Goal: Task Accomplishment & Management: Complete application form

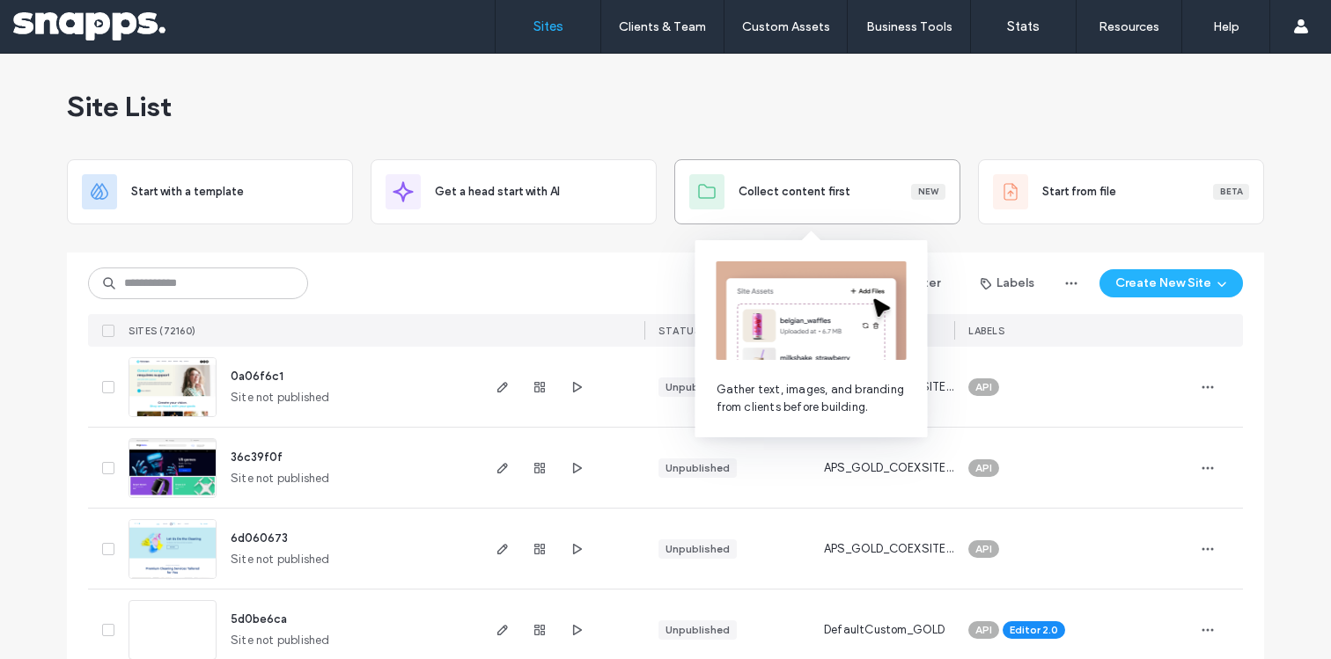
click at [789, 176] on div "Collect content first New" at bounding box center [817, 191] width 256 height 35
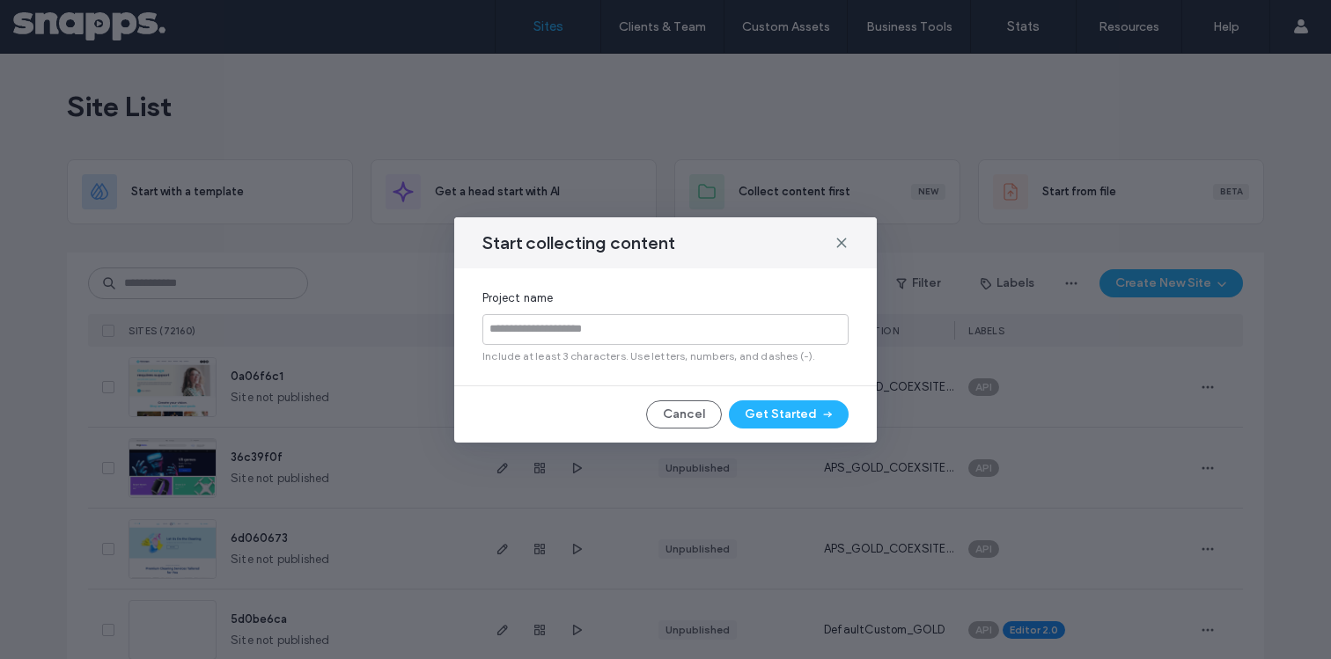
click at [689, 334] on input at bounding box center [666, 329] width 366 height 31
type input "*********"
click at [790, 409] on button "Get Started" at bounding box center [789, 415] width 120 height 28
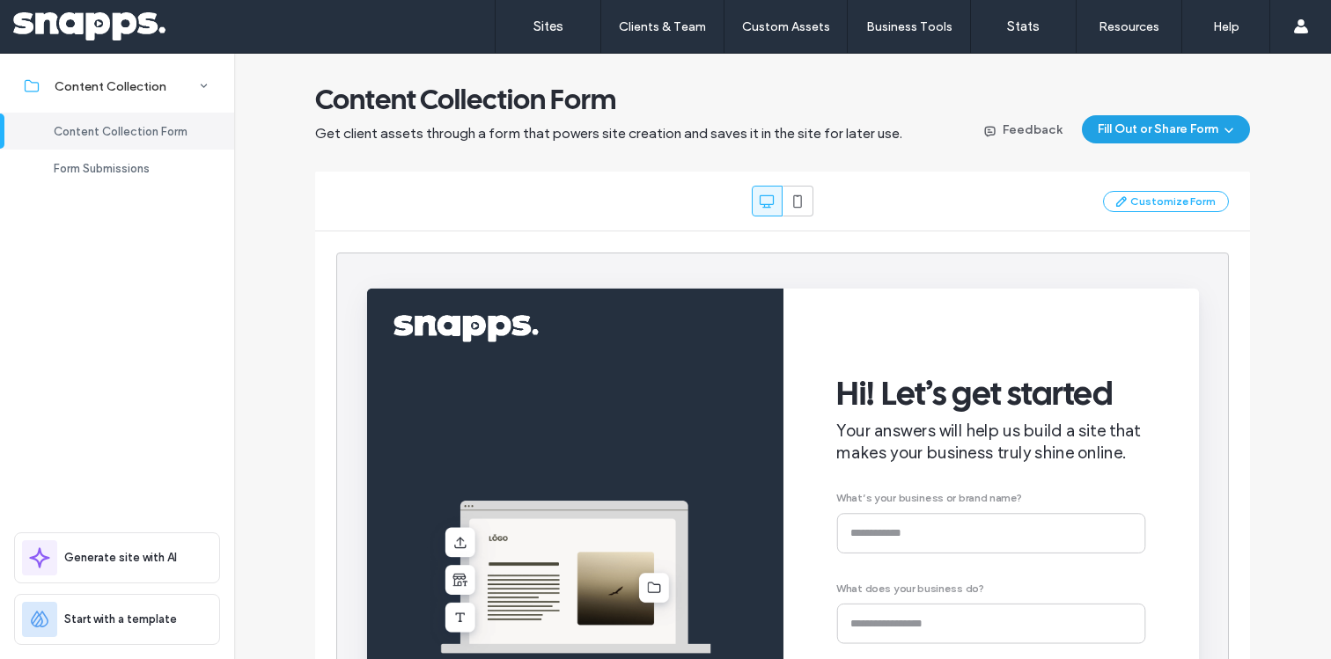
click at [1237, 128] on button "Fill Out or Share Form" at bounding box center [1166, 129] width 168 height 28
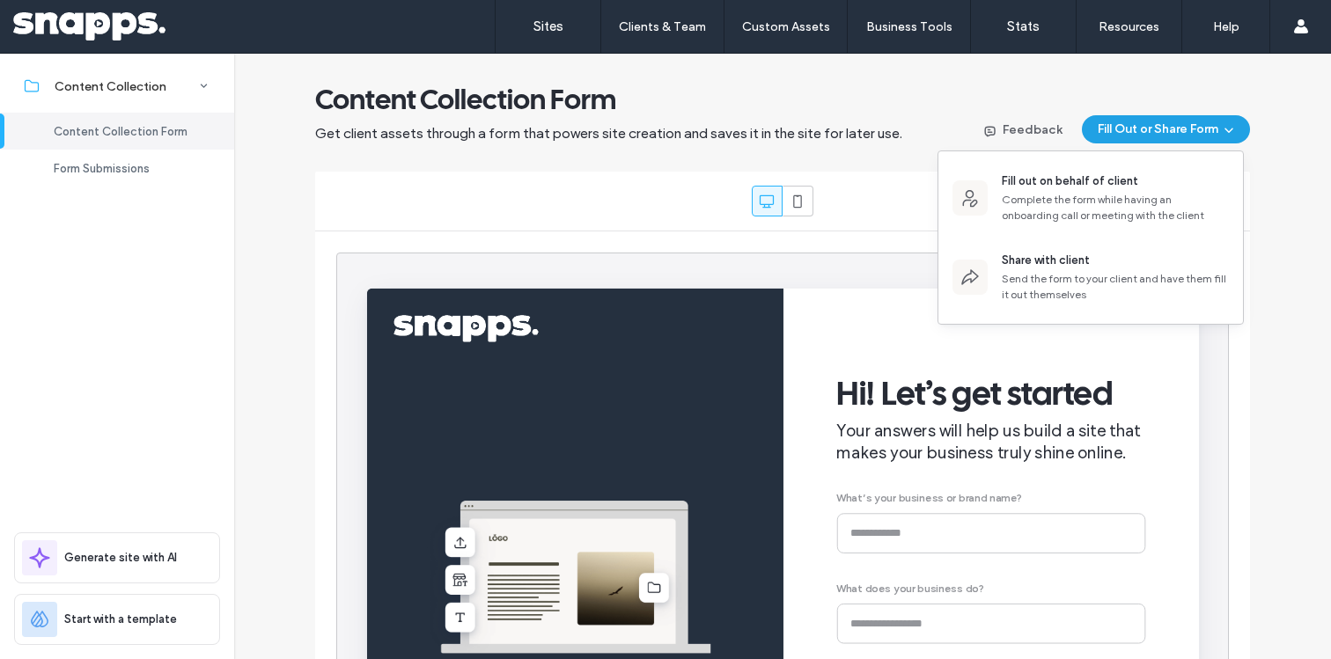
click at [1233, 129] on button "Fill Out or Share Form" at bounding box center [1166, 129] width 168 height 28
click at [585, 152] on div "Content Collection Form Get client assets through a form that powers site creat…" at bounding box center [782, 477] width 977 height 791
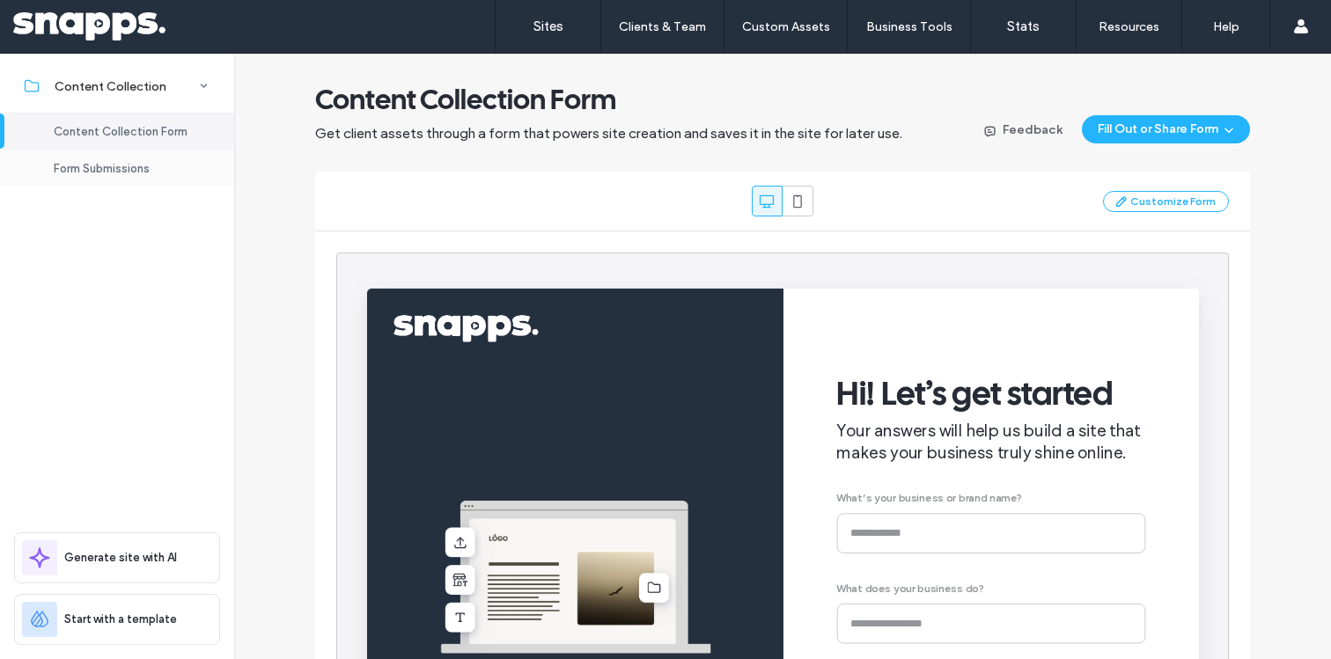
click at [124, 174] on span "Form Submissions" at bounding box center [102, 168] width 96 height 13
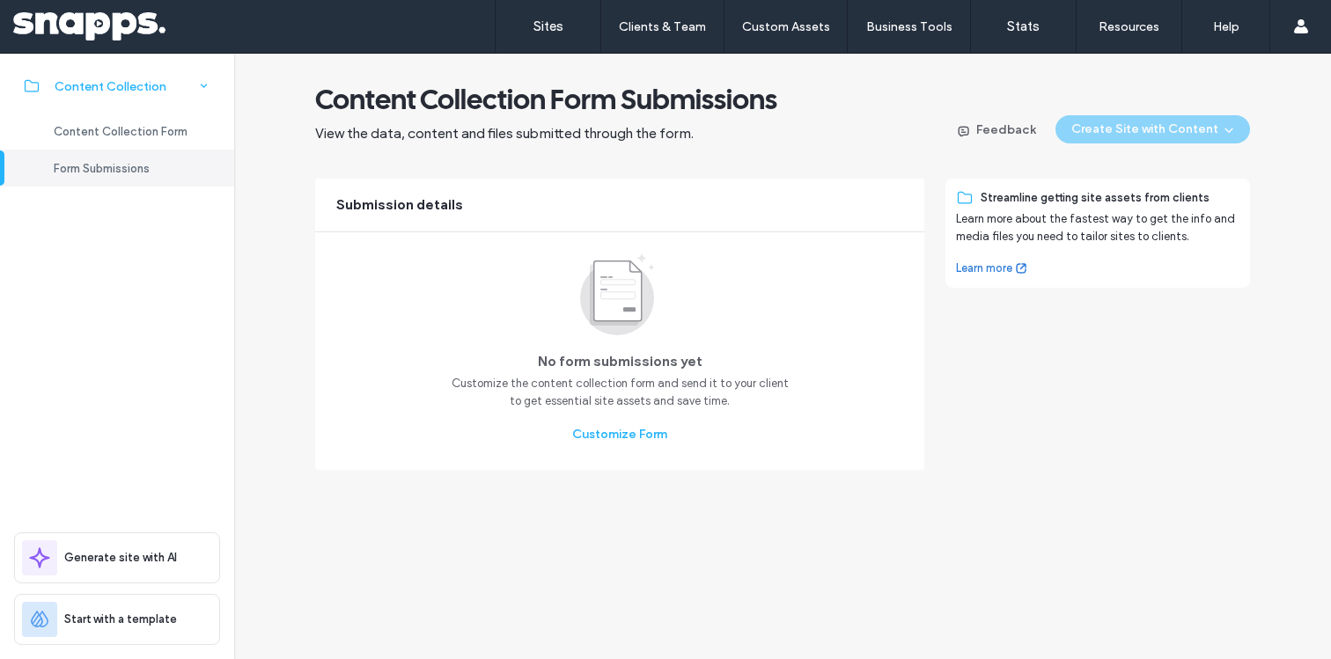
click at [131, 98] on div "Content Collection" at bounding box center [117, 86] width 234 height 39
click at [118, 127] on span "Content Collection Form" at bounding box center [121, 131] width 134 height 13
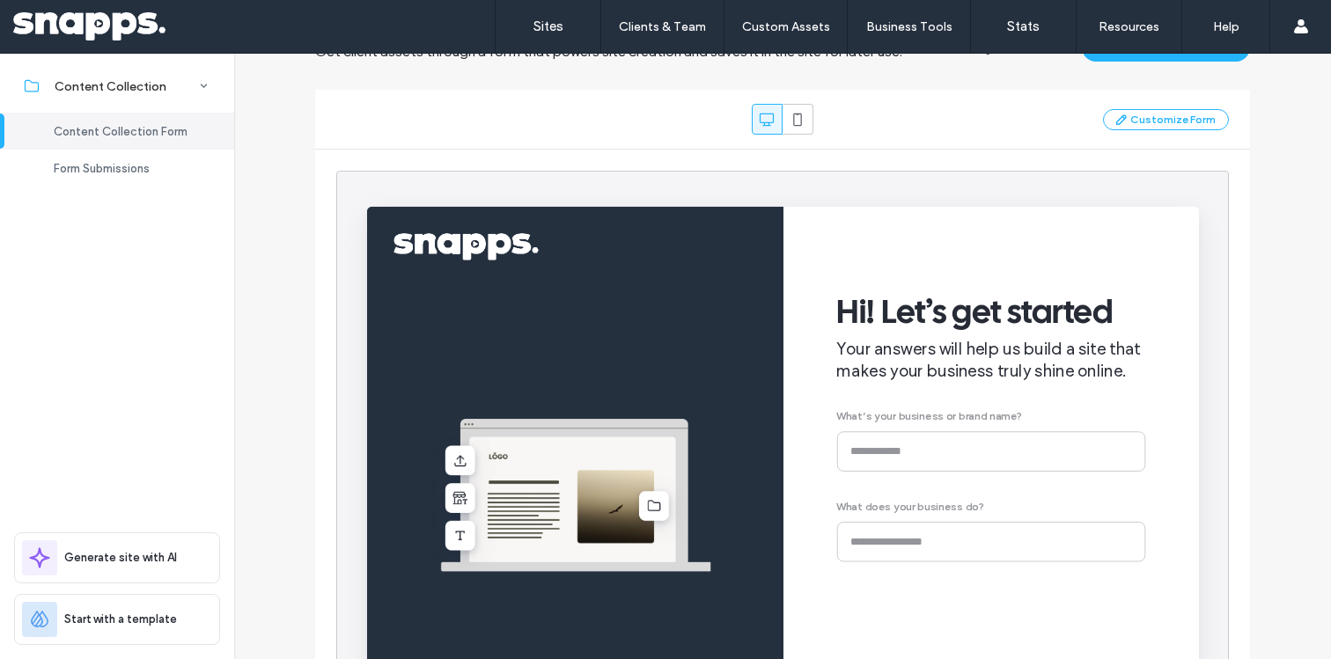
scroll to position [20, 0]
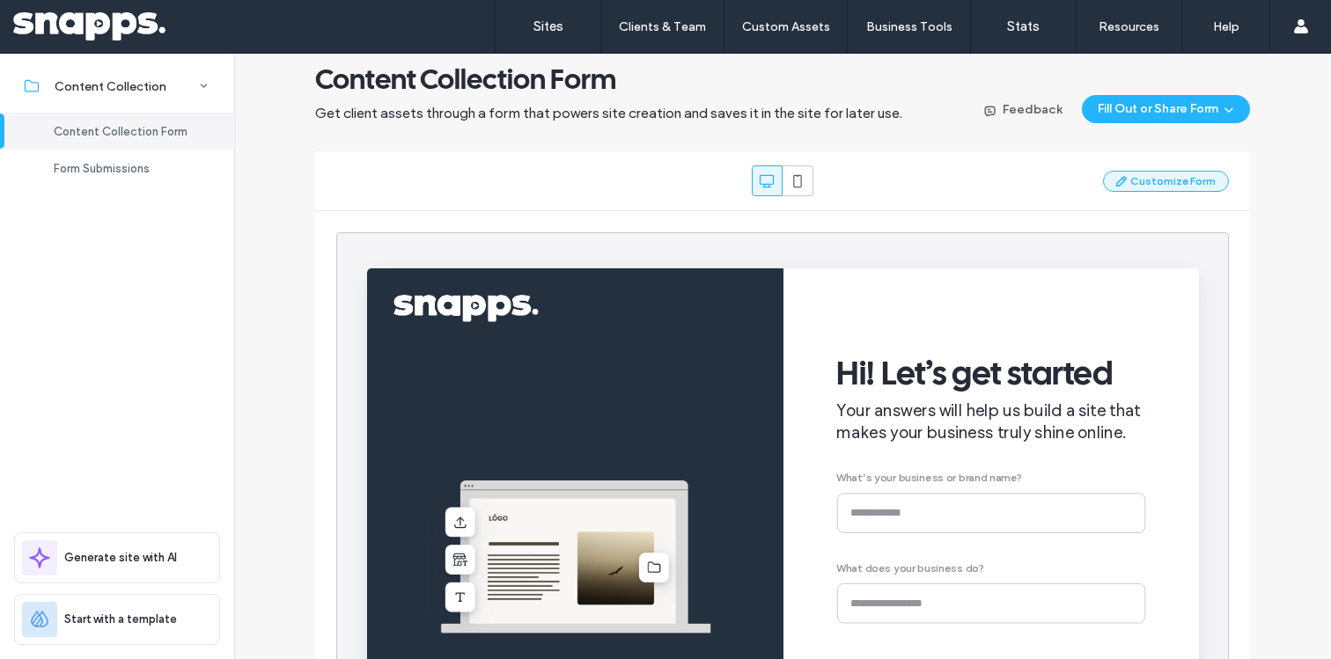
click at [1117, 178] on icon "button" at bounding box center [1122, 181] width 14 height 14
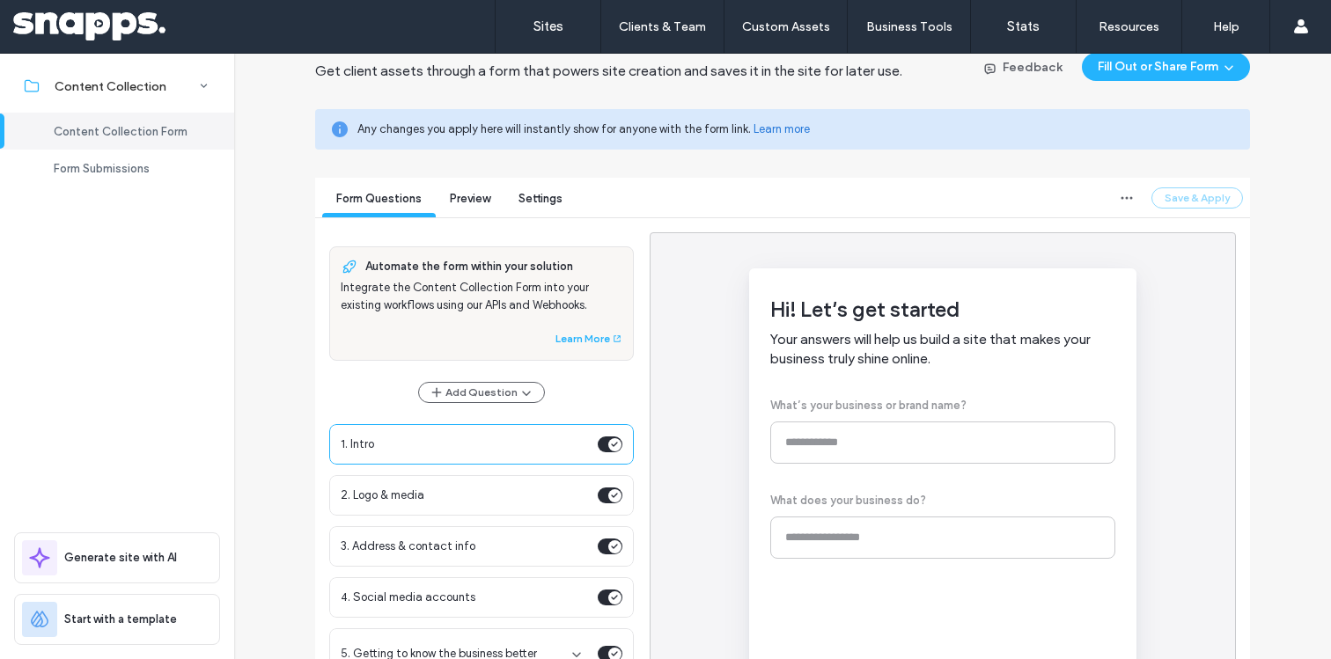
scroll to position [65, 0]
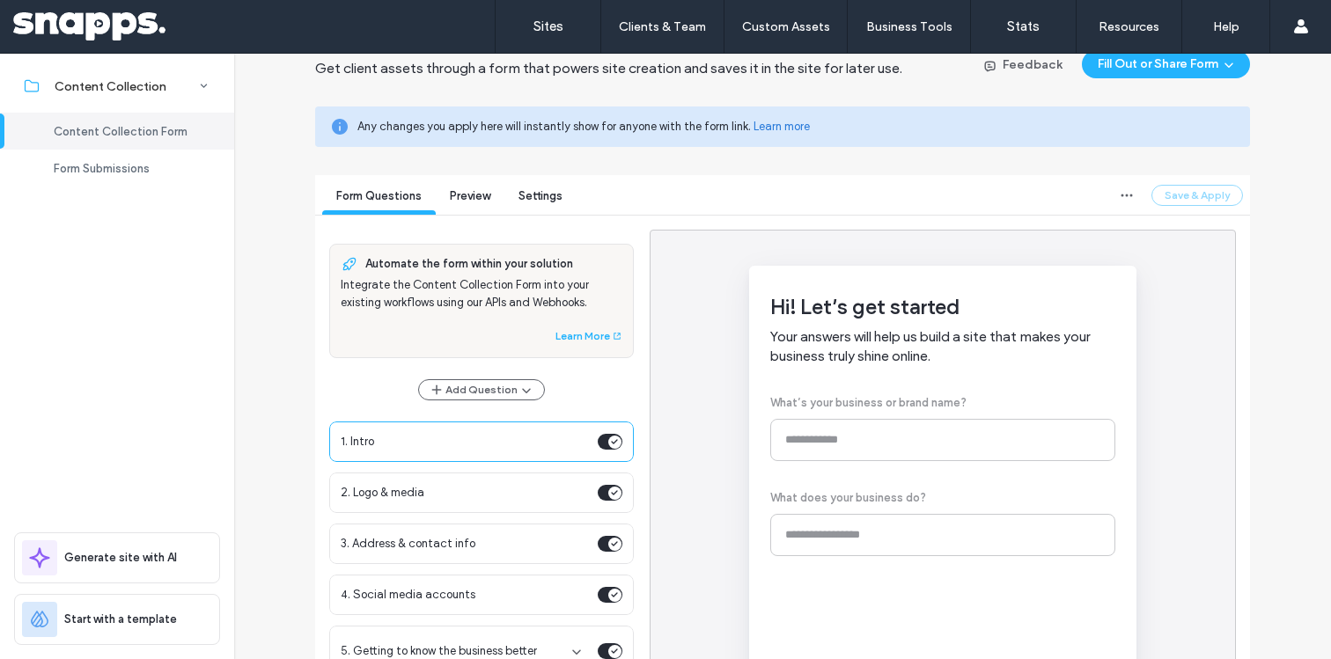
click at [532, 205] on div "Settings" at bounding box center [541, 198] width 72 height 33
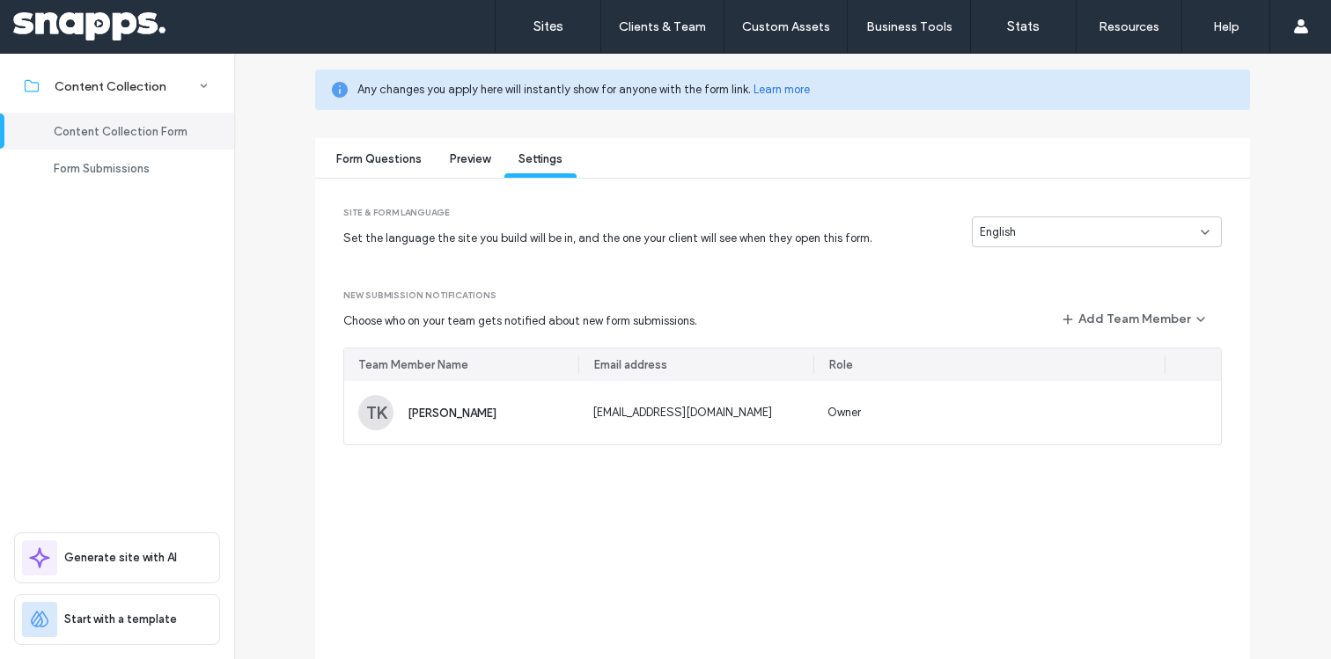
scroll to position [126, 0]
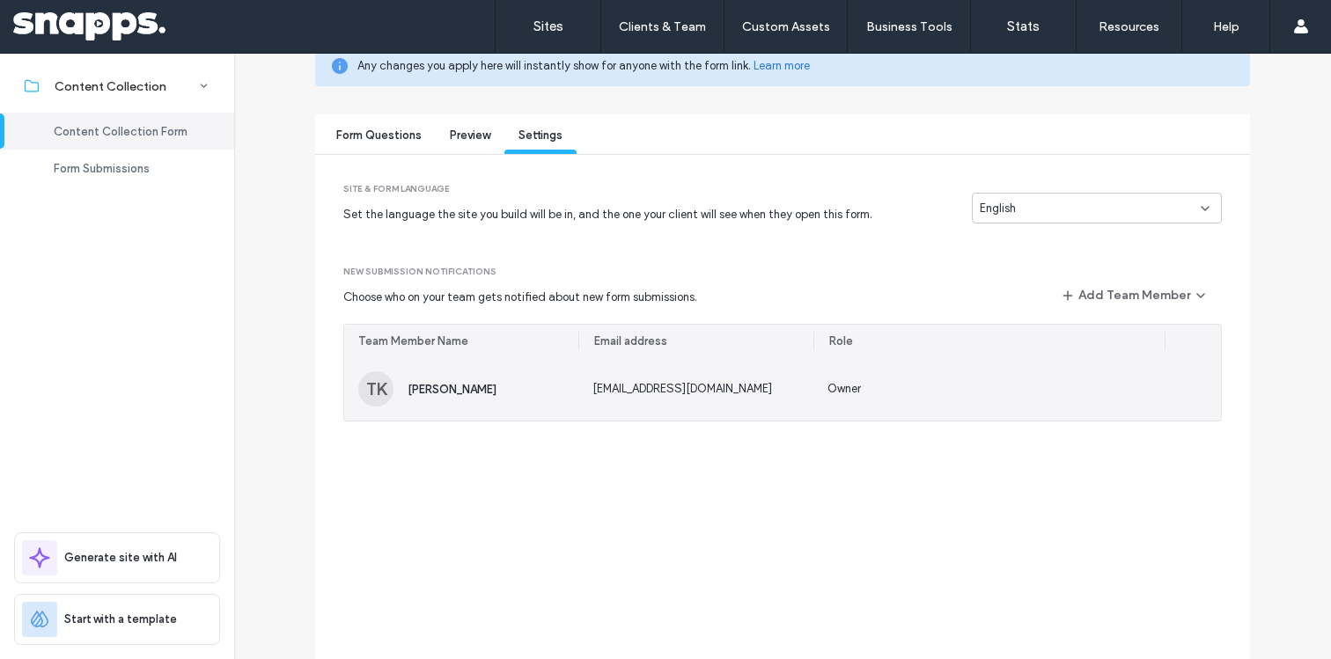
click at [635, 393] on span "[EMAIL_ADDRESS][DOMAIN_NAME]" at bounding box center [683, 388] width 180 height 13
click at [441, 399] on div "TK [PERSON_NAME]" at bounding box center [427, 389] width 138 height 35
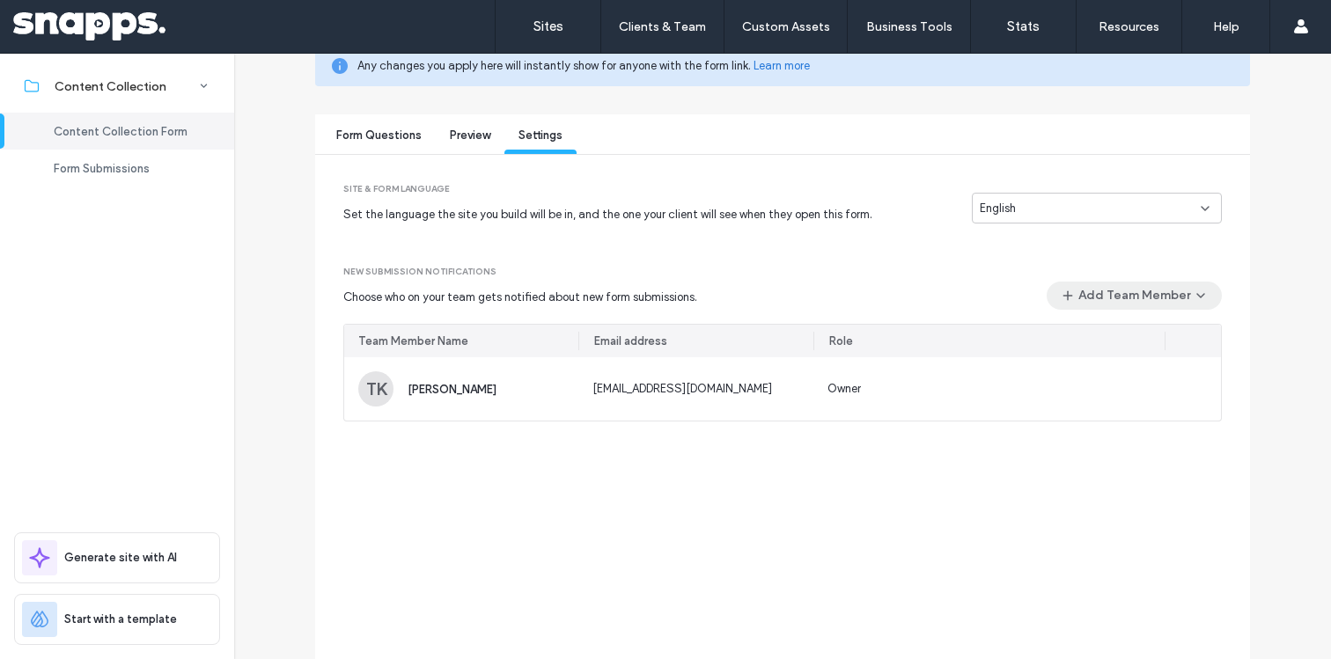
click at [1137, 306] on button "Add Team Member" at bounding box center [1134, 296] width 175 height 28
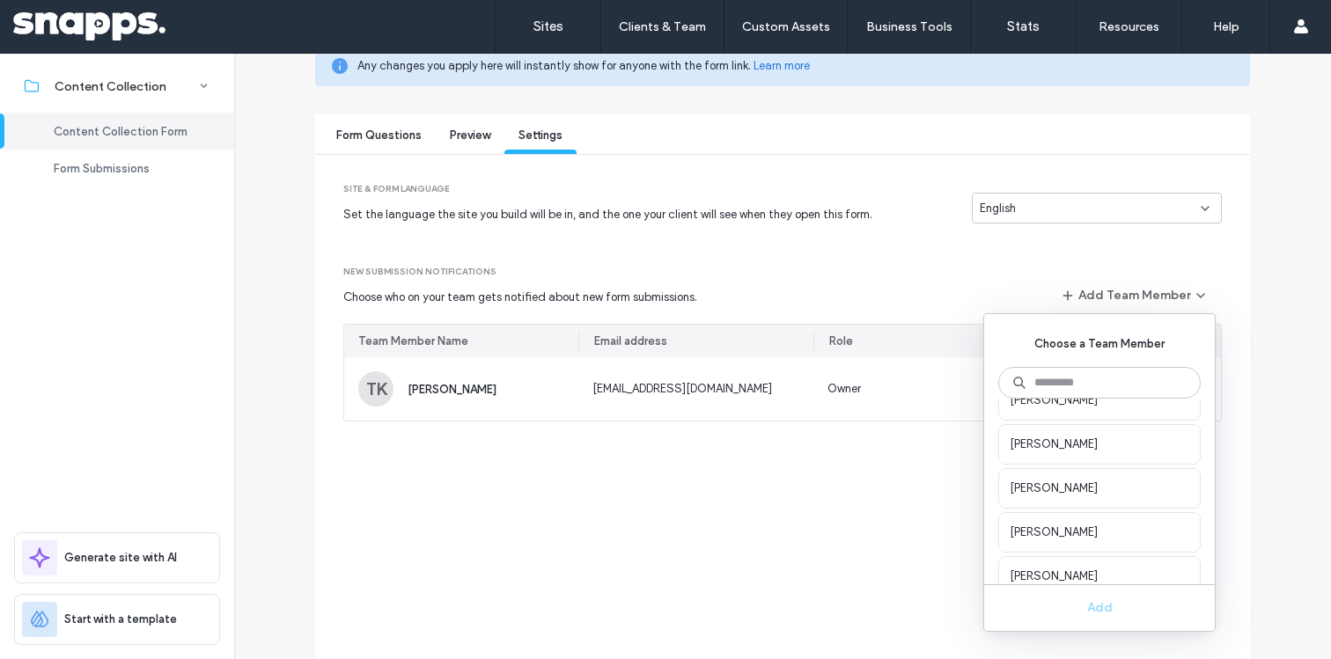
scroll to position [719, 0]
click at [1056, 471] on span "[PERSON_NAME]" at bounding box center [1100, 480] width 180 height 18
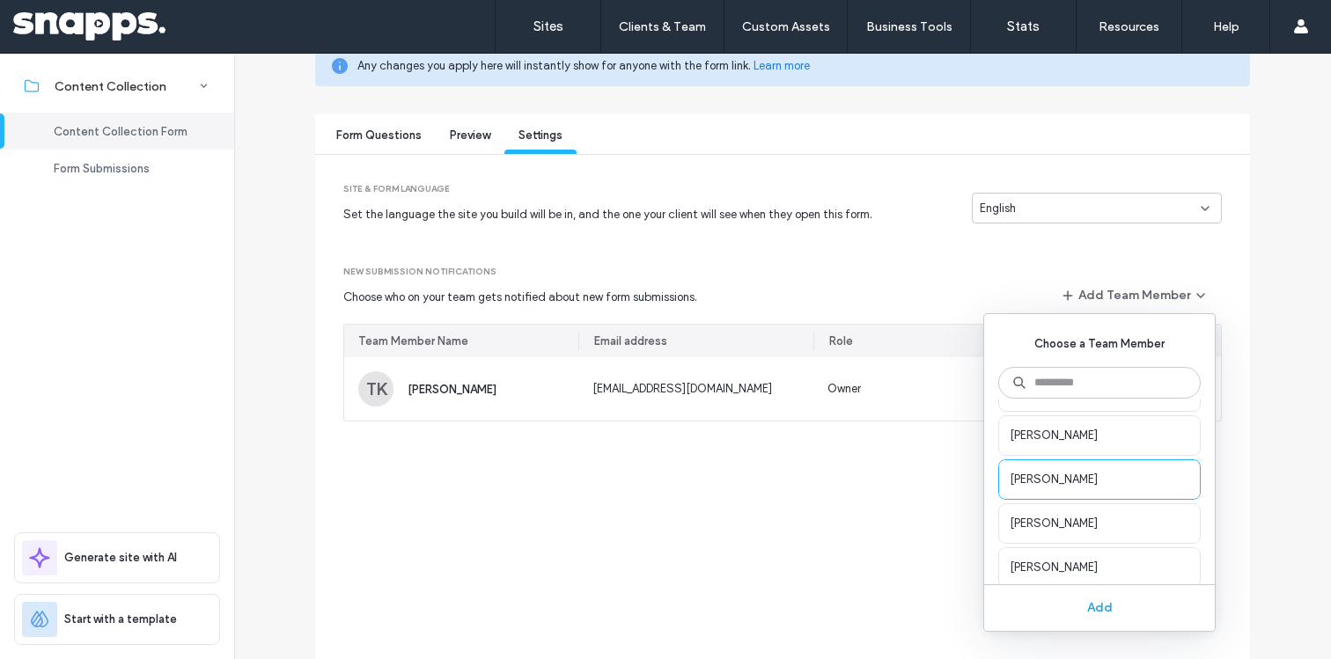
click at [1094, 601] on button "Add" at bounding box center [1099, 609] width 231 height 46
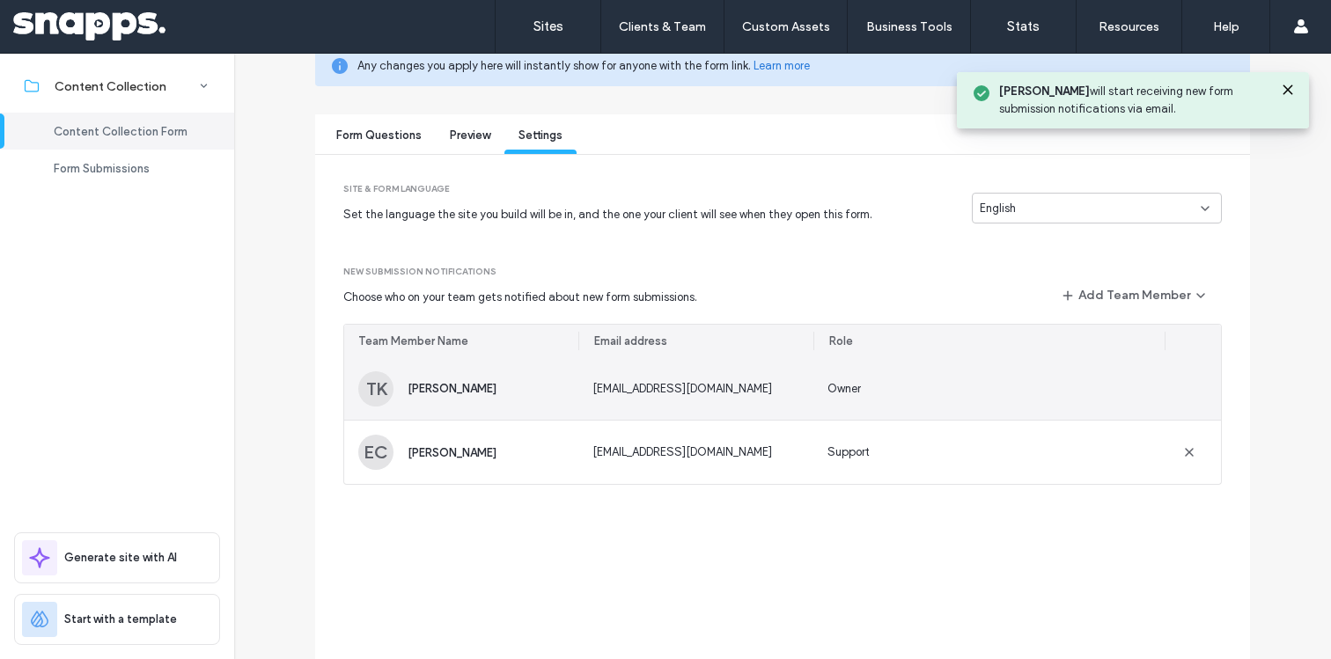
click at [1165, 391] on div at bounding box center [1193, 388] width 56 height 63
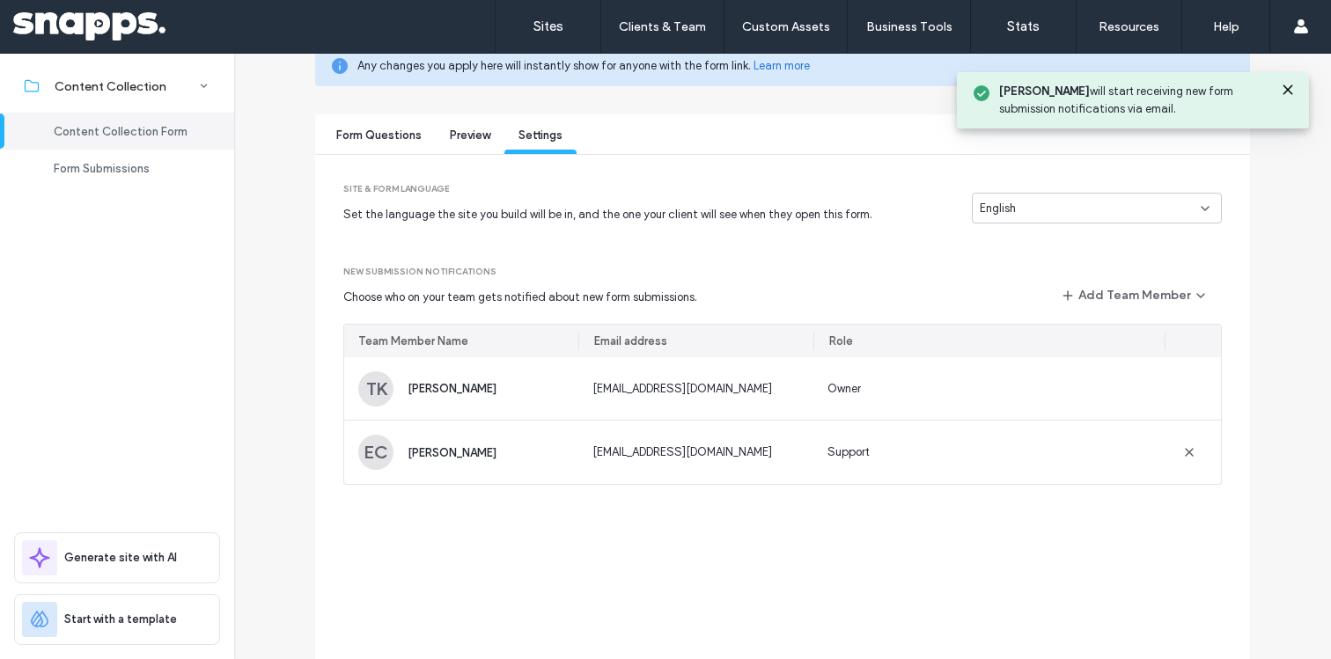
scroll to position [96, 0]
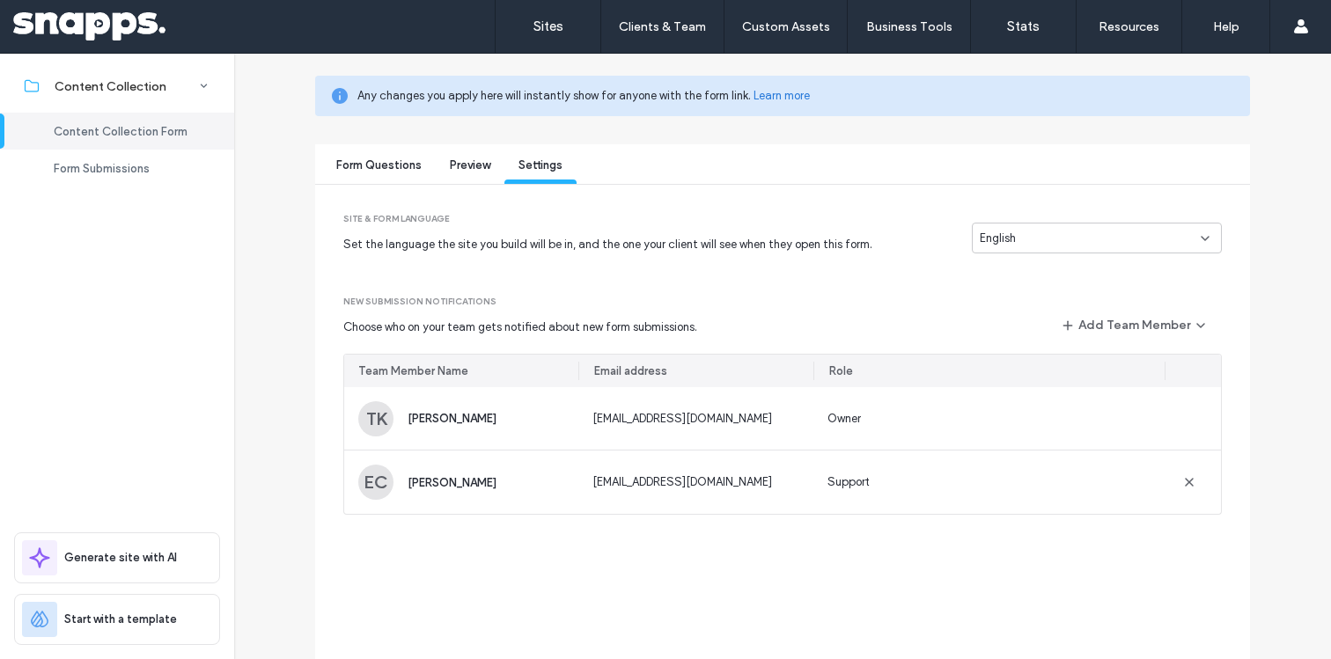
click at [1093, 254] on div "New Submission Notifications Choose who on your team gets notified about new fo…" at bounding box center [782, 385] width 879 height 262
click at [1094, 246] on div "English" at bounding box center [1090, 239] width 221 height 18
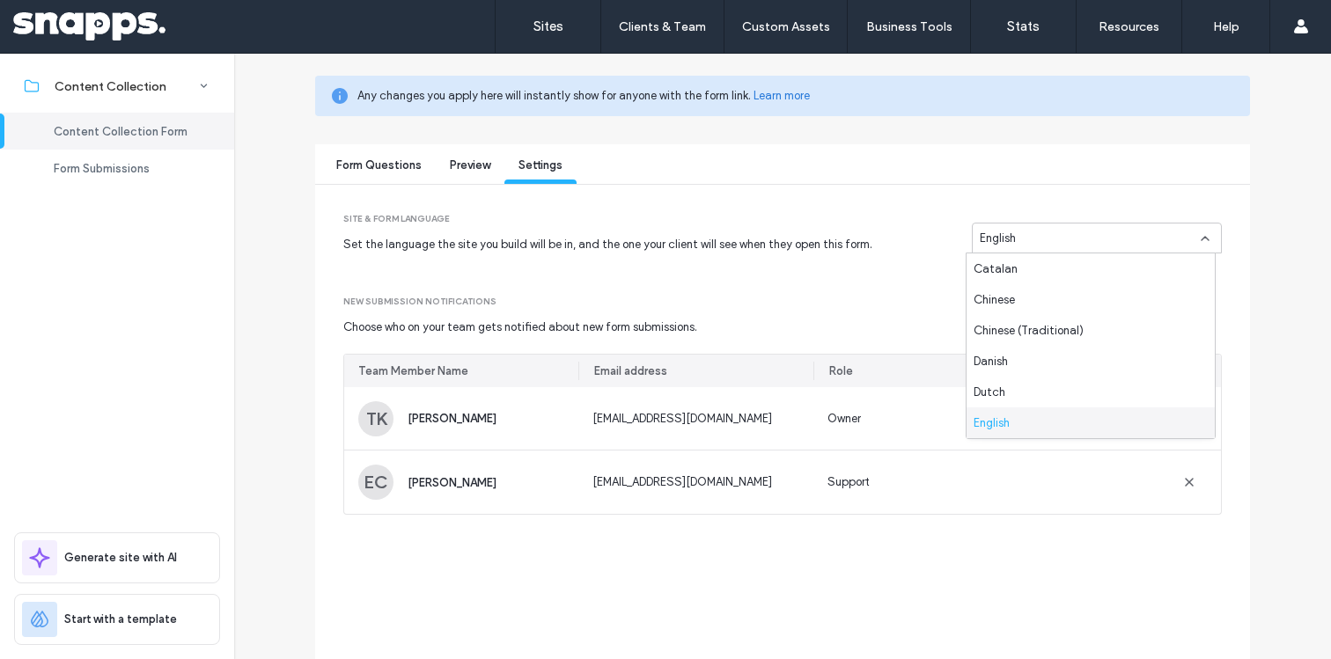
click at [997, 422] on span "English" at bounding box center [992, 424] width 36 height 18
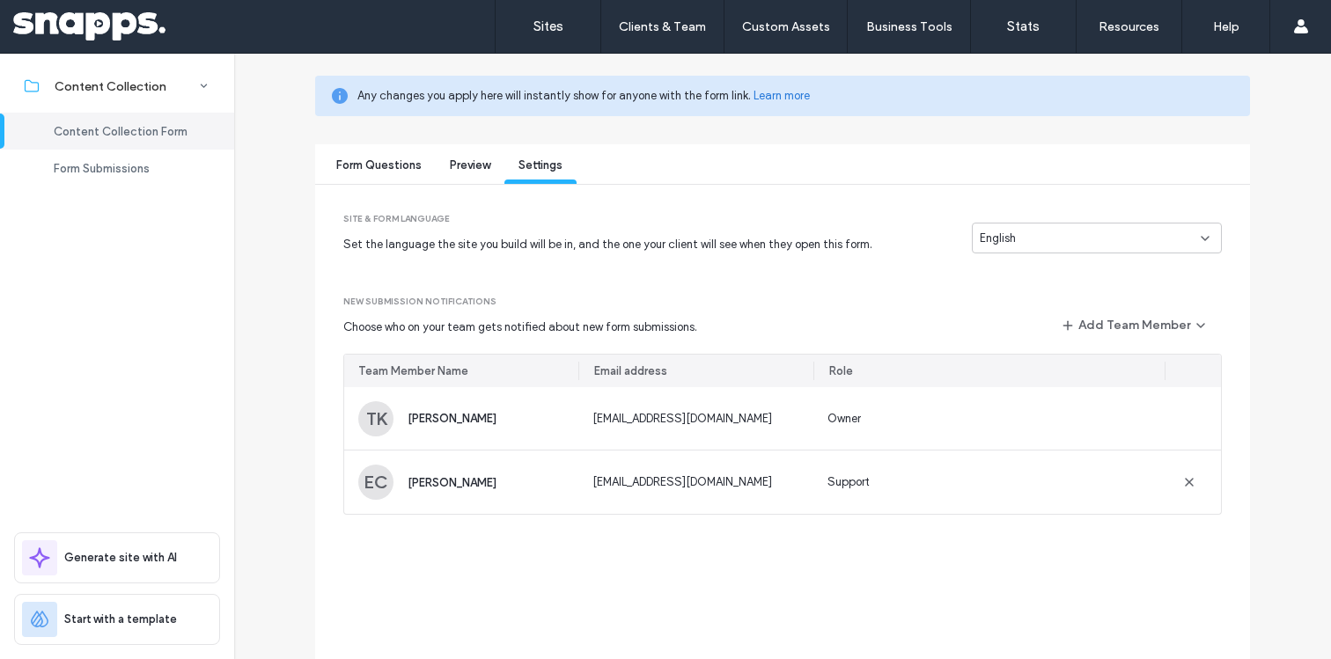
click at [372, 153] on div "Form Questions" at bounding box center [379, 167] width 114 height 33
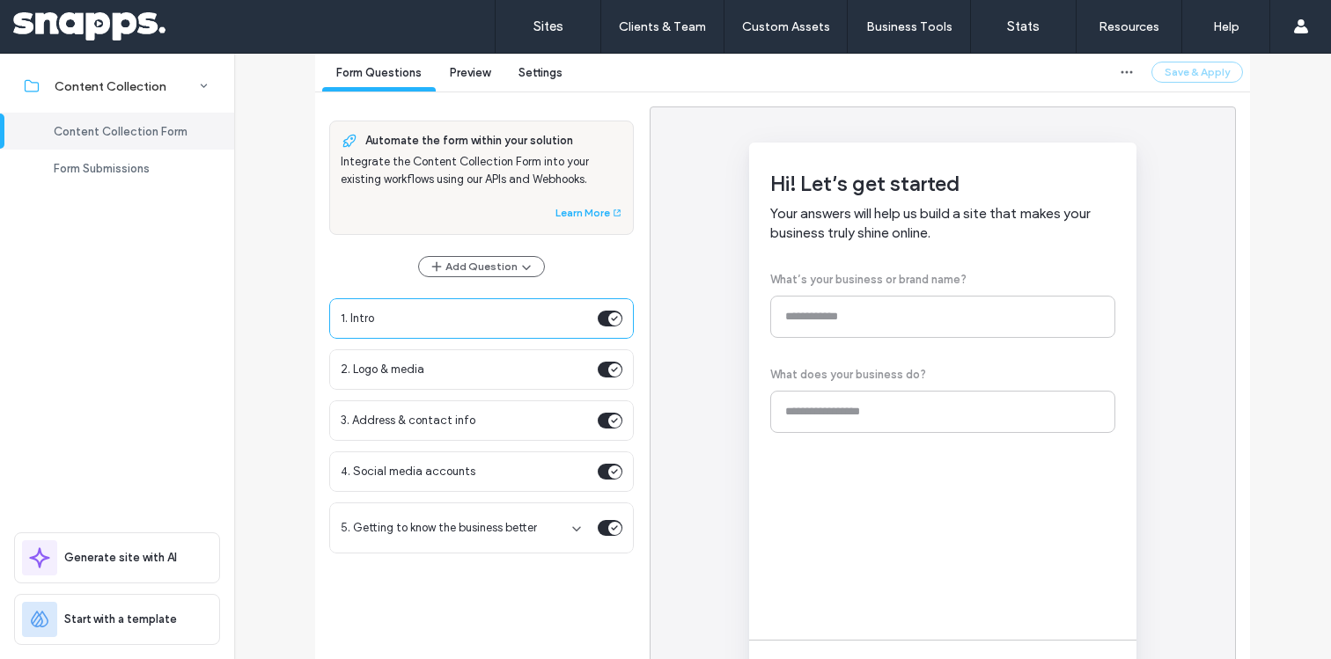
scroll to position [189, 0]
click at [508, 360] on span "2. Logo & media" at bounding box center [466, 369] width 250 height 18
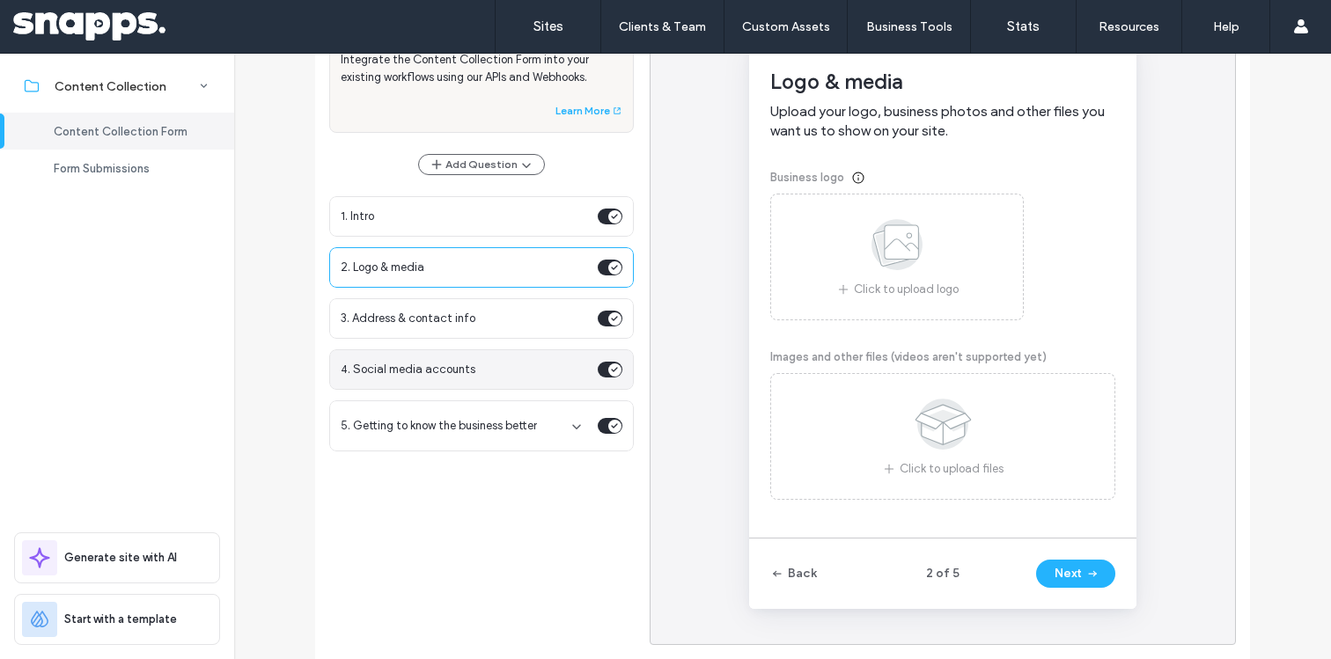
scroll to position [295, 0]
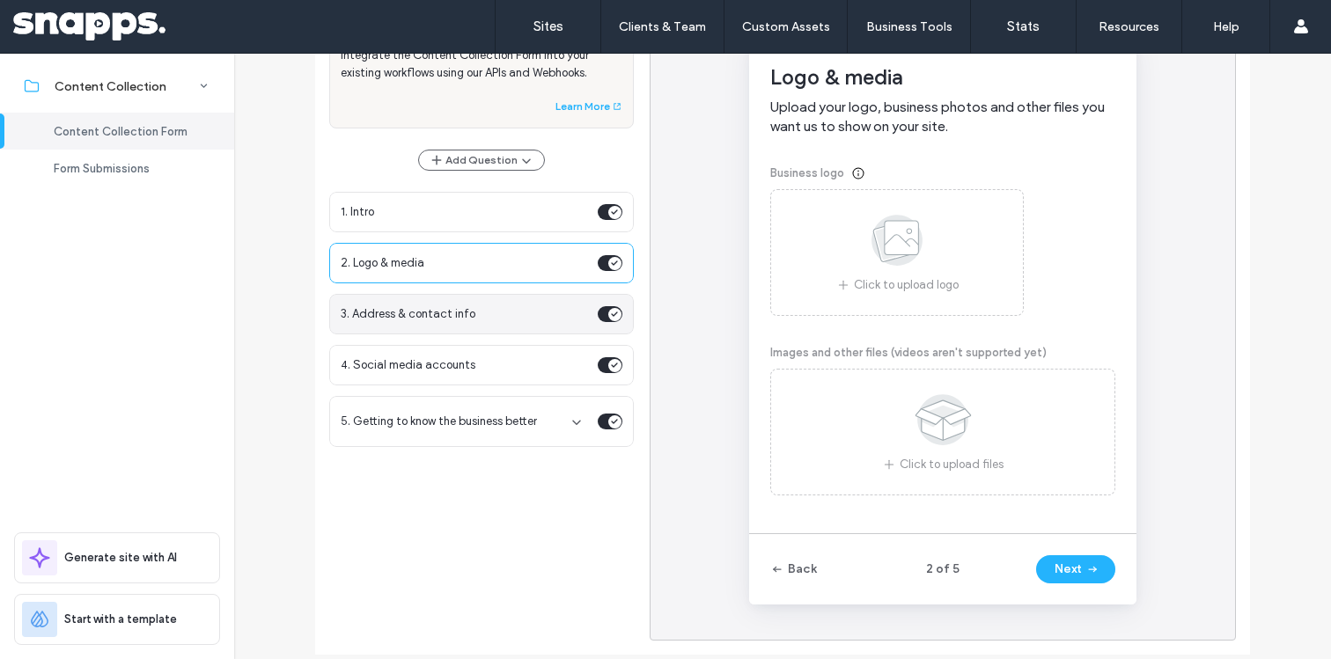
click at [428, 329] on div "3. Address & contact info" at bounding box center [481, 314] width 305 height 41
click at [436, 321] on span "3. Address & contact info" at bounding box center [466, 315] width 250 height 18
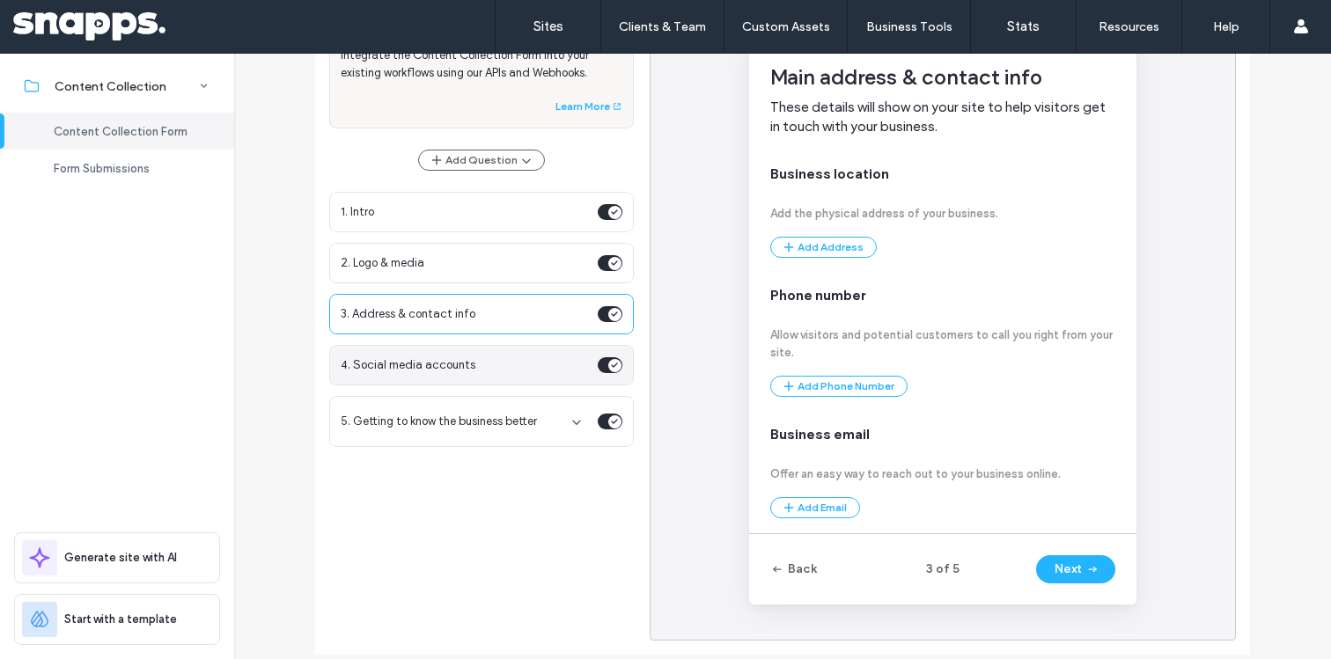
click at [454, 368] on span "4. Social media accounts" at bounding box center [466, 366] width 250 height 18
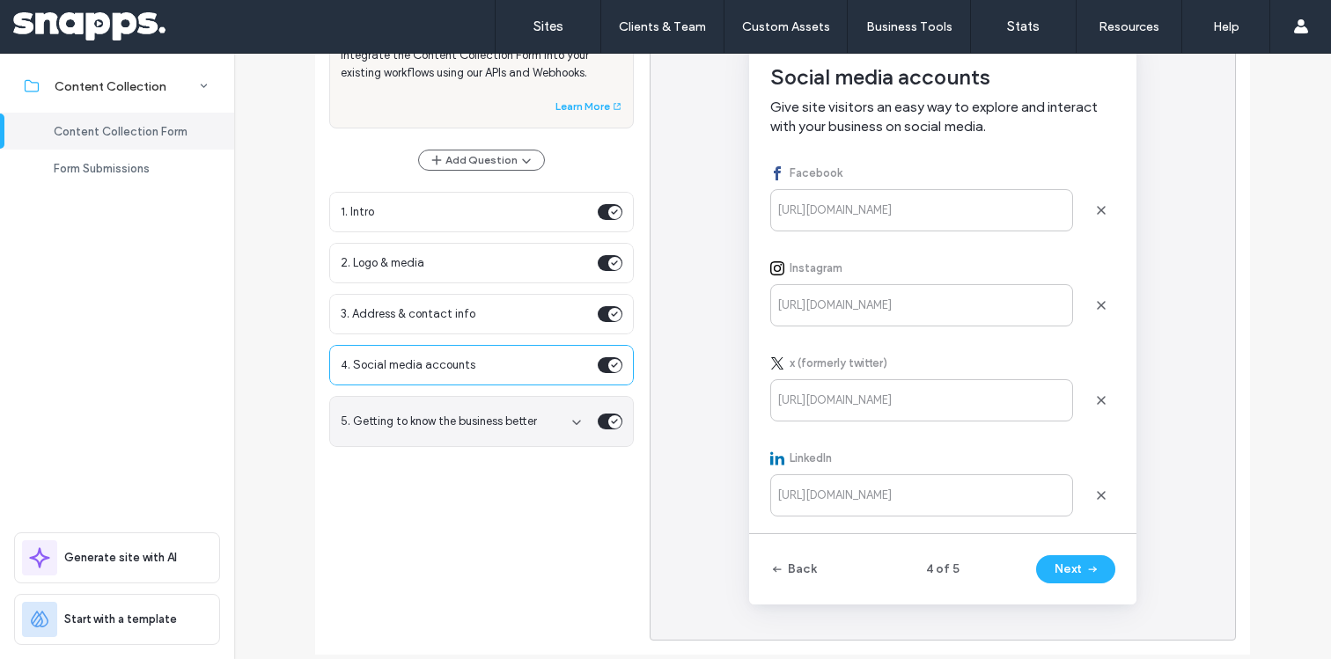
click at [460, 414] on span "5. Getting to know the business better" at bounding box center [448, 422] width 215 height 18
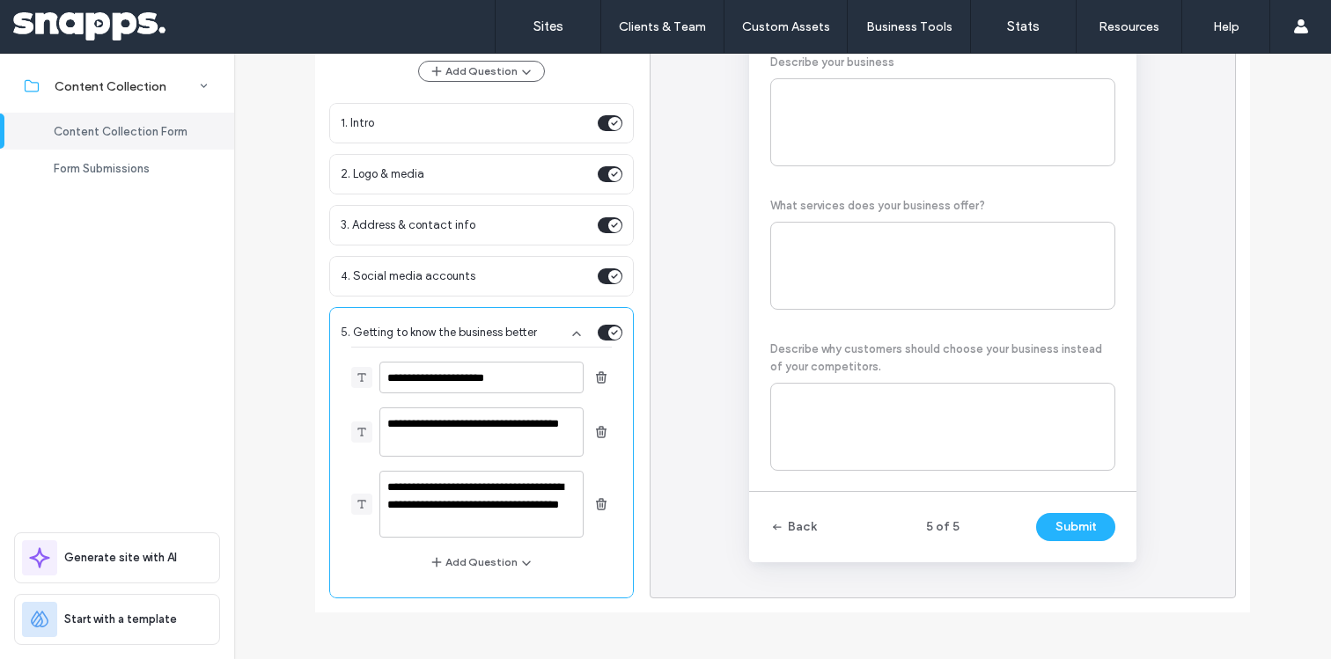
scroll to position [107, 0]
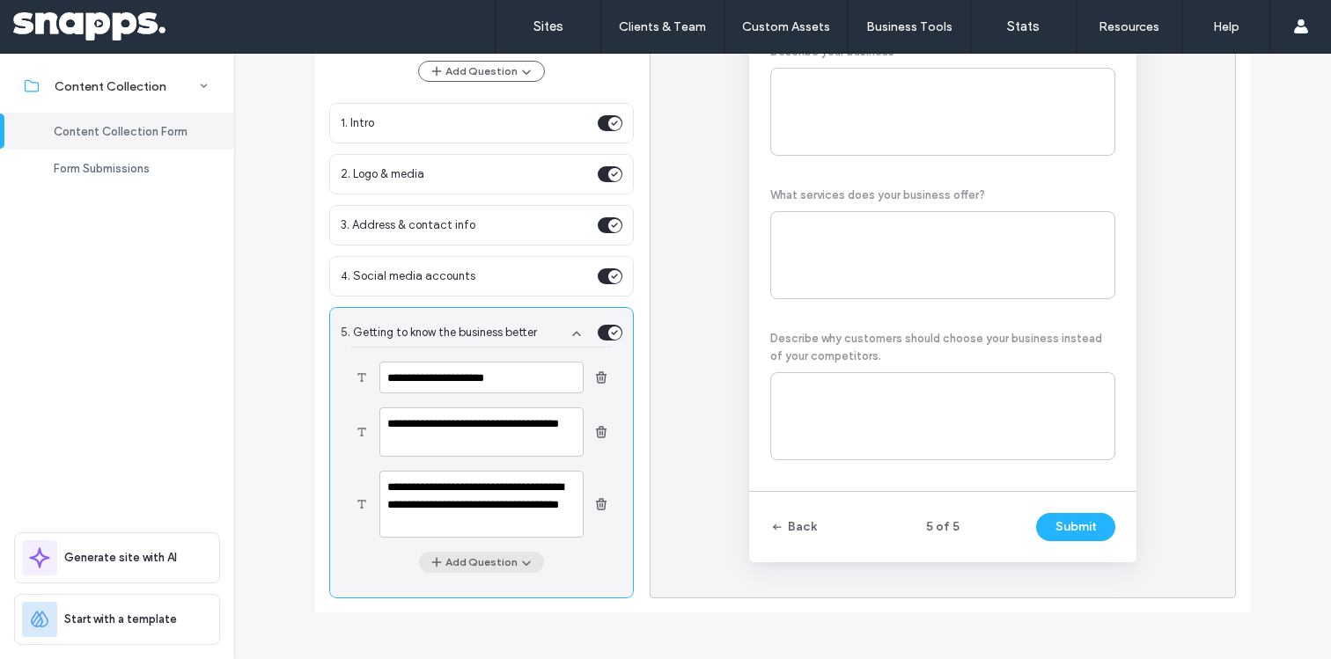
click at [522, 564] on use "button" at bounding box center [526, 564] width 9 height 5
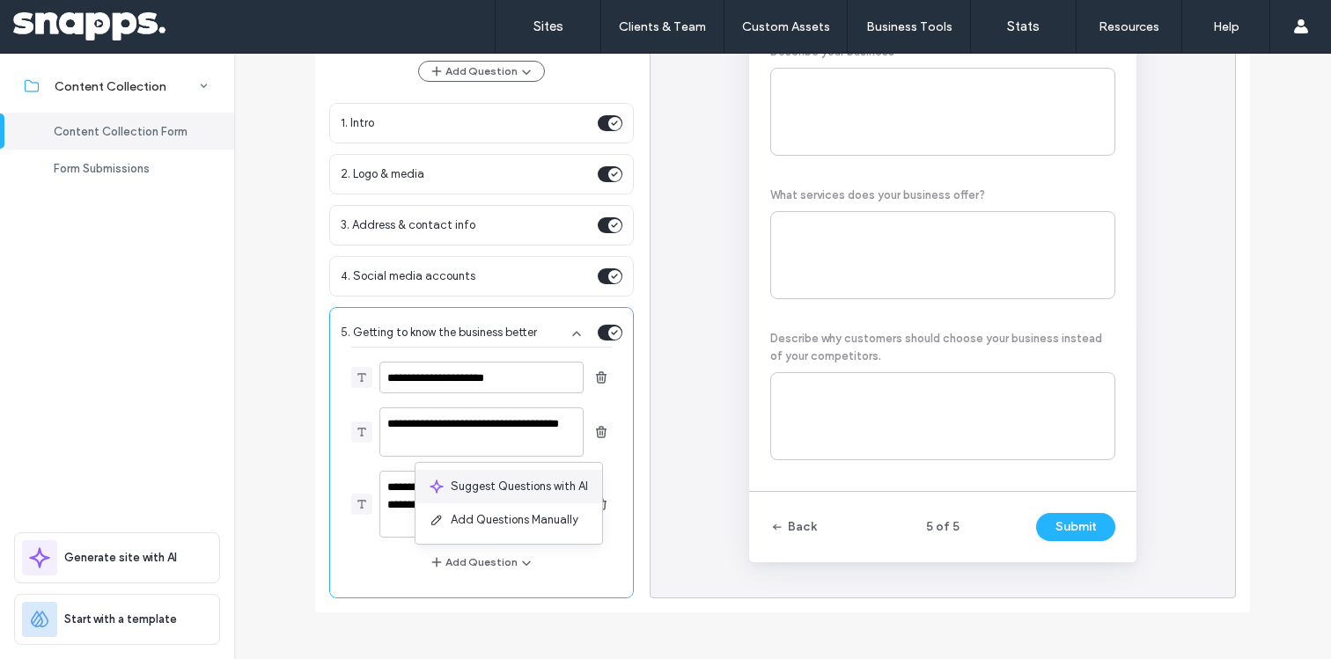
click at [500, 494] on span "Suggest Questions with AI" at bounding box center [519, 487] width 137 height 18
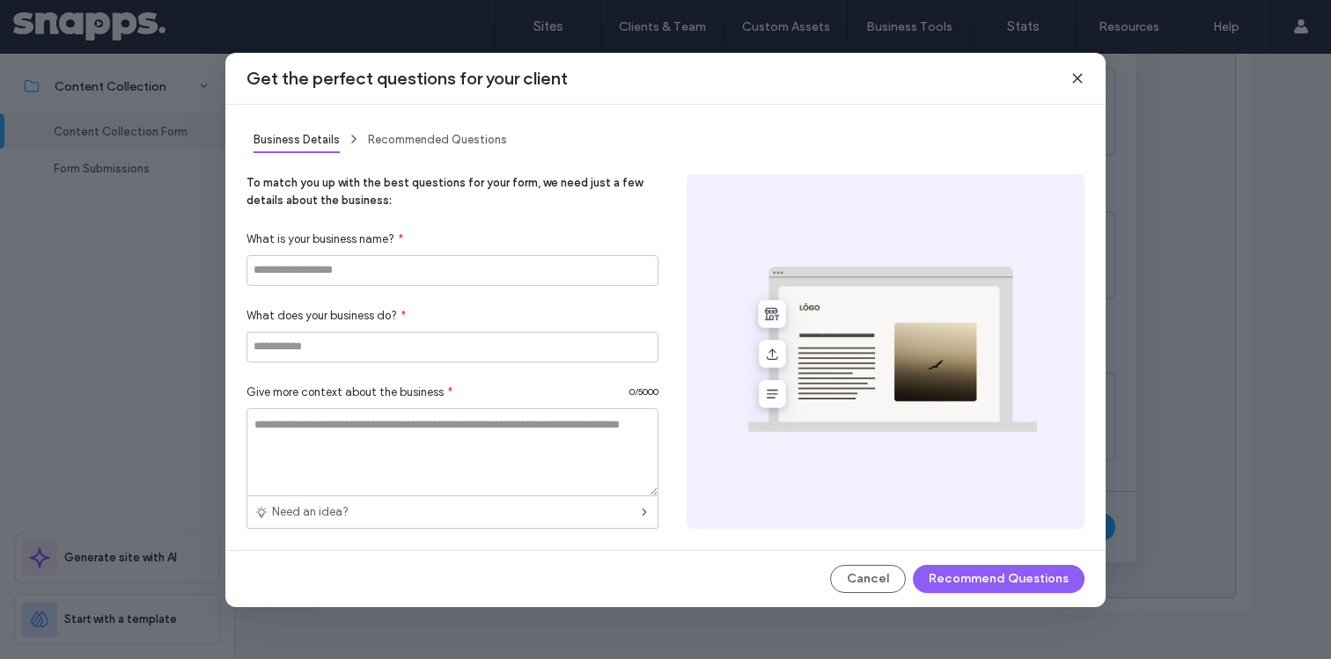
click at [1085, 79] on div "Get the perfect questions for your client" at bounding box center [665, 79] width 881 height 52
click at [1075, 77] on icon at bounding box center [1078, 78] width 14 height 14
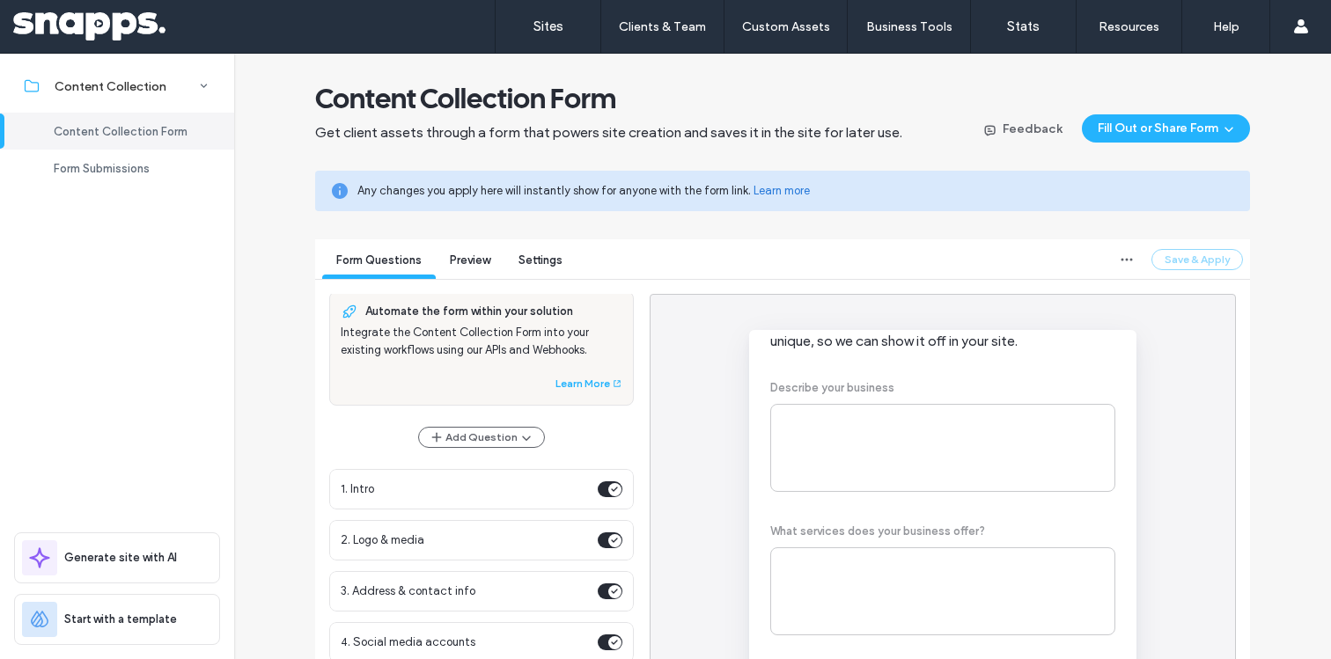
scroll to position [14, 0]
click at [539, 257] on span "Settings" at bounding box center [541, 260] width 44 height 13
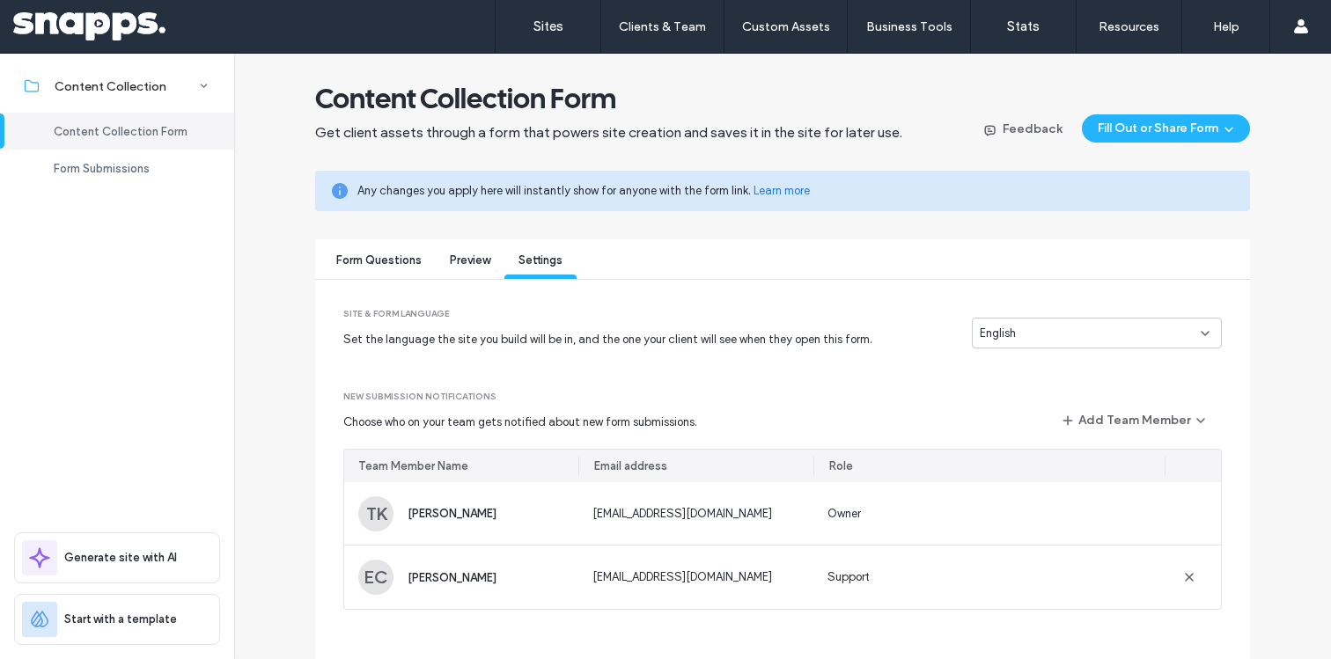
click at [687, 424] on span "Choose who on your team gets notified about new form submissions." at bounding box center [520, 423] width 354 height 18
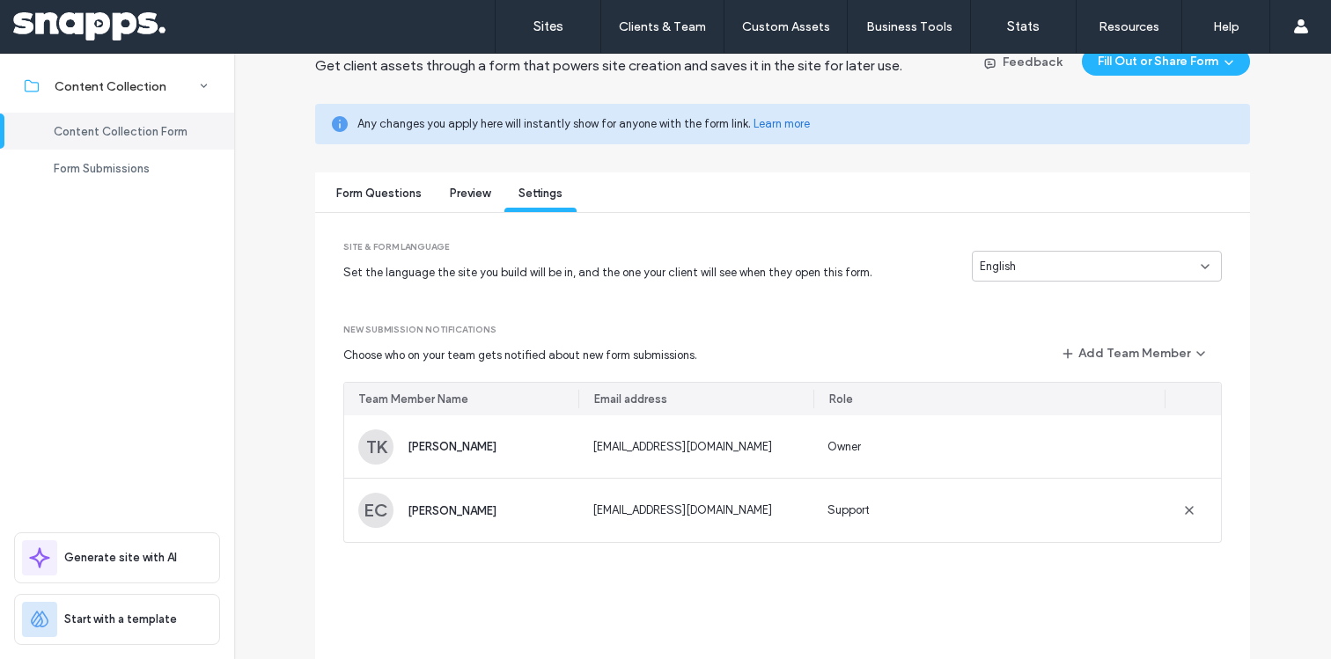
scroll to position [92, 0]
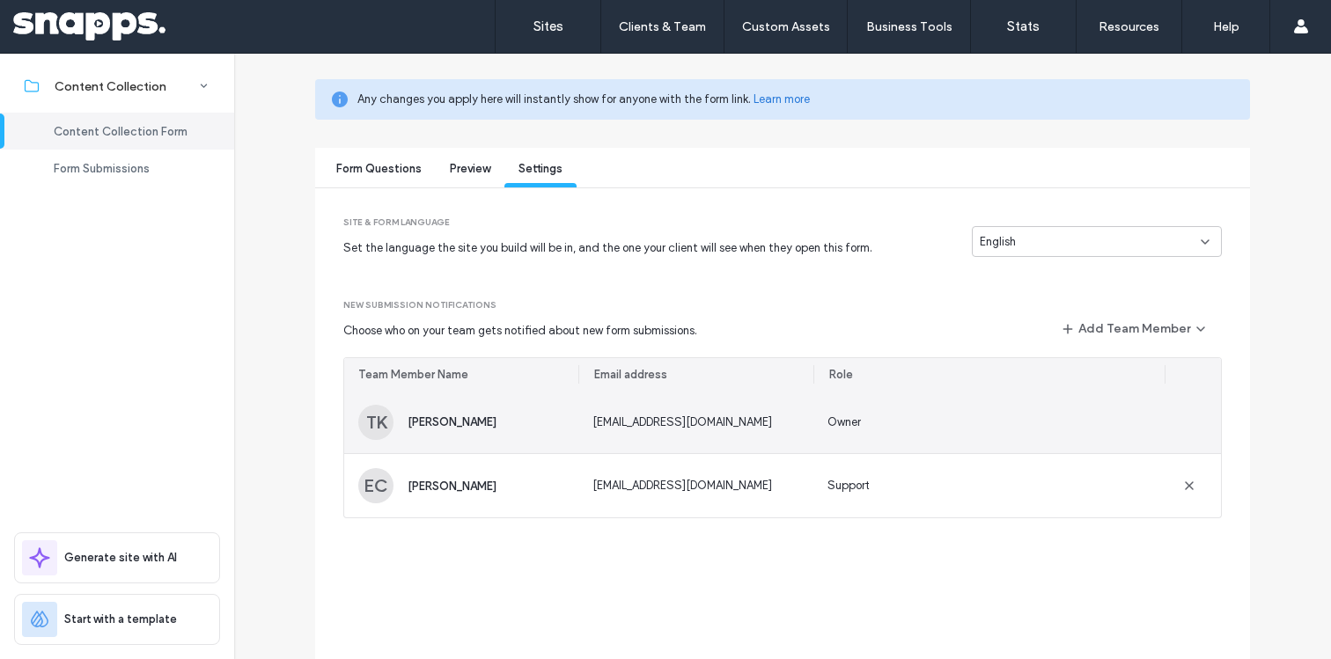
click at [1123, 436] on div "Owner" at bounding box center [989, 422] width 351 height 63
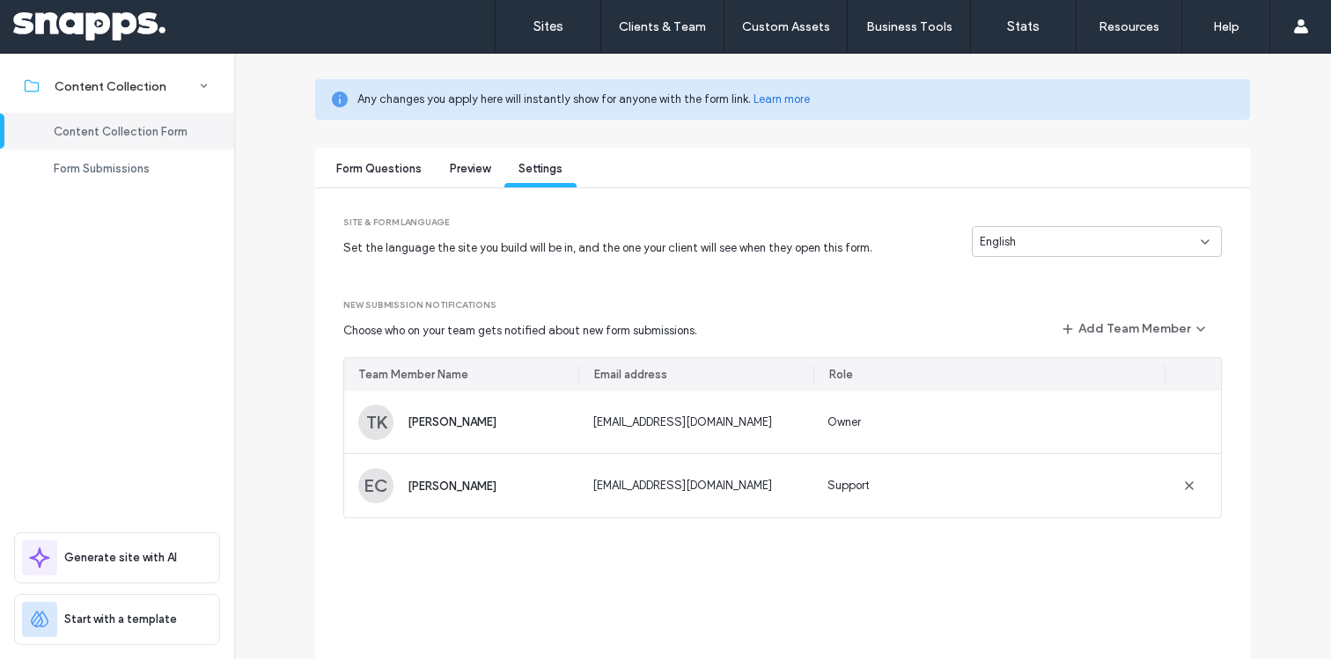
click at [388, 174] on span "Form Questions" at bounding box center [378, 168] width 85 height 13
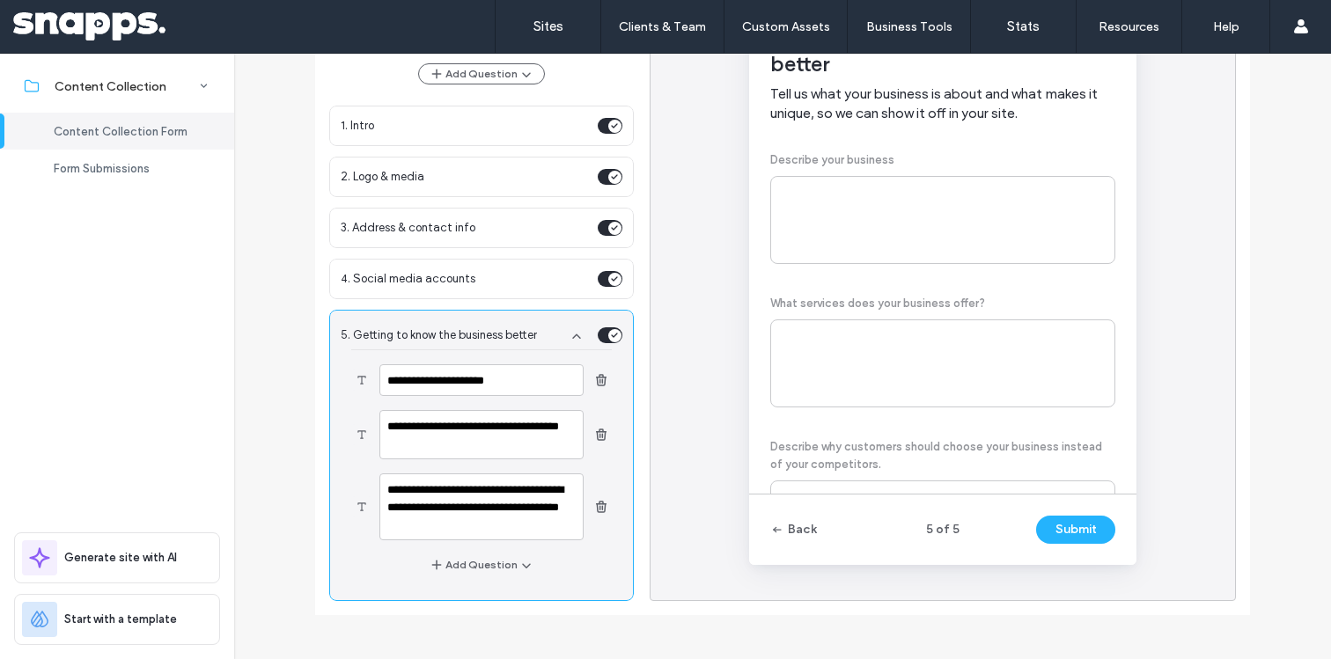
scroll to position [337, 0]
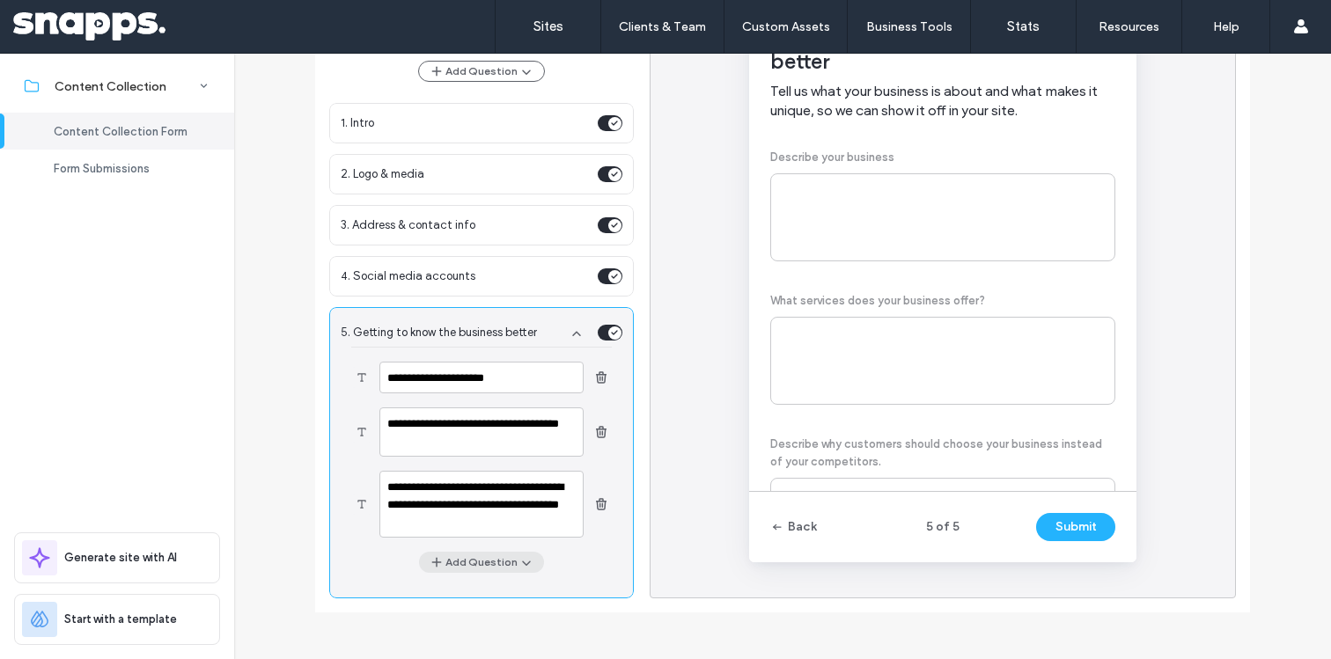
click at [483, 567] on button "Add Question" at bounding box center [481, 562] width 125 height 21
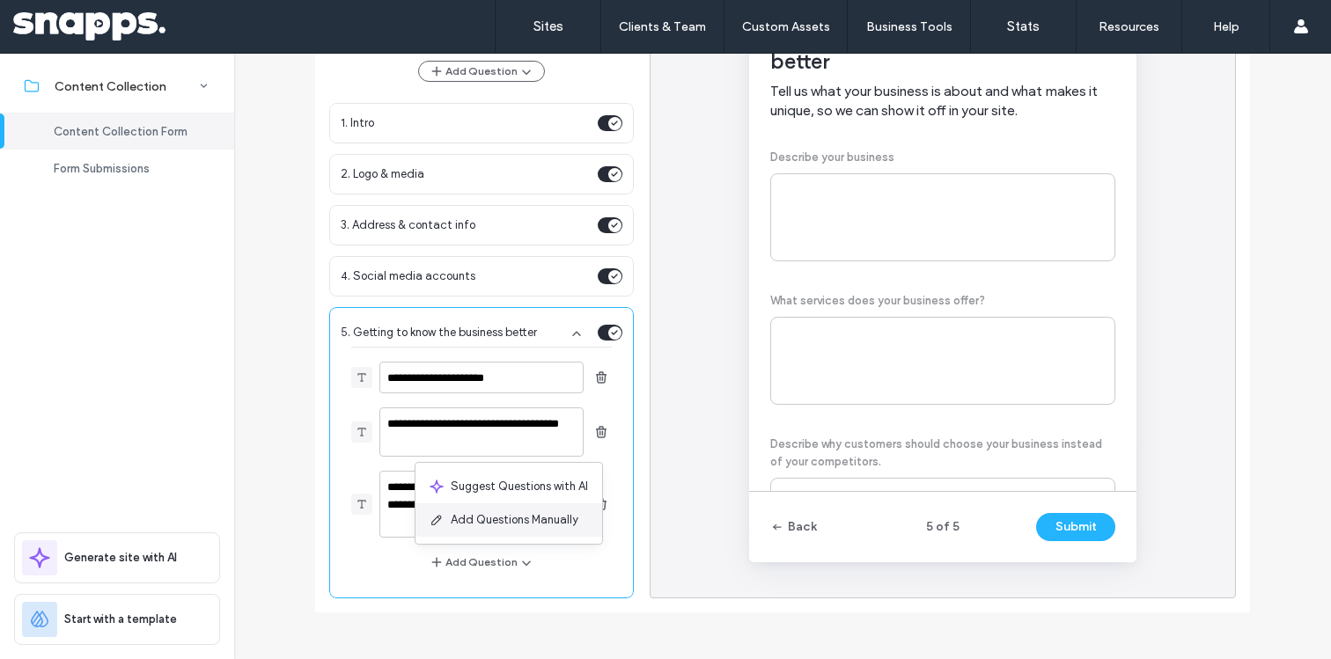
click at [488, 520] on span "Add Questions Manually" at bounding box center [515, 521] width 128 height 18
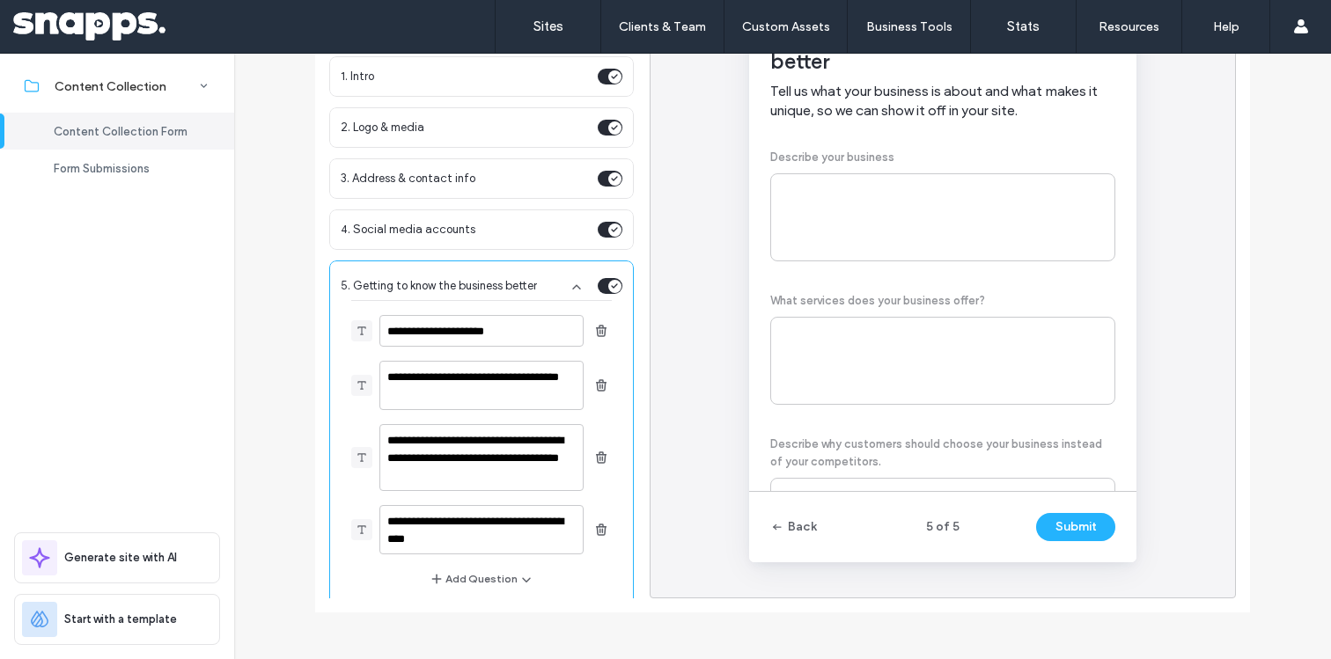
scroll to position [110, 0]
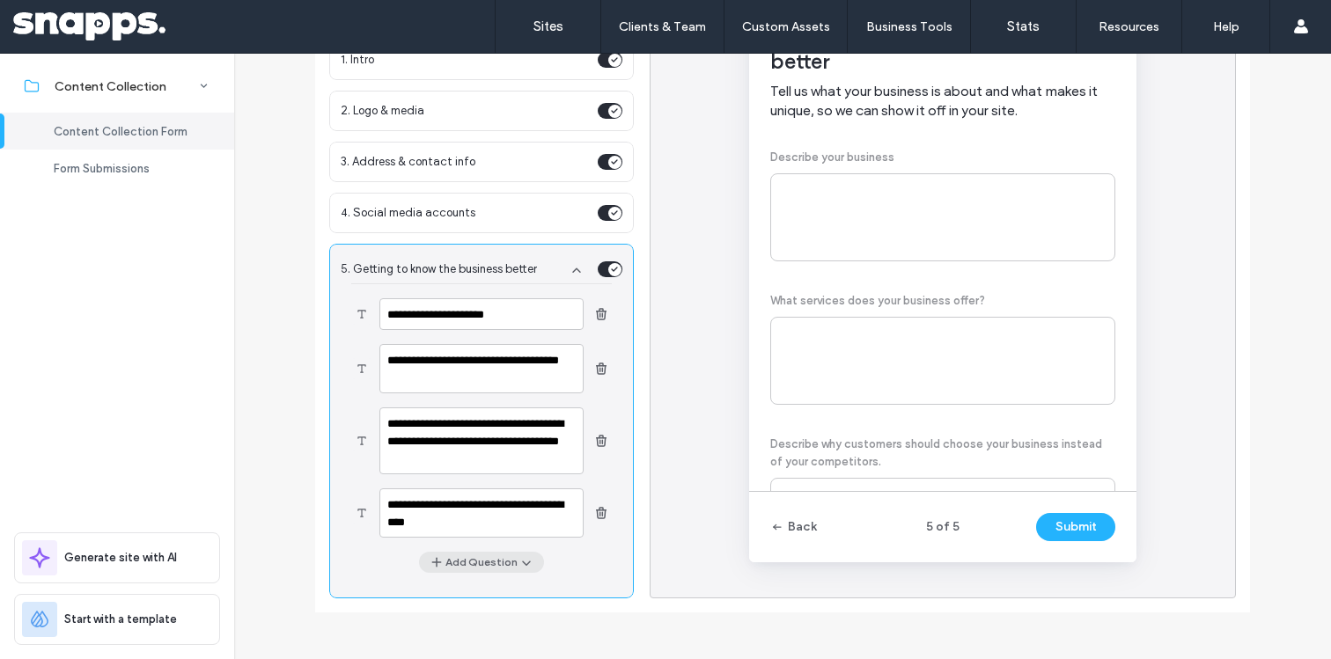
click at [475, 564] on button "Add Question" at bounding box center [481, 562] width 125 height 21
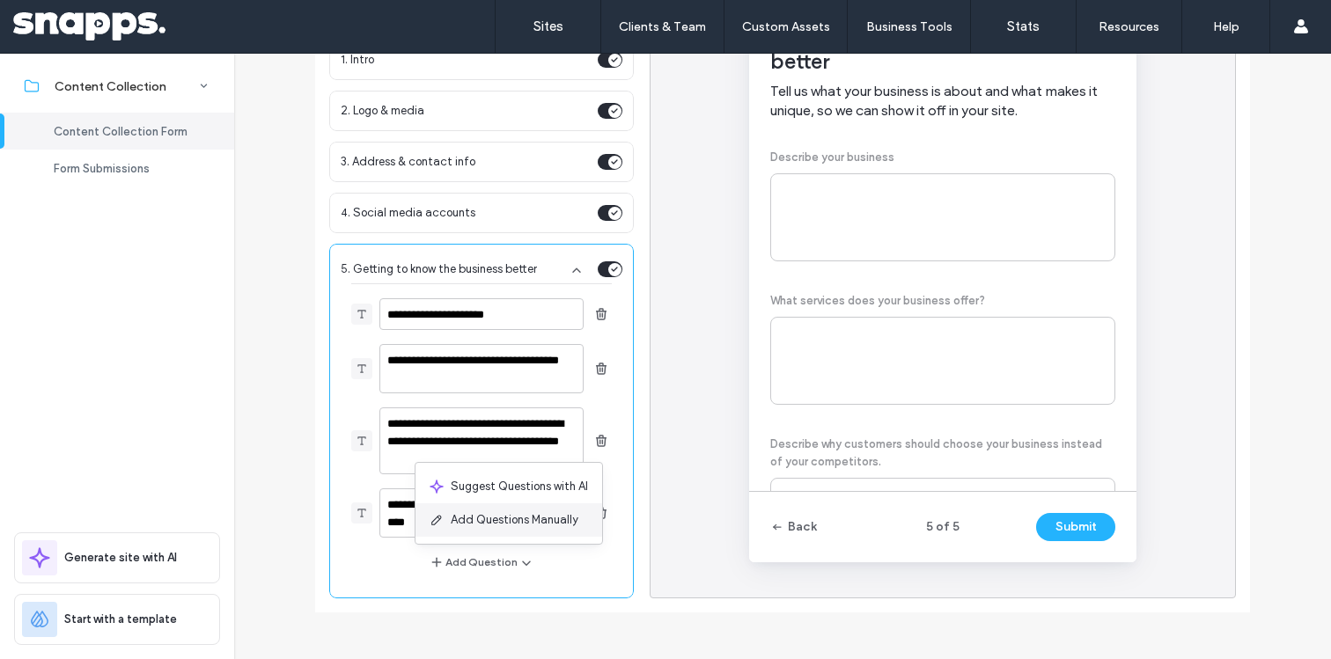
click at [475, 527] on span "Add Questions Manually" at bounding box center [515, 521] width 128 height 18
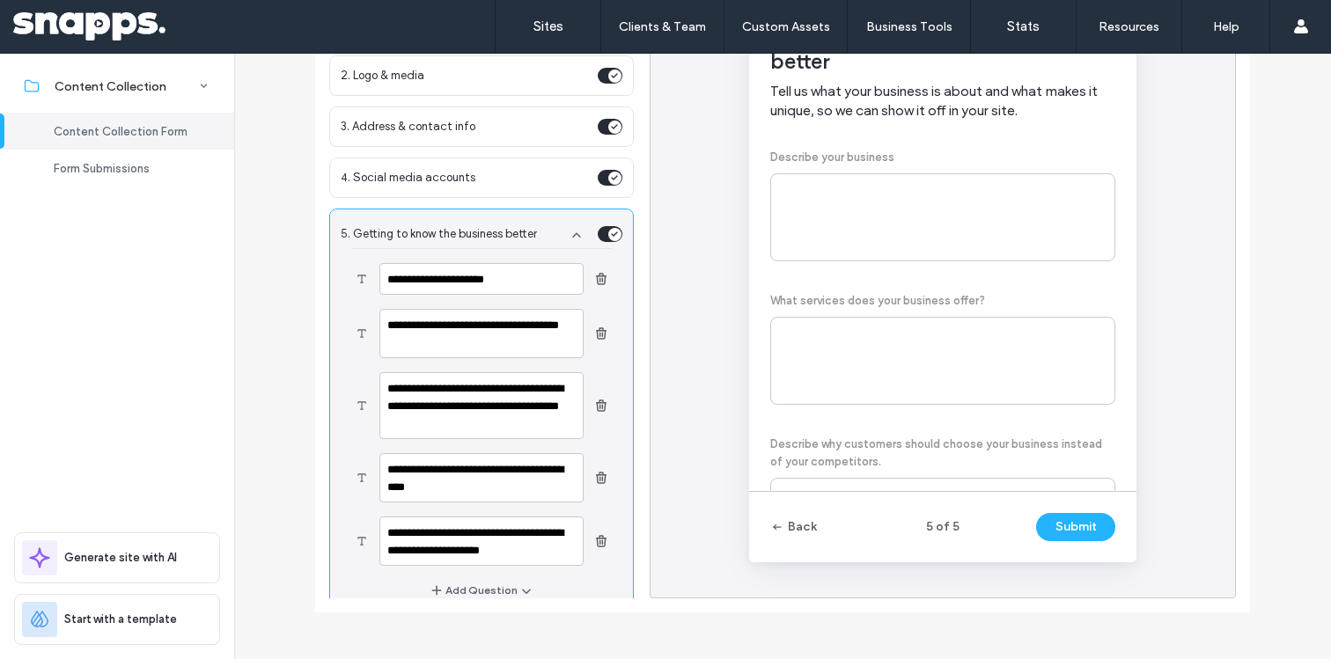
scroll to position [173, 0]
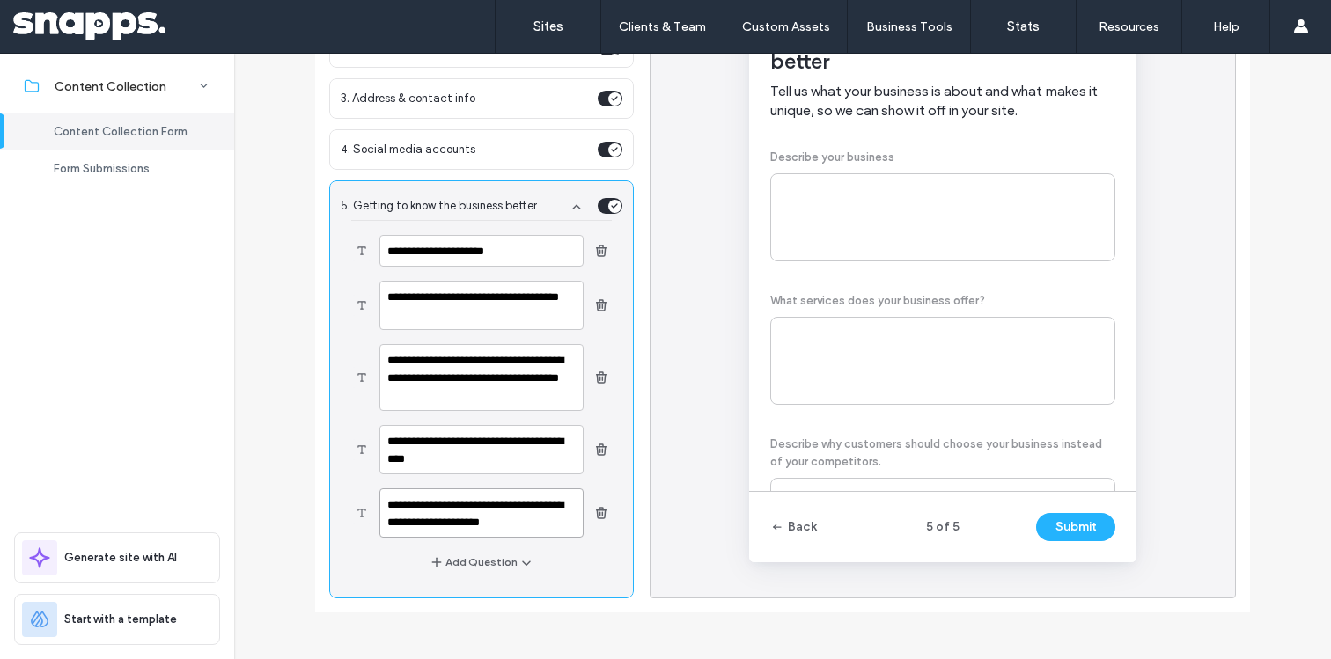
click at [512, 504] on textarea "**********" at bounding box center [481, 513] width 204 height 49
paste textarea "**********"
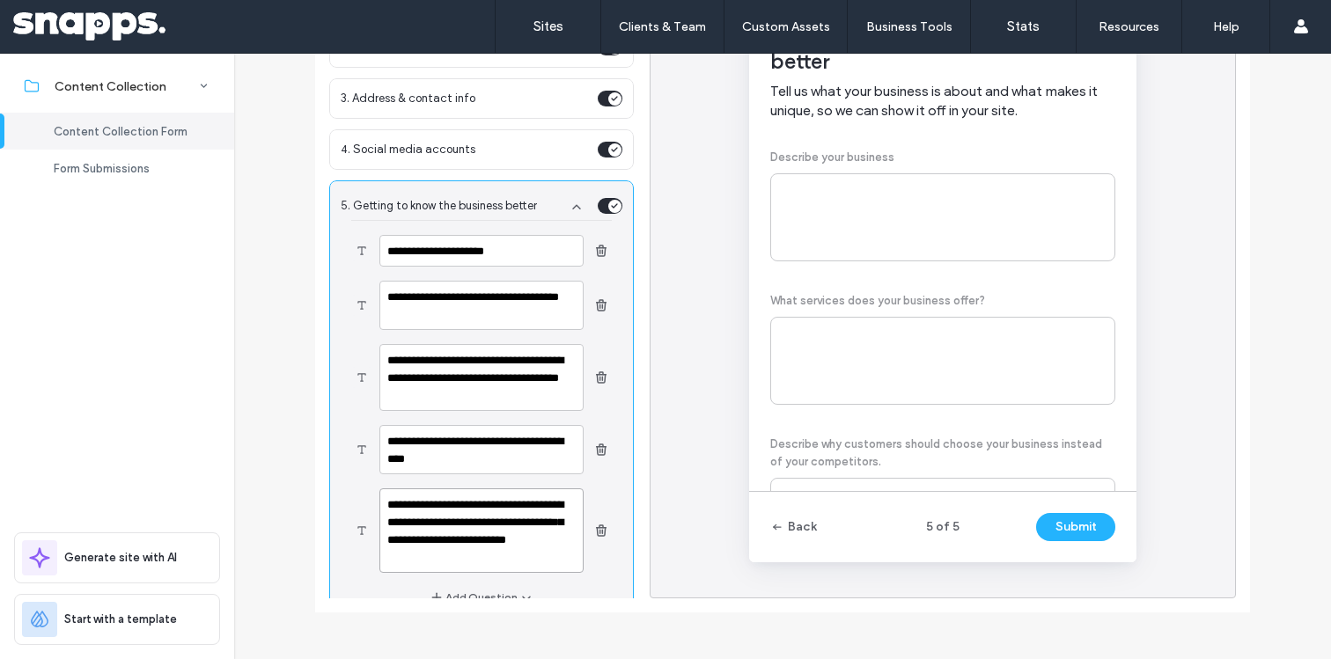
scroll to position [209, 0]
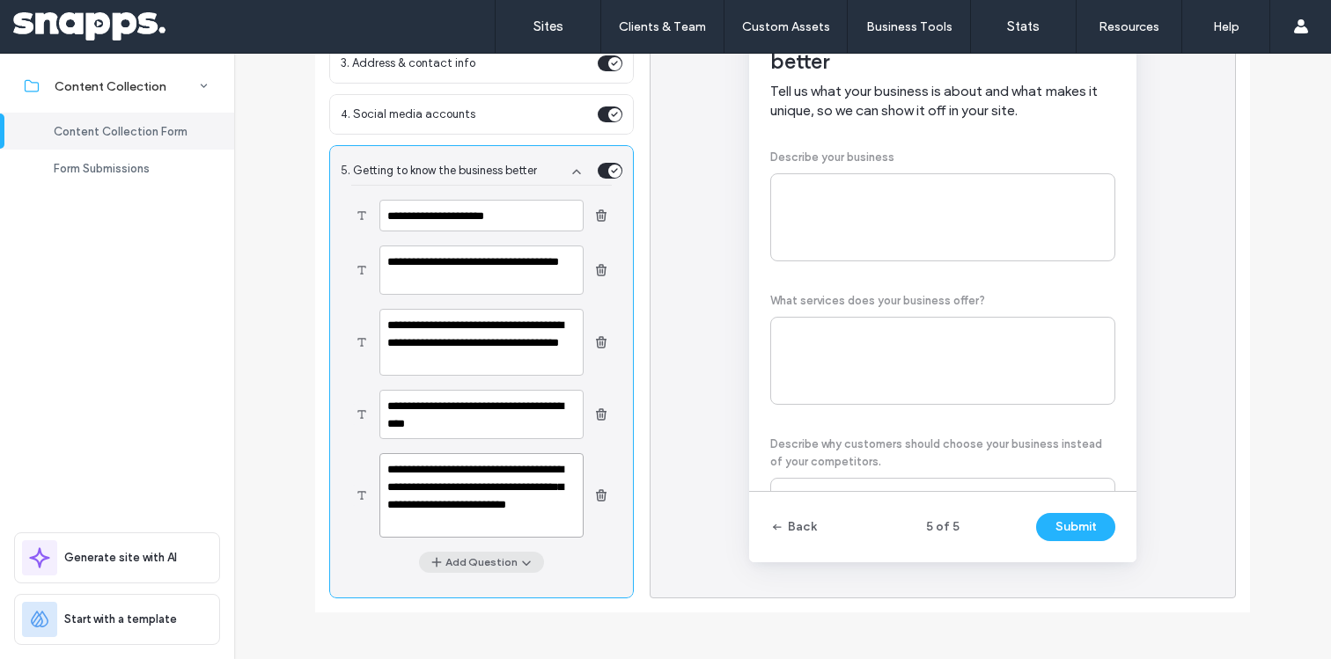
type textarea "**********"
click at [463, 561] on button "Add Question" at bounding box center [481, 562] width 125 height 21
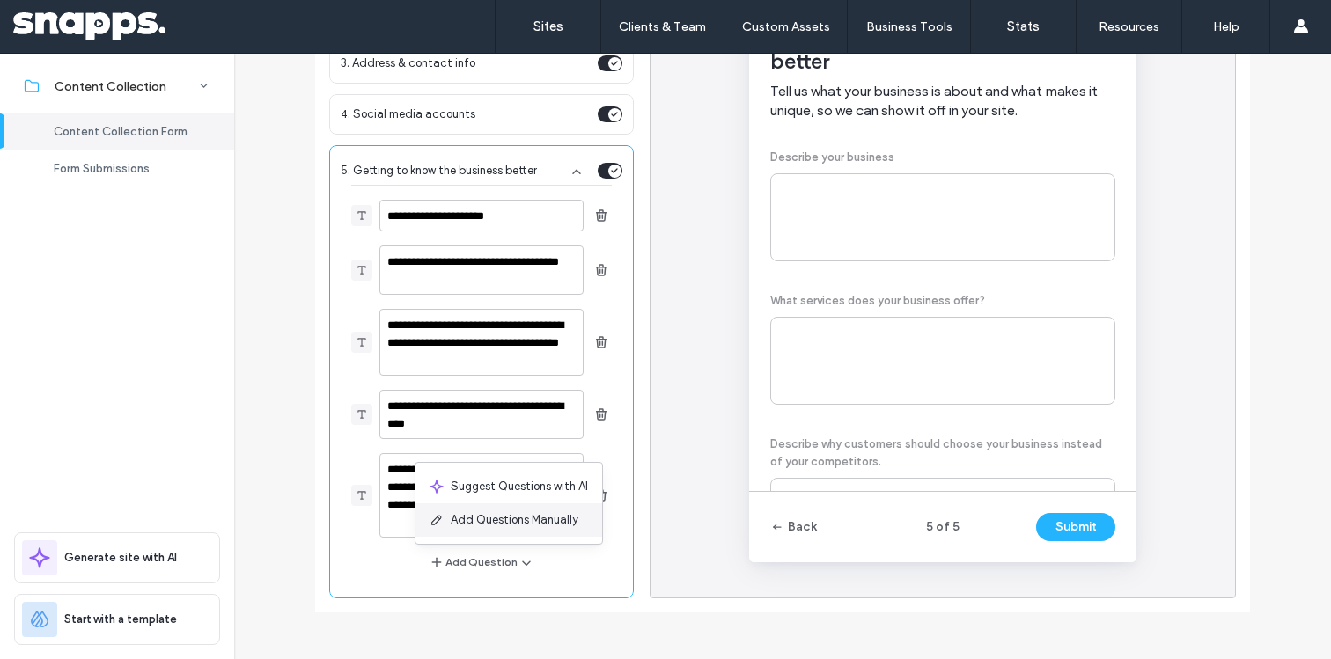
click at [475, 532] on div "Add Questions Manually" at bounding box center [509, 520] width 187 height 33
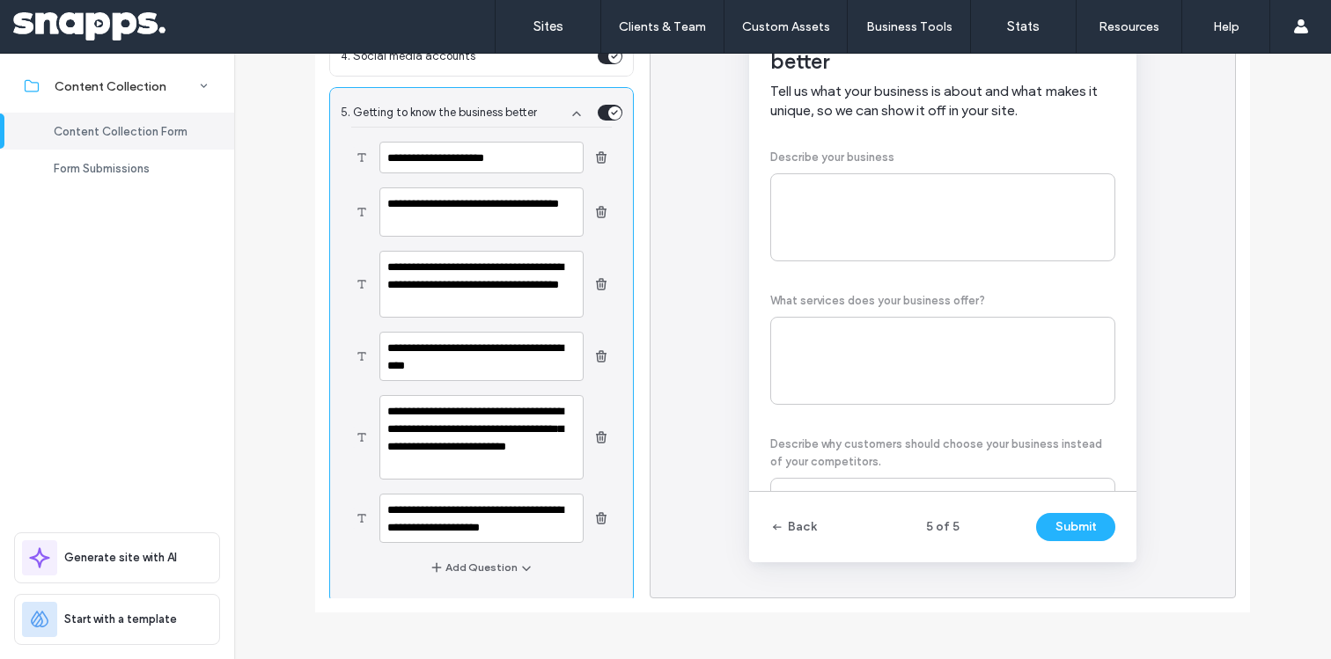
scroll to position [270, 0]
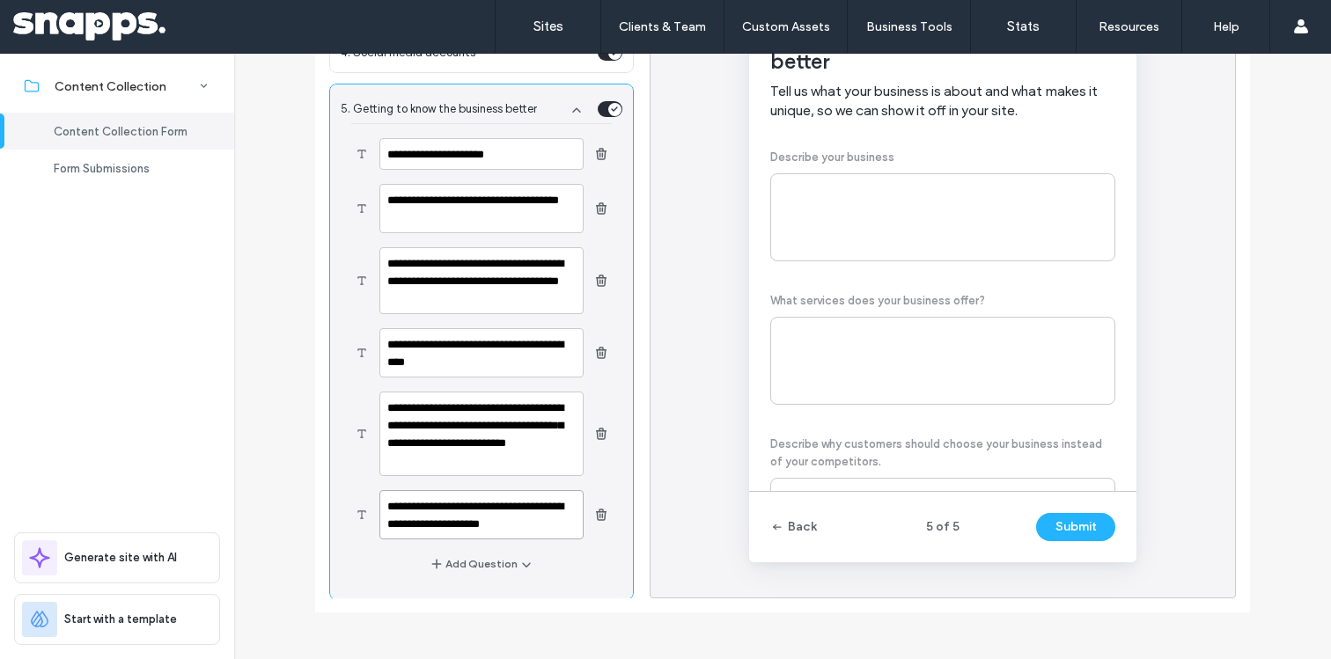
click at [431, 523] on textarea "**********" at bounding box center [481, 514] width 204 height 49
paste textarea "**********"
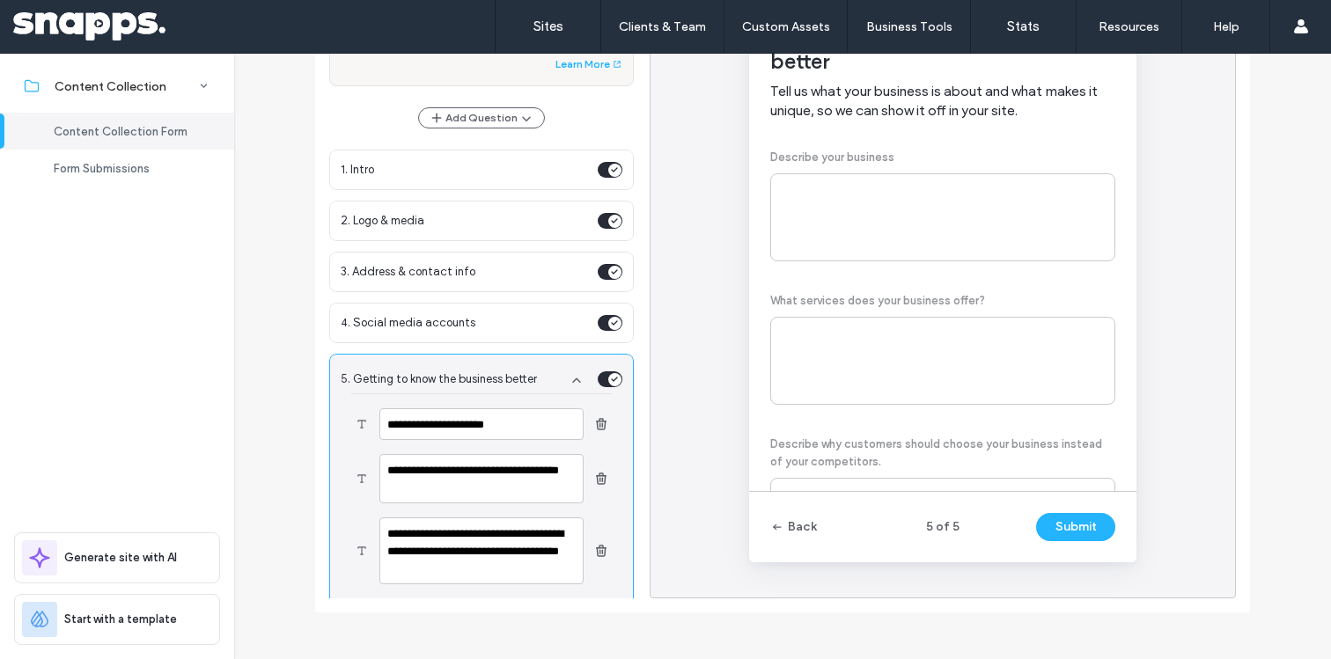
scroll to position [5, 0]
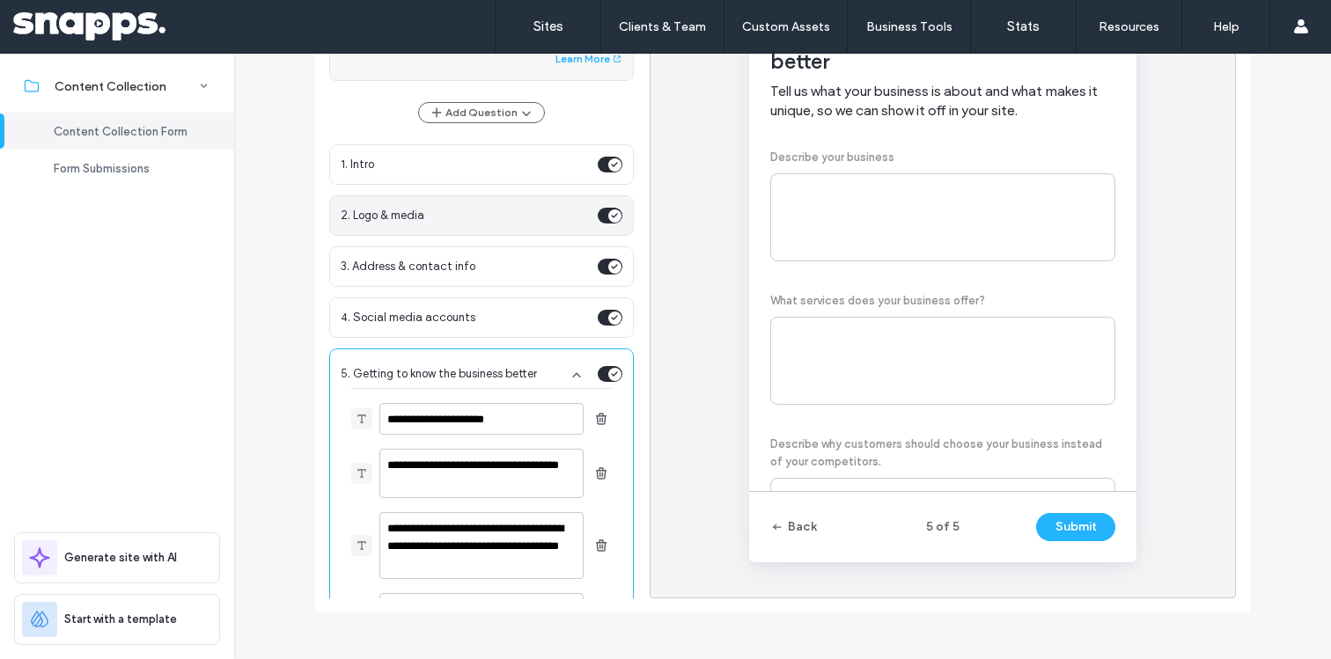
type textarea "**********"
click at [430, 220] on span "2. Logo & media" at bounding box center [466, 216] width 250 height 18
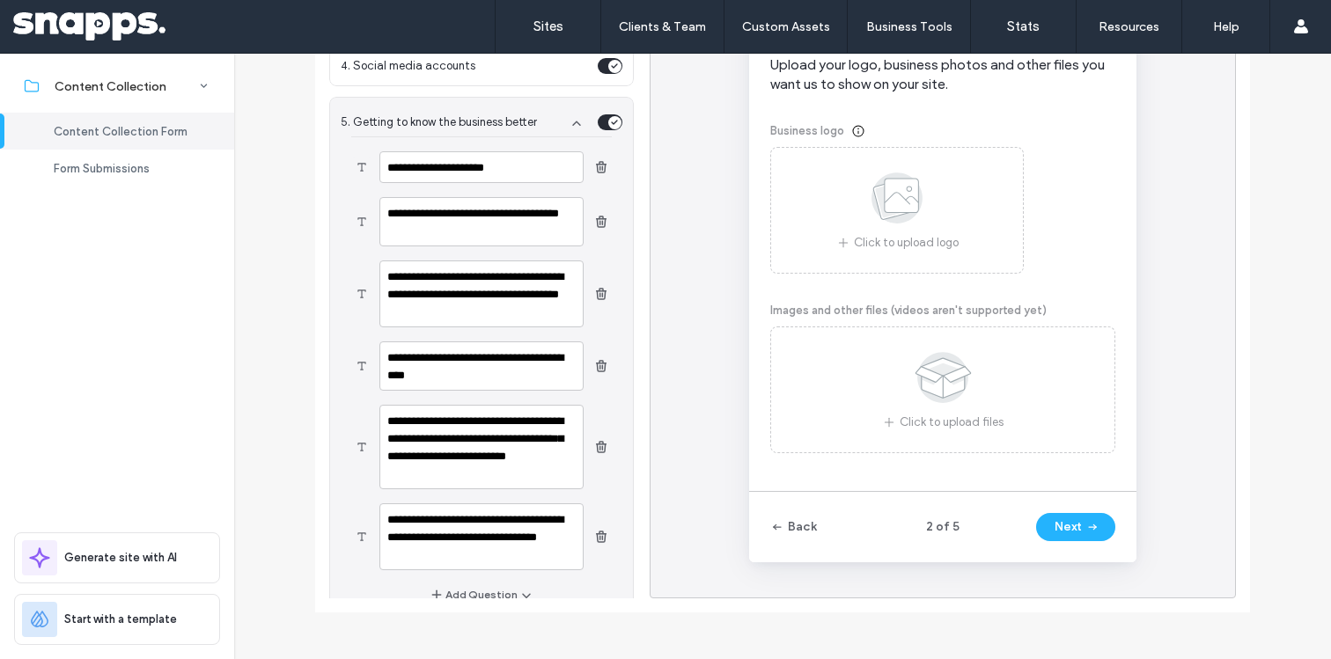
scroll to position [290, 0]
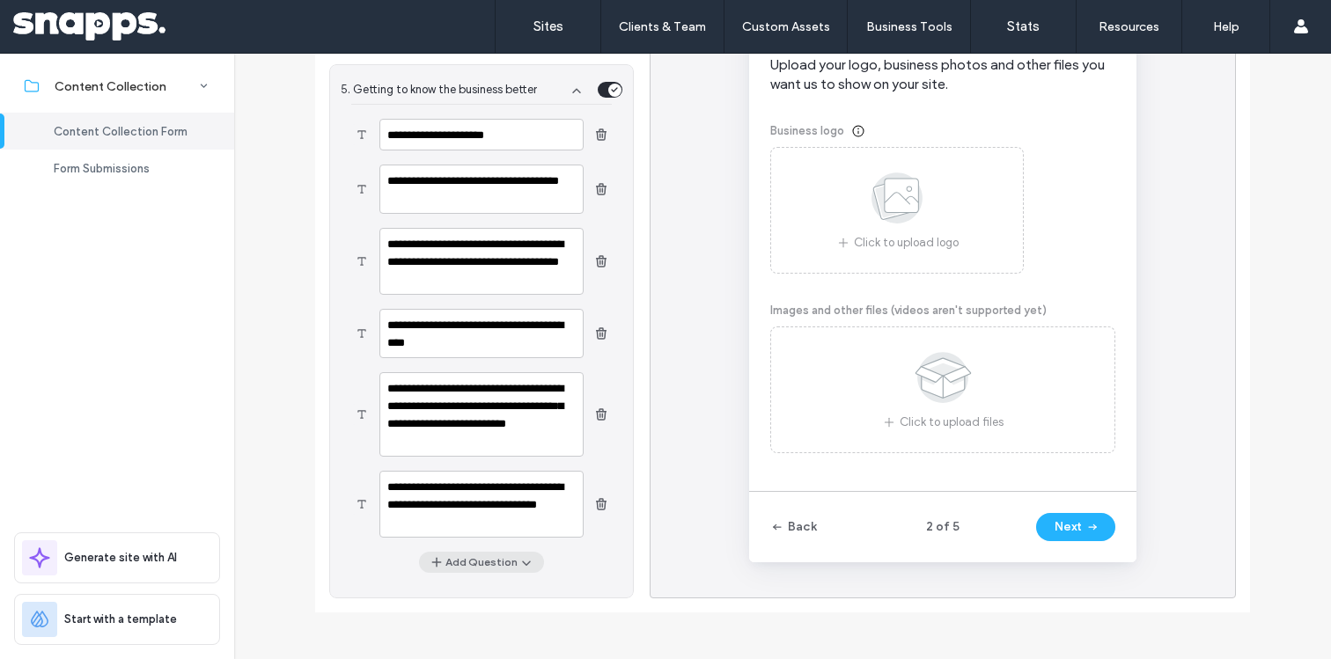
click at [450, 558] on button "Add Question" at bounding box center [481, 562] width 125 height 21
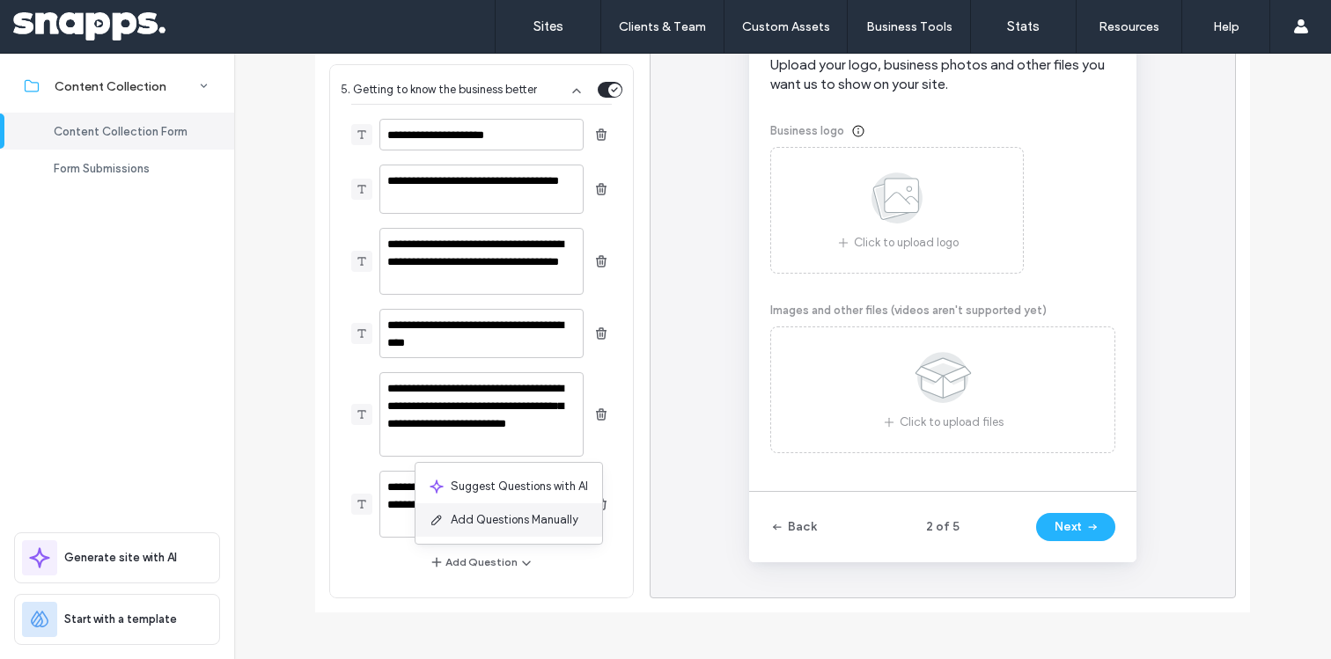
click at [458, 519] on span "Add Questions Manually" at bounding box center [515, 521] width 128 height 18
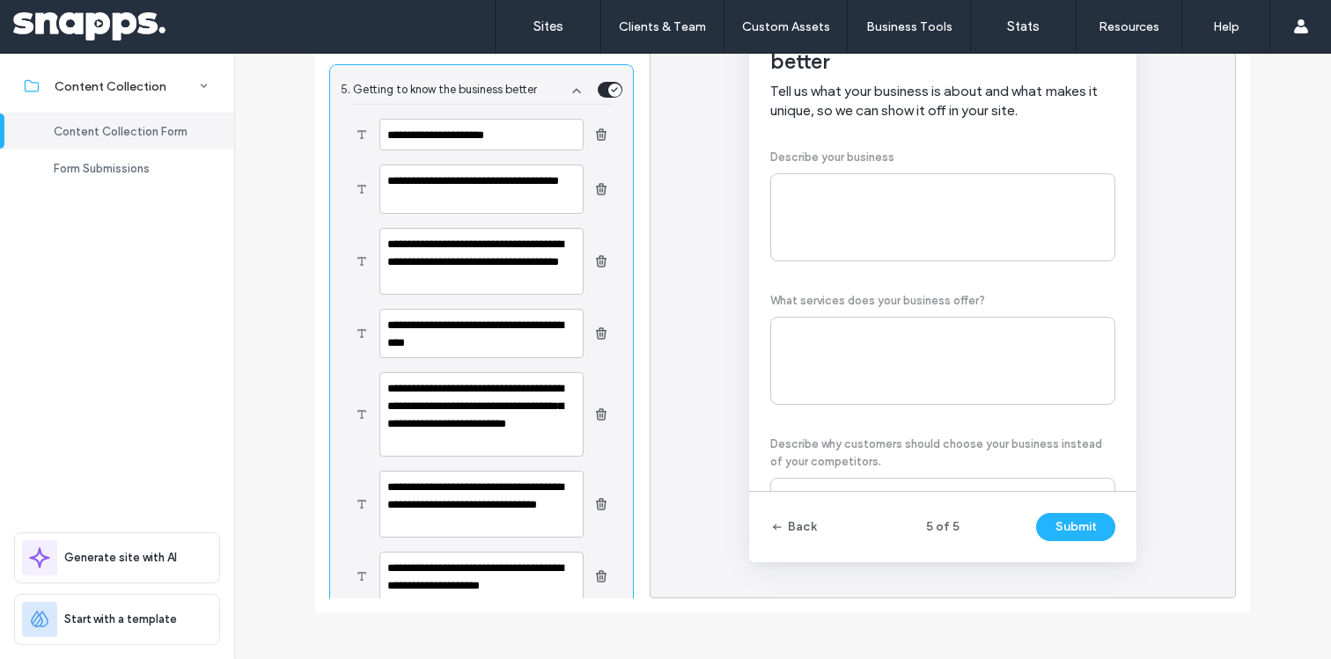
scroll to position [353, 0]
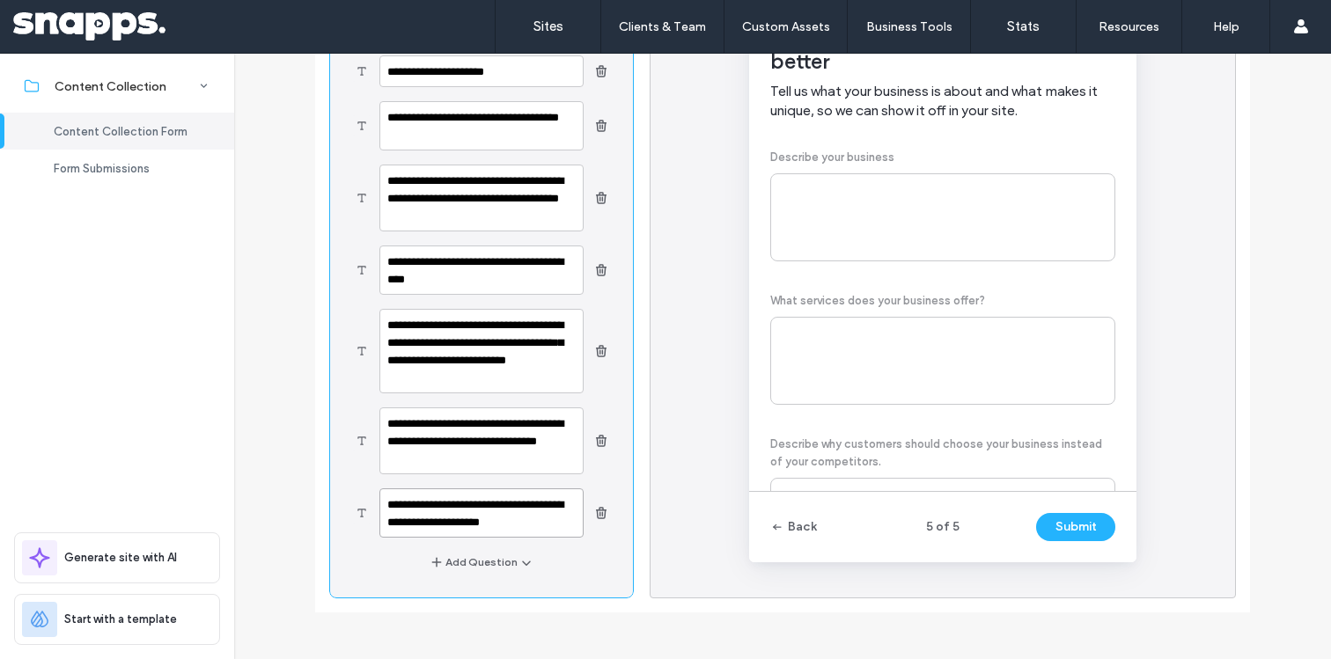
click at [461, 523] on textarea "**********" at bounding box center [481, 513] width 204 height 49
paste textarea "******"
type textarea "**********"
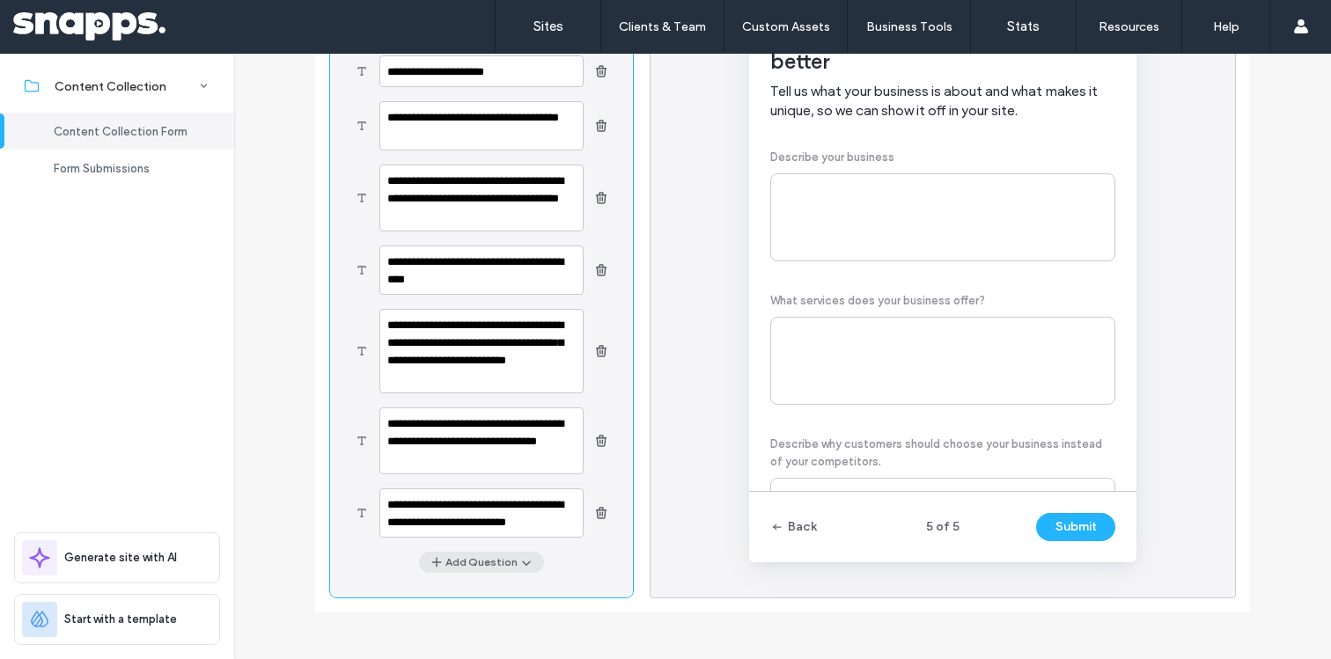
click at [446, 556] on button "Add Question" at bounding box center [481, 562] width 125 height 21
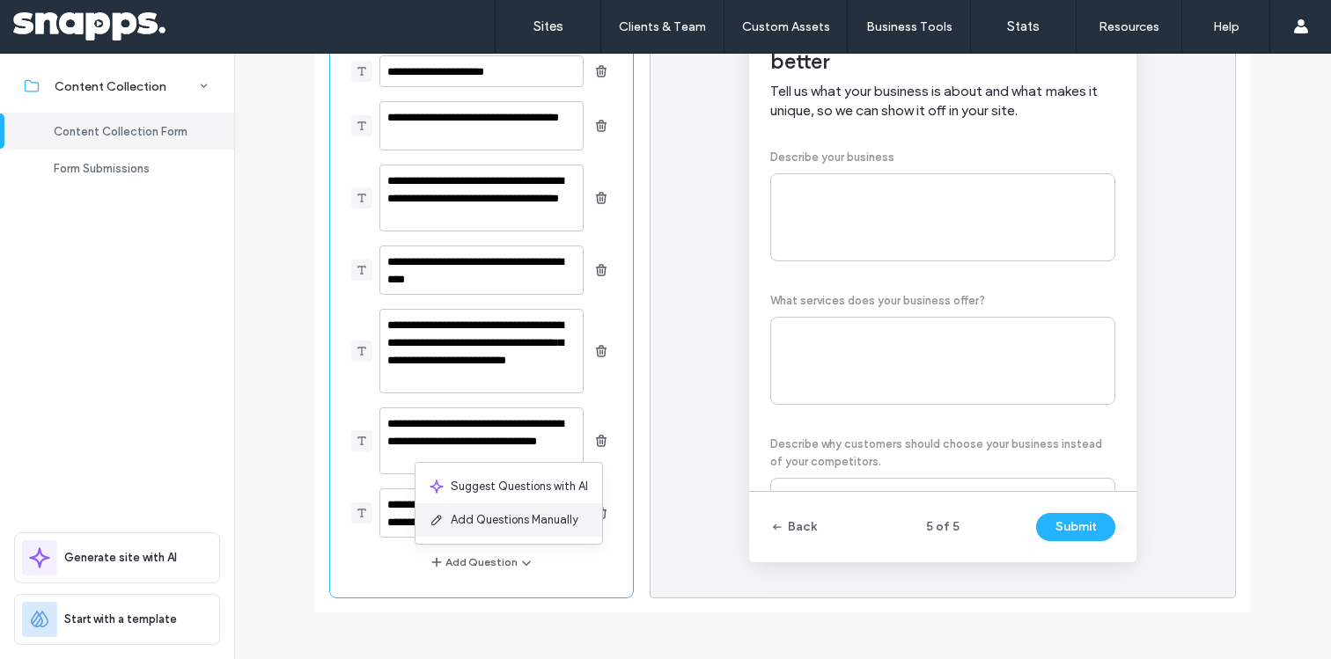
click at [451, 526] on span "Add Questions Manually" at bounding box center [515, 521] width 128 height 18
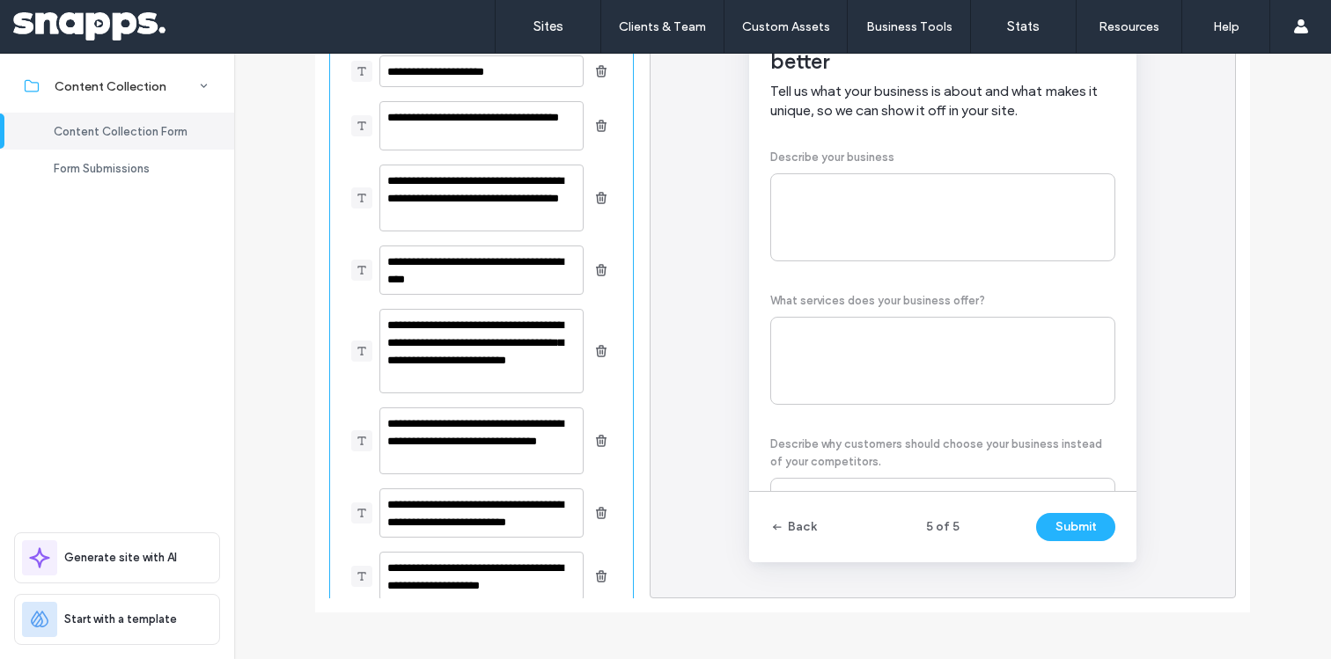
scroll to position [416, 0]
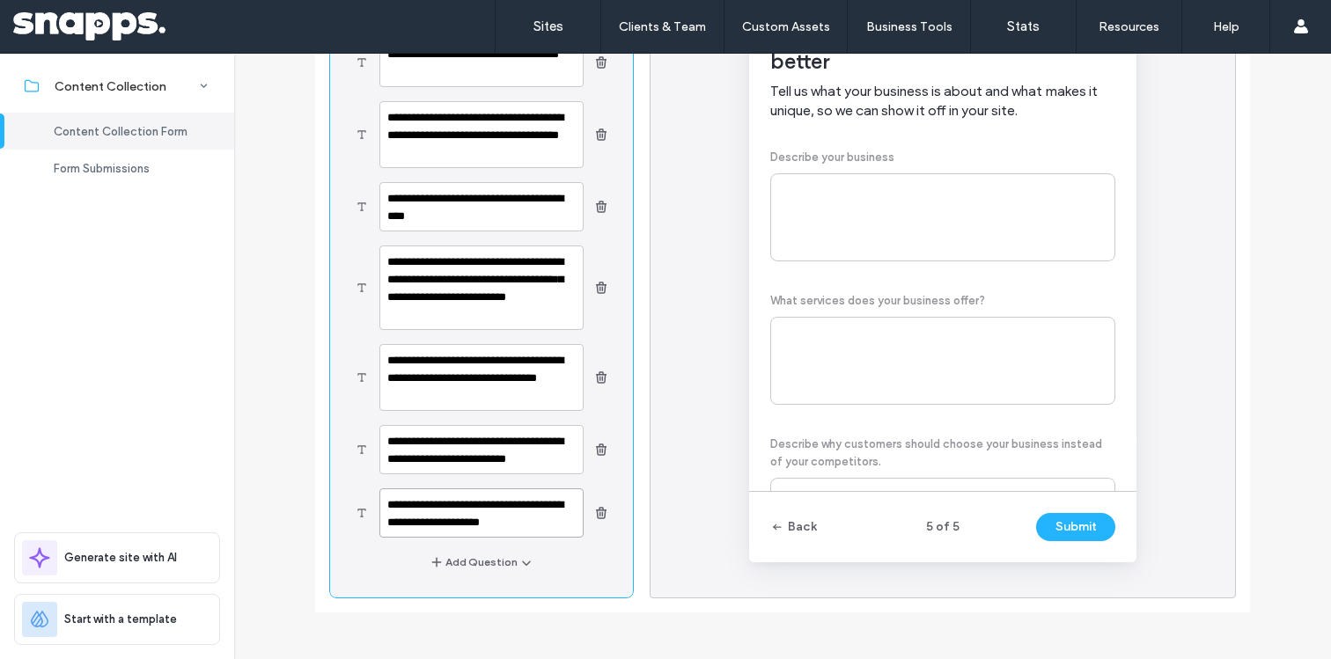
click at [446, 506] on textarea "**********" at bounding box center [481, 513] width 204 height 49
paste textarea
type textarea "**********"
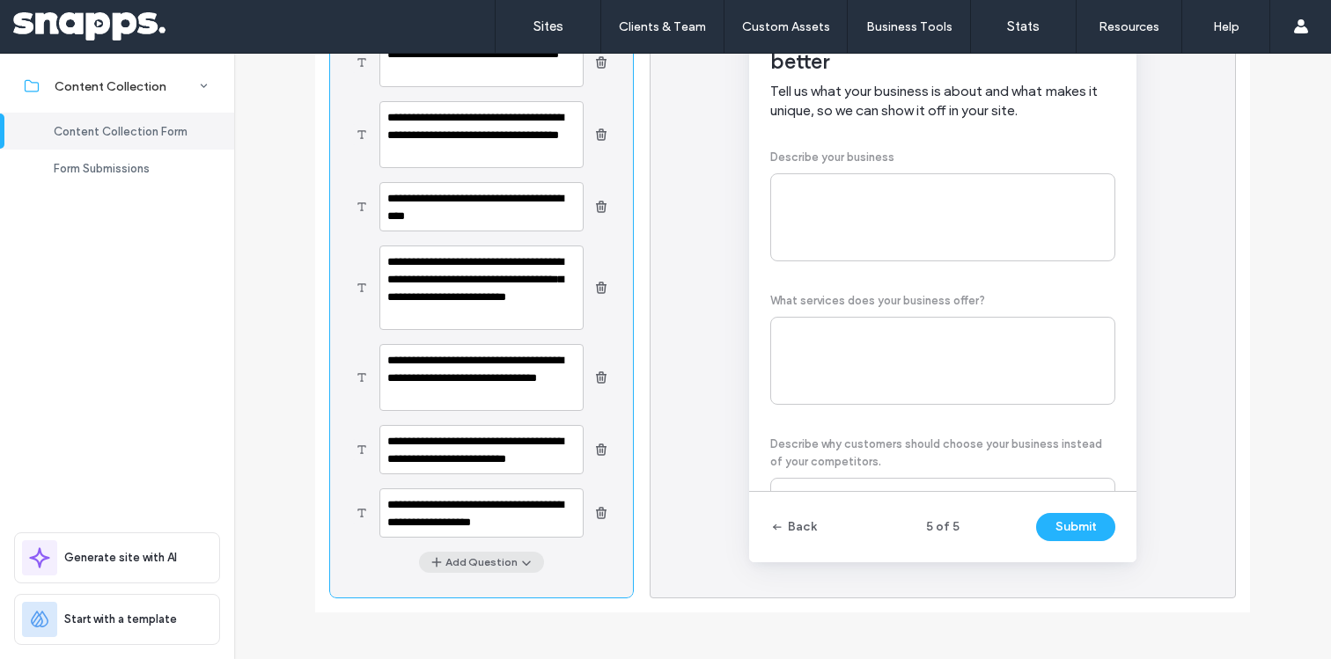
click at [449, 561] on button "Add Question" at bounding box center [481, 562] width 125 height 21
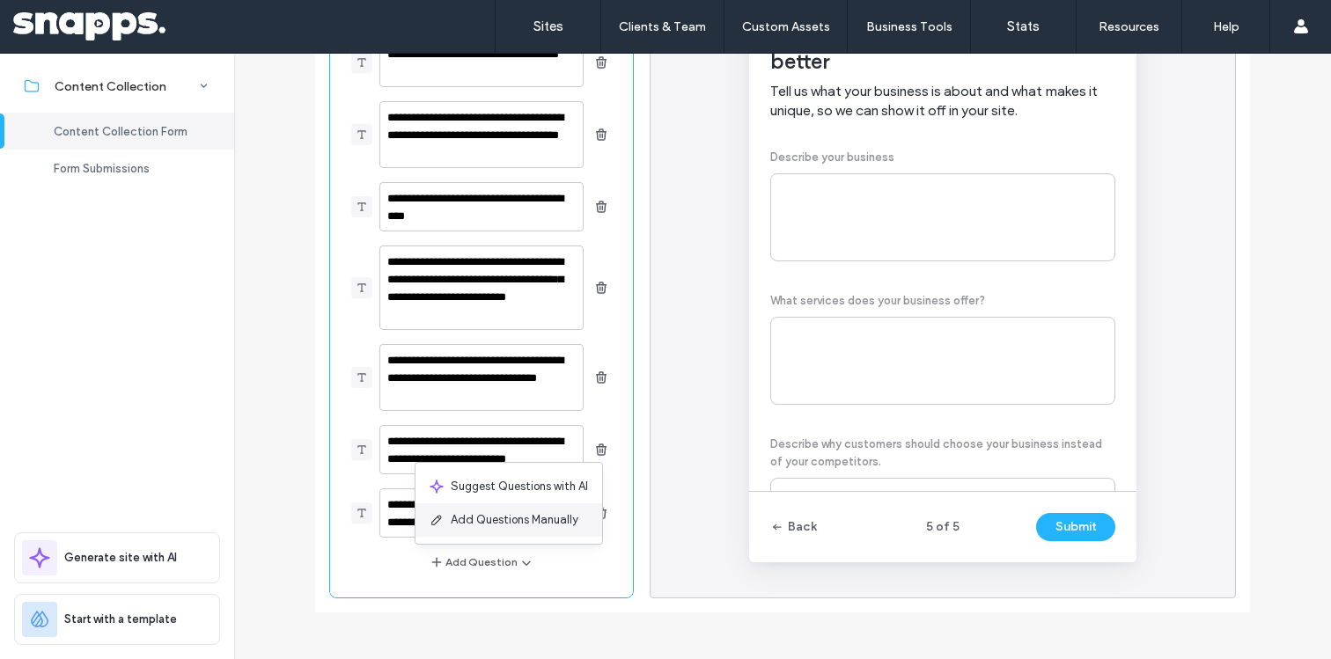
click at [453, 529] on div "Add Questions Manually" at bounding box center [509, 520] width 187 height 33
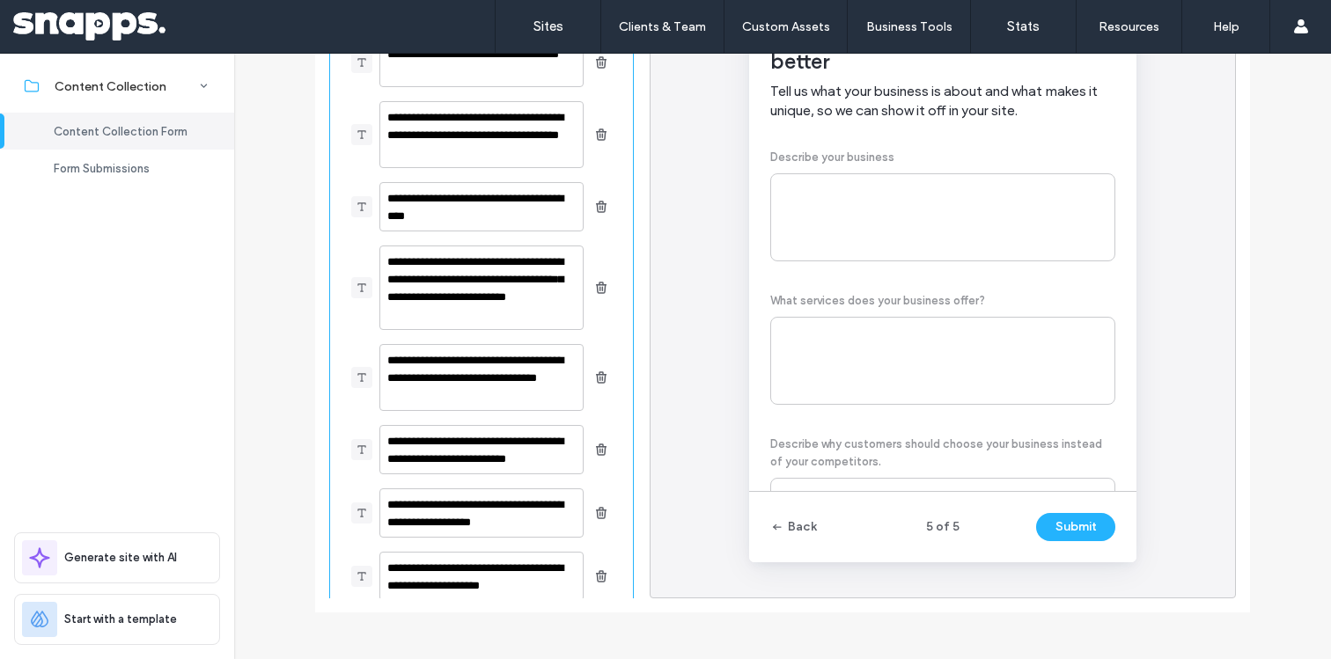
scroll to position [480, 0]
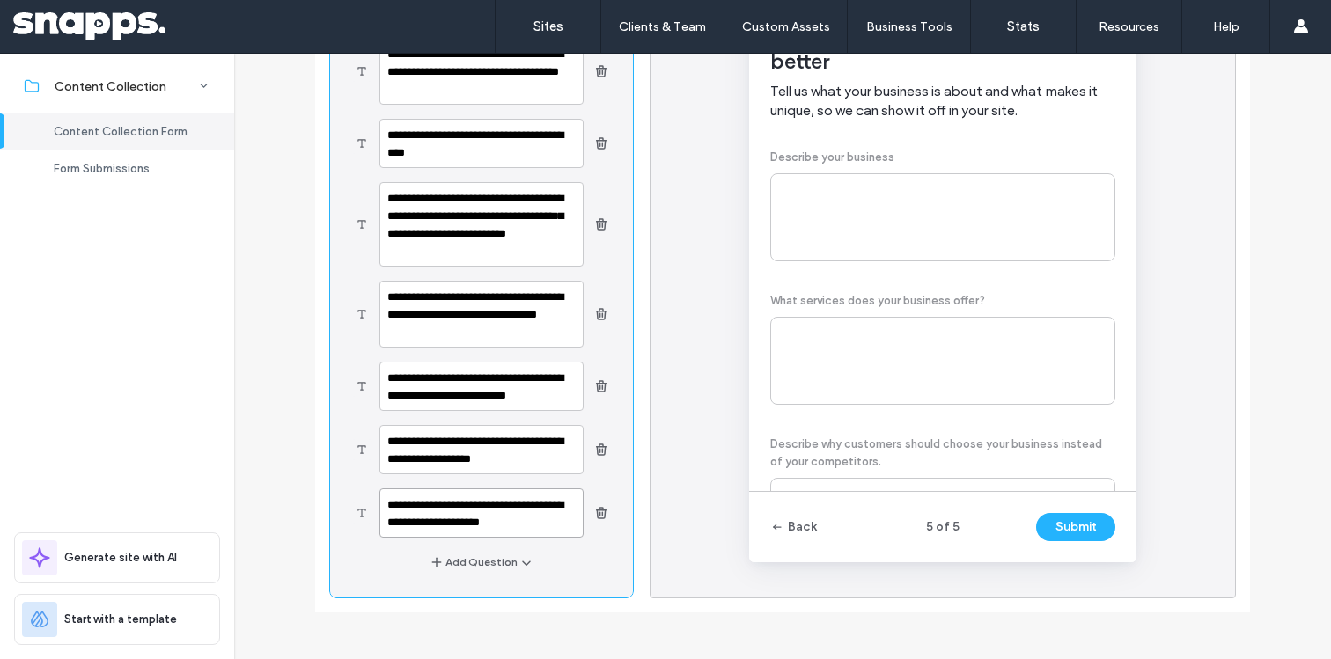
click at [445, 507] on textarea "**********" at bounding box center [481, 513] width 204 height 49
paste textarea "**********"
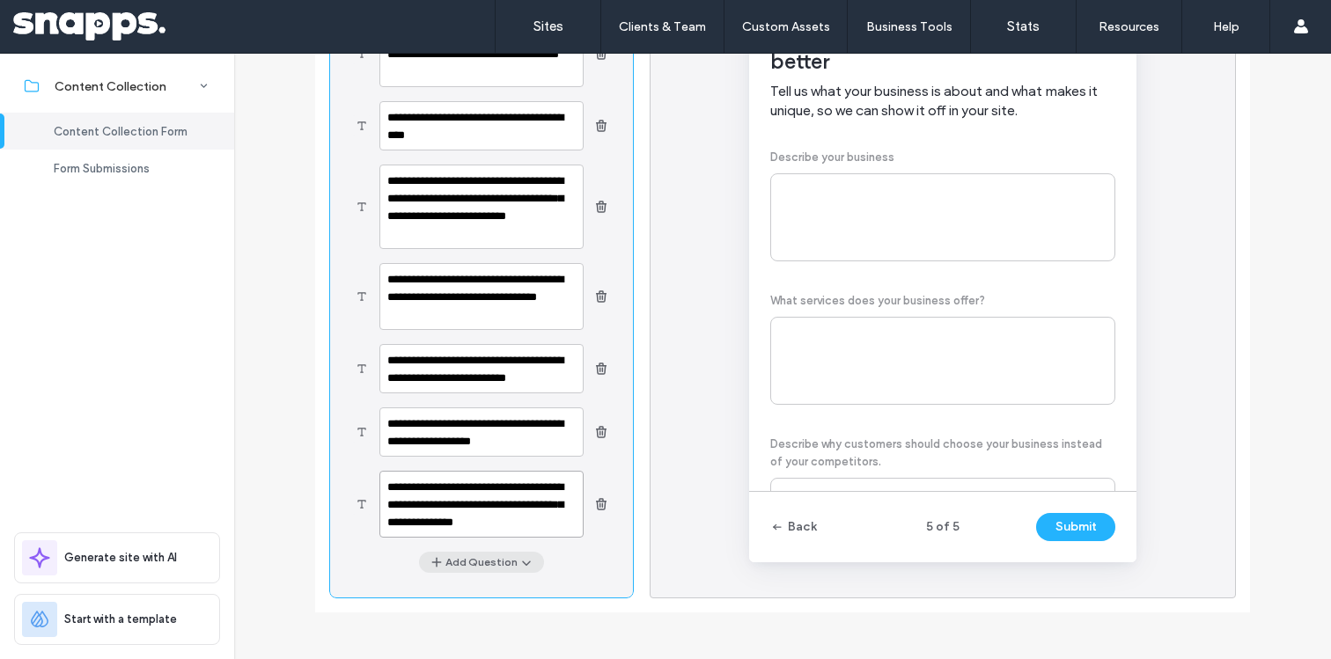
type textarea "**********"
click at [447, 572] on button "Add Question" at bounding box center [481, 562] width 125 height 21
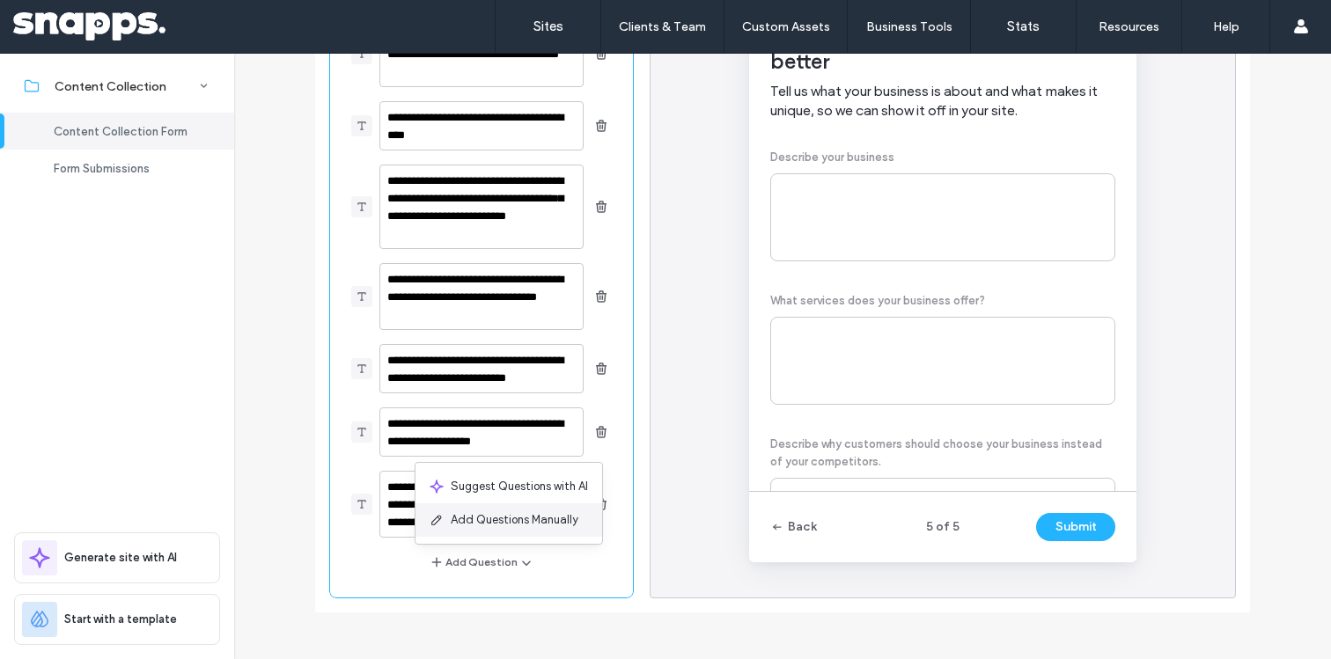
click at [461, 528] on span "Add Questions Manually" at bounding box center [515, 521] width 128 height 18
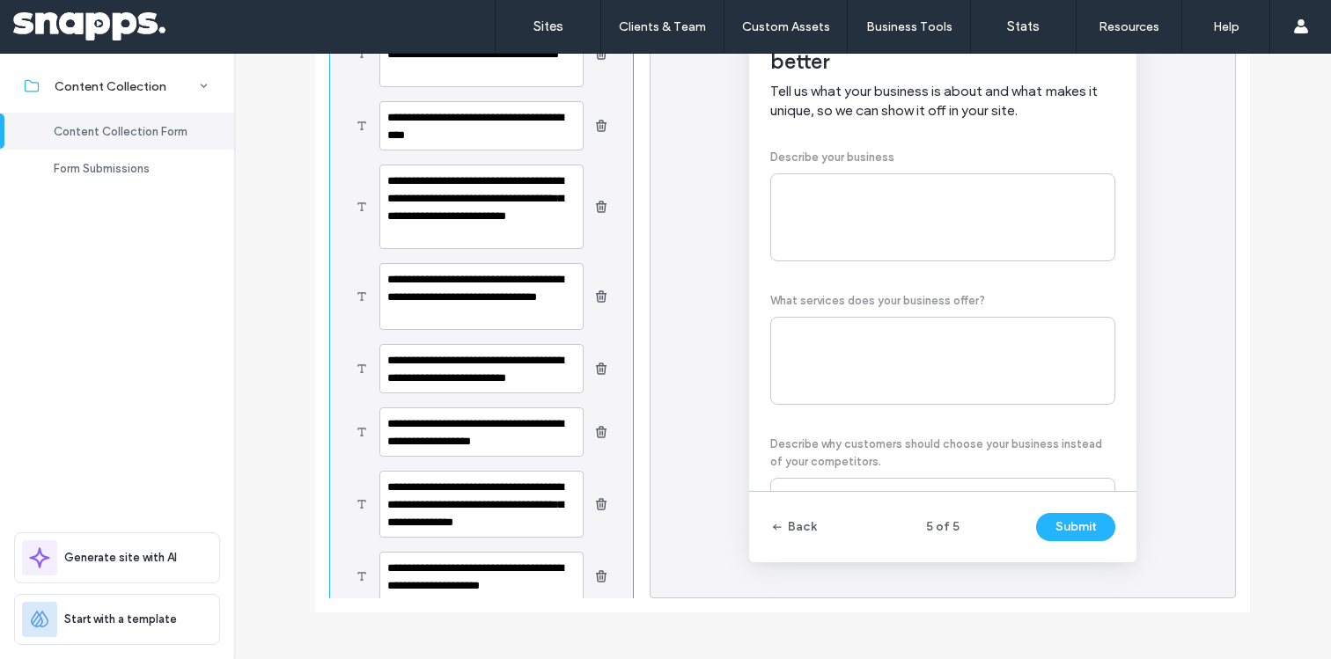
scroll to position [561, 0]
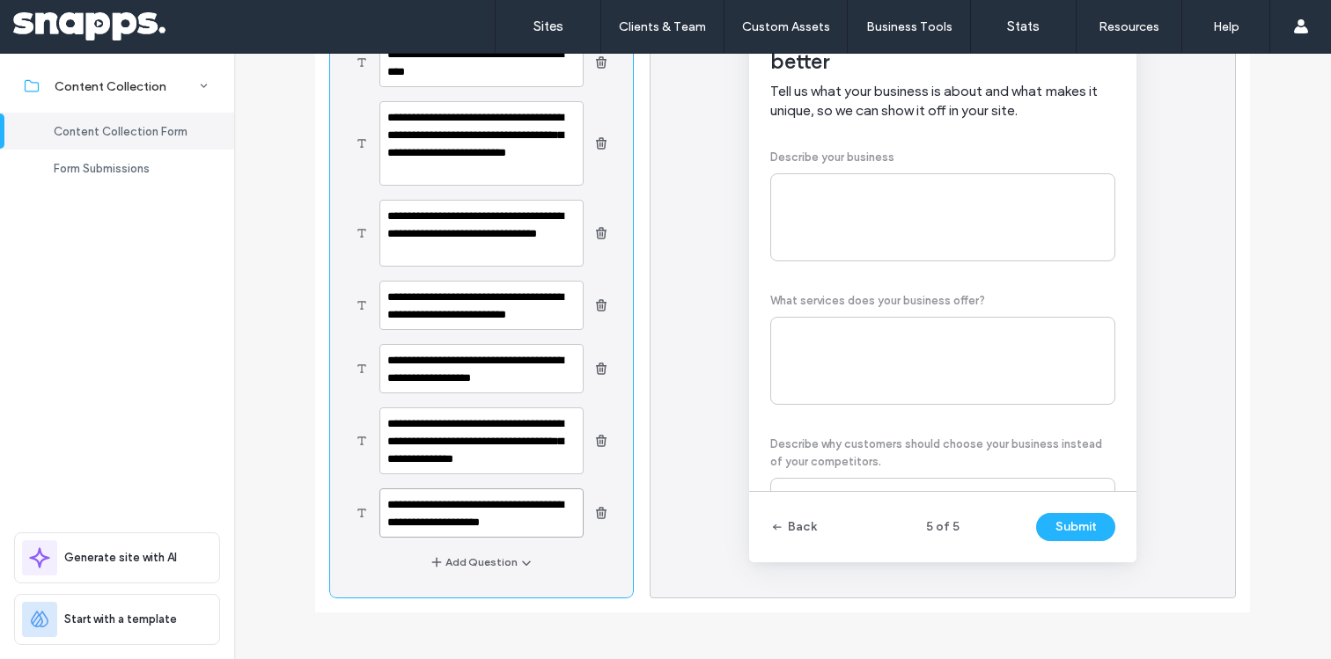
click at [425, 514] on textarea "**********" at bounding box center [481, 513] width 204 height 49
paste textarea "*"
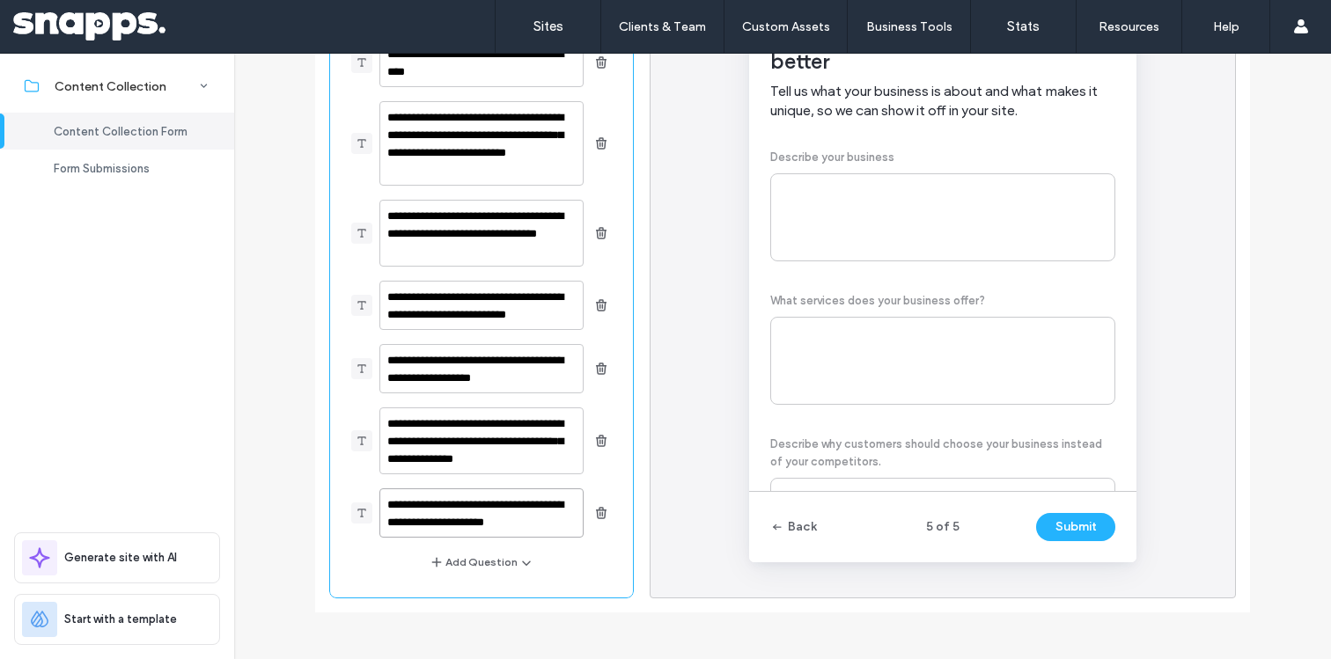
type textarea "**********"
click at [702, 606] on div "**********" at bounding box center [782, 278] width 935 height 669
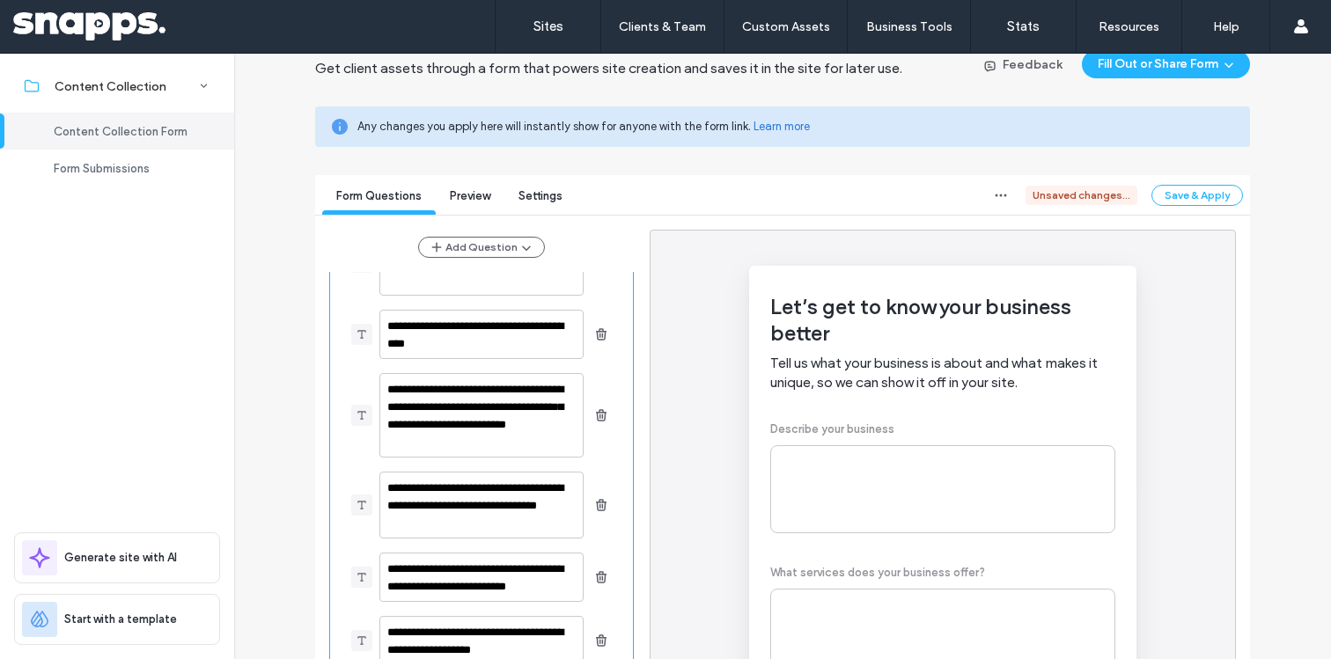
scroll to position [67, 0]
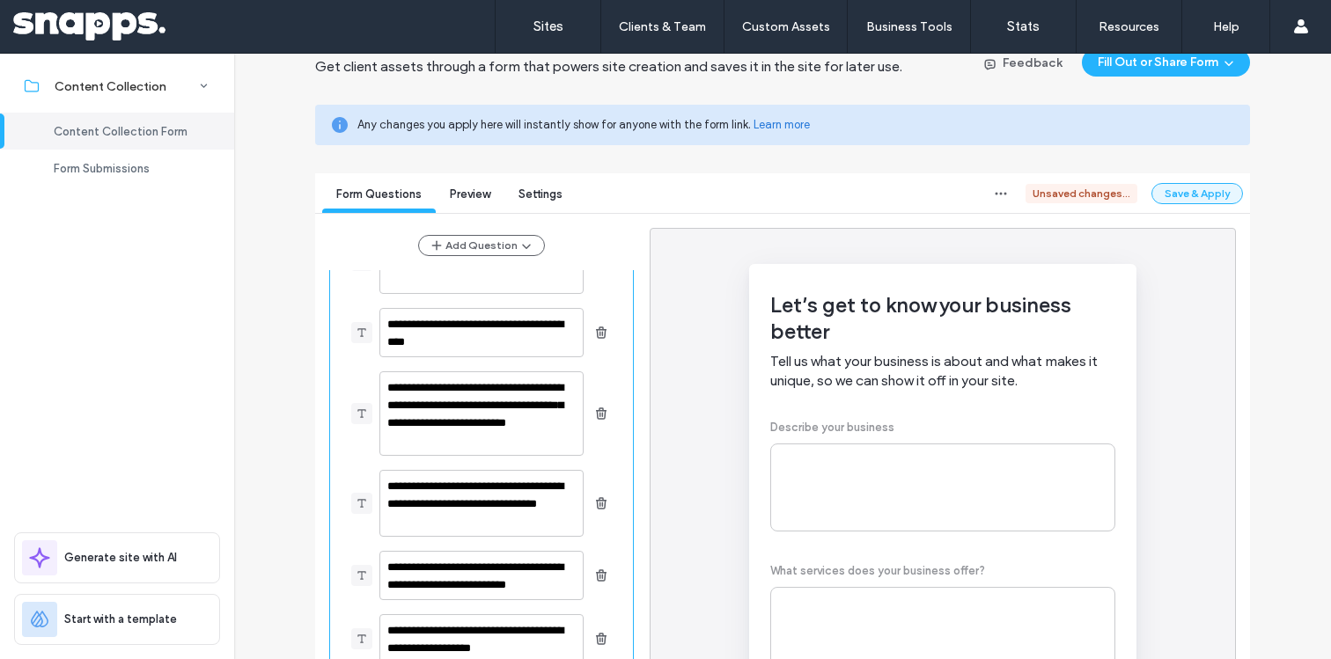
click at [1164, 190] on button "Save & Apply" at bounding box center [1198, 193] width 92 height 21
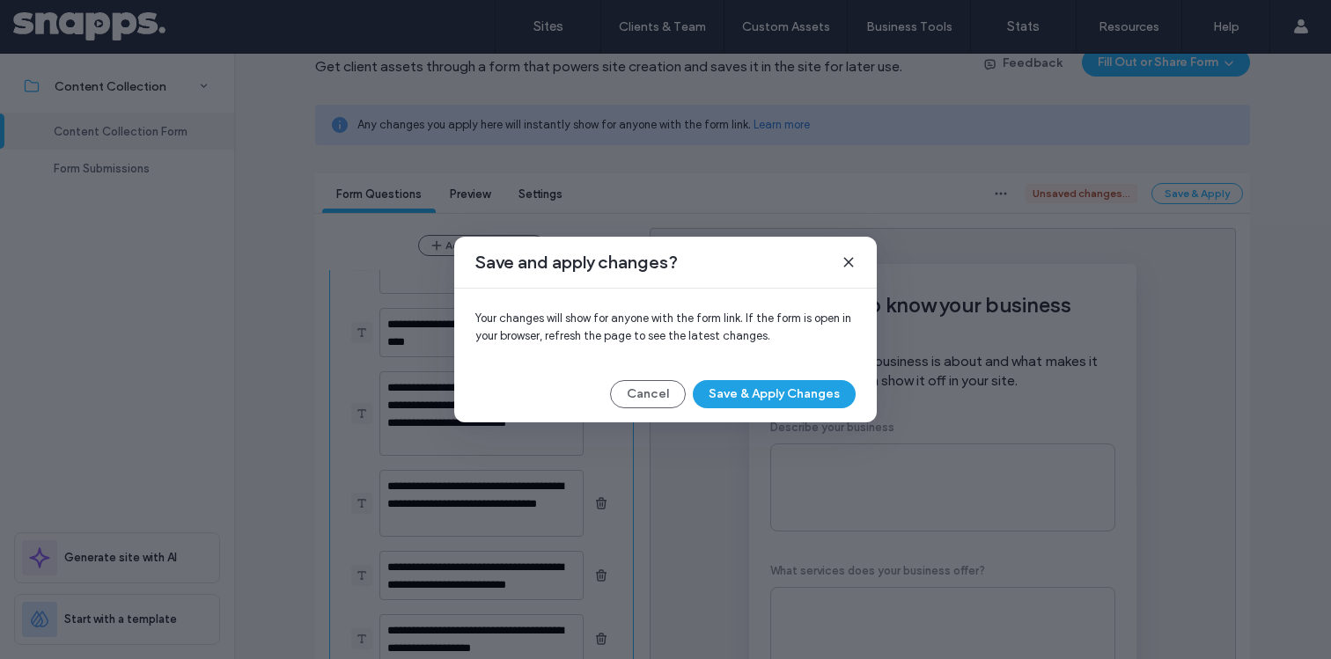
click at [814, 400] on button "Save & Apply Changes" at bounding box center [774, 394] width 163 height 28
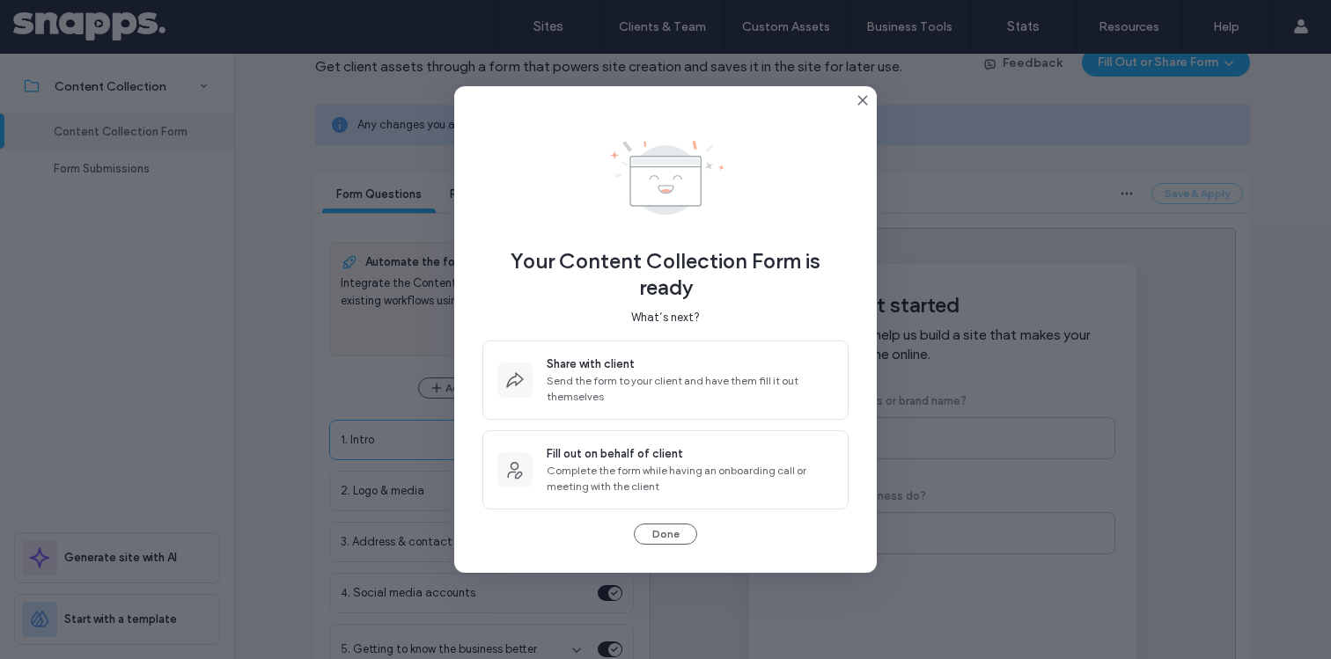
scroll to position [0, 0]
click at [865, 104] on icon at bounding box center [863, 100] width 14 height 14
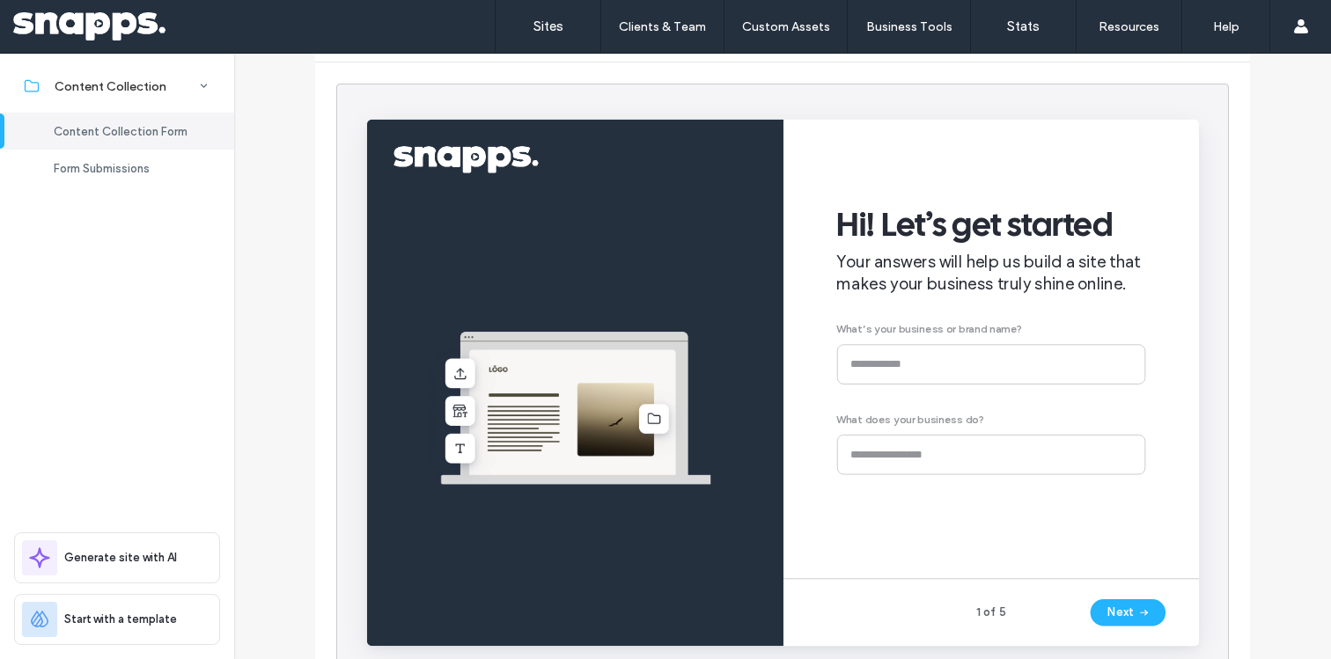
scroll to position [198, 0]
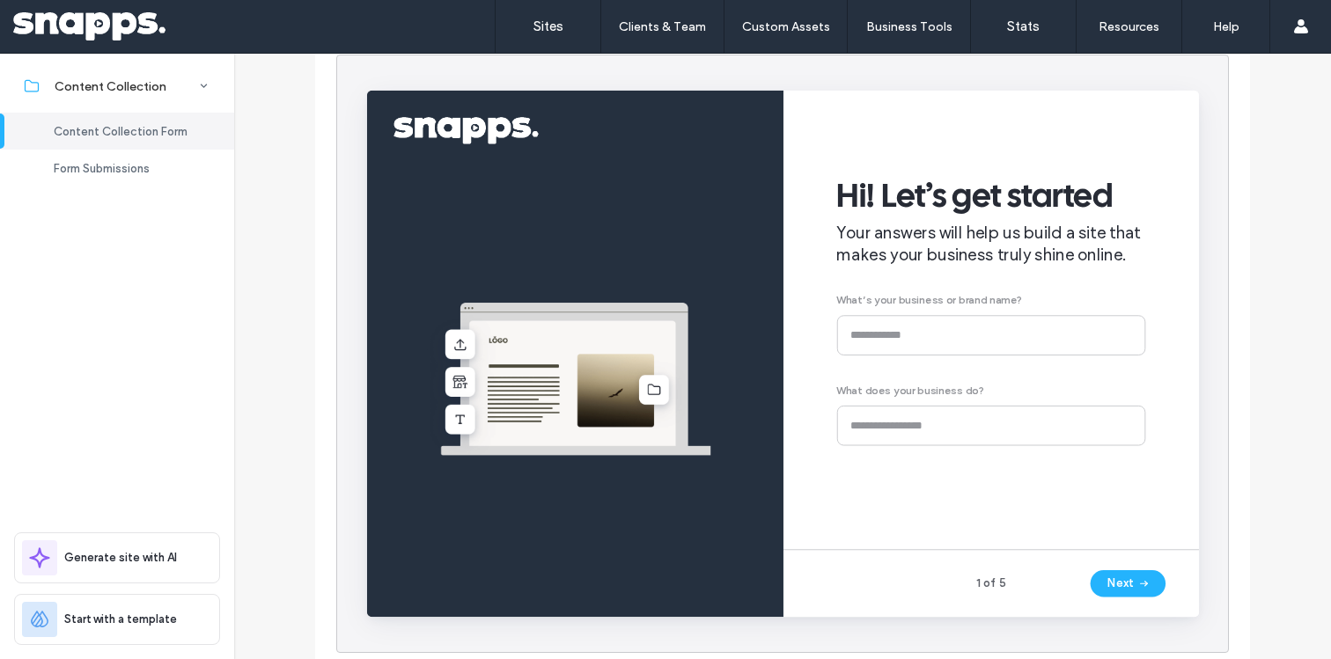
click at [505, 131] on div at bounding box center [585, 132] width 382 height 28
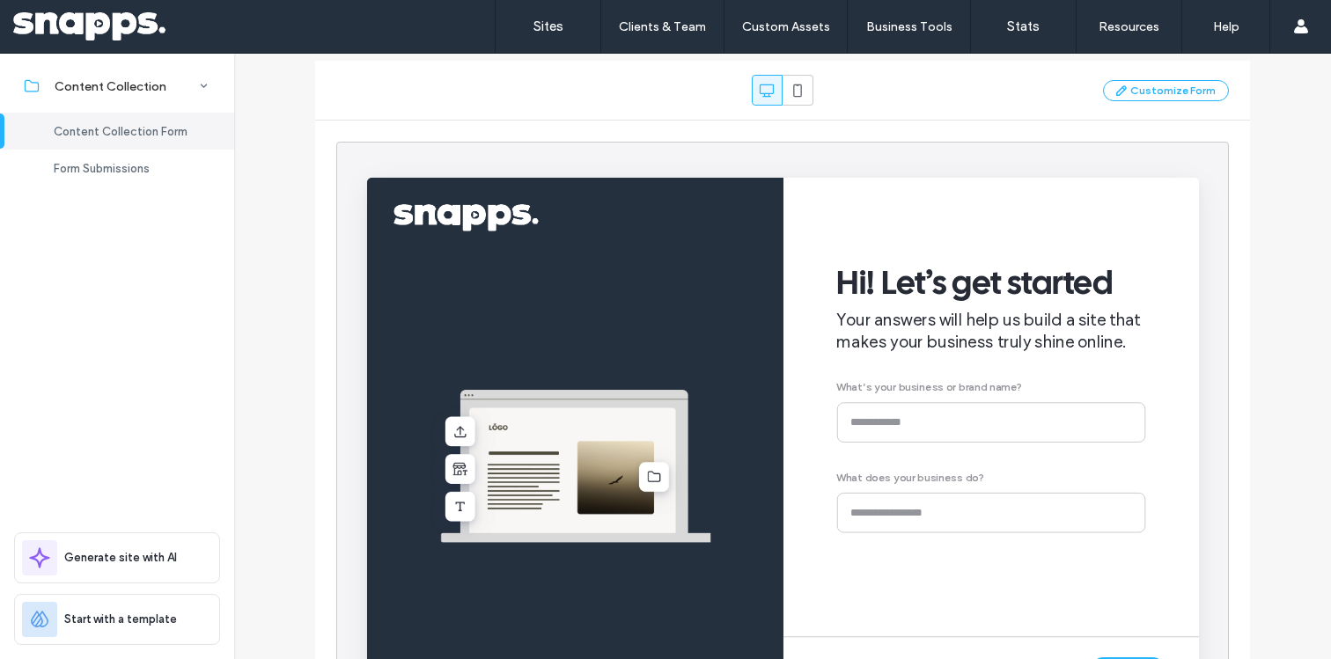
scroll to position [4, 0]
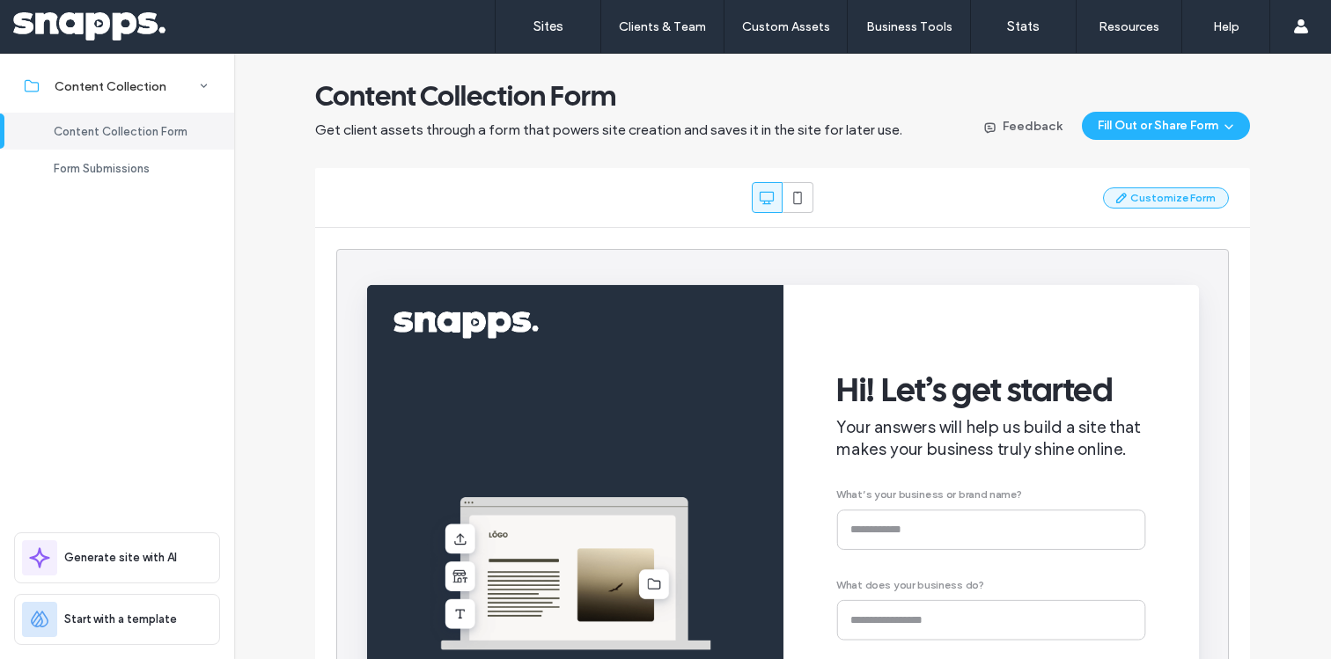
click at [1127, 203] on icon "button" at bounding box center [1122, 198] width 14 height 14
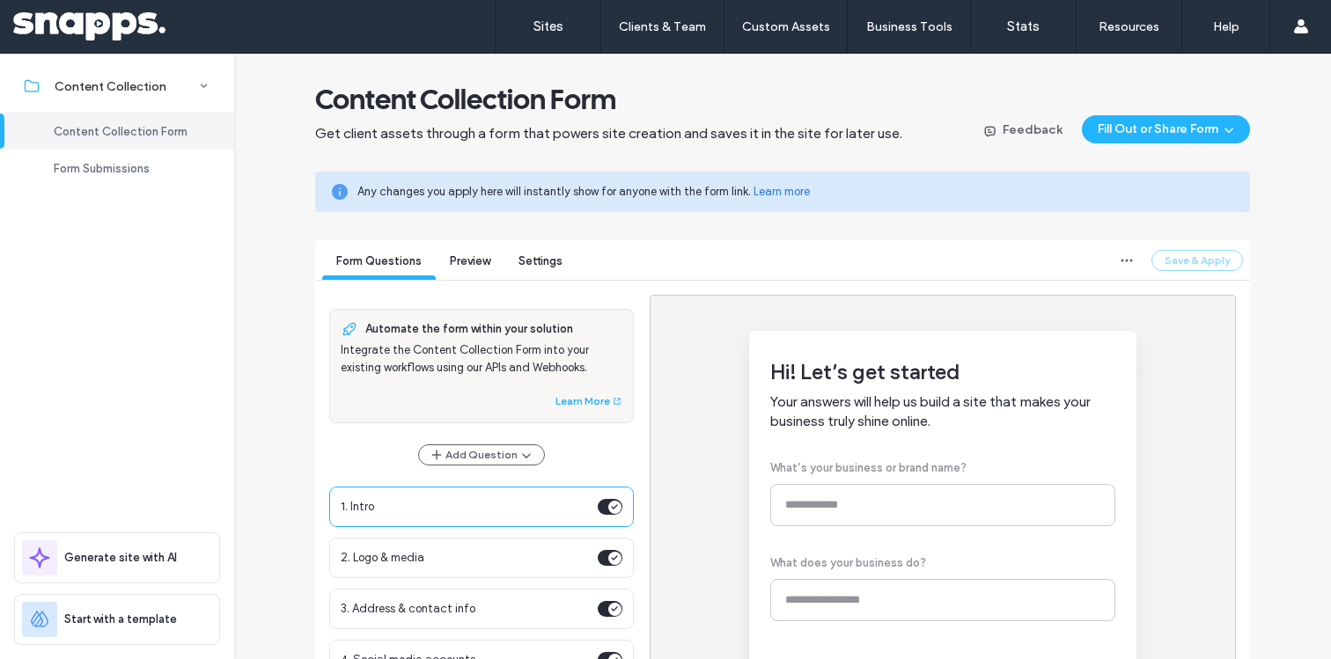
click at [556, 258] on span "Settings" at bounding box center [541, 260] width 44 height 13
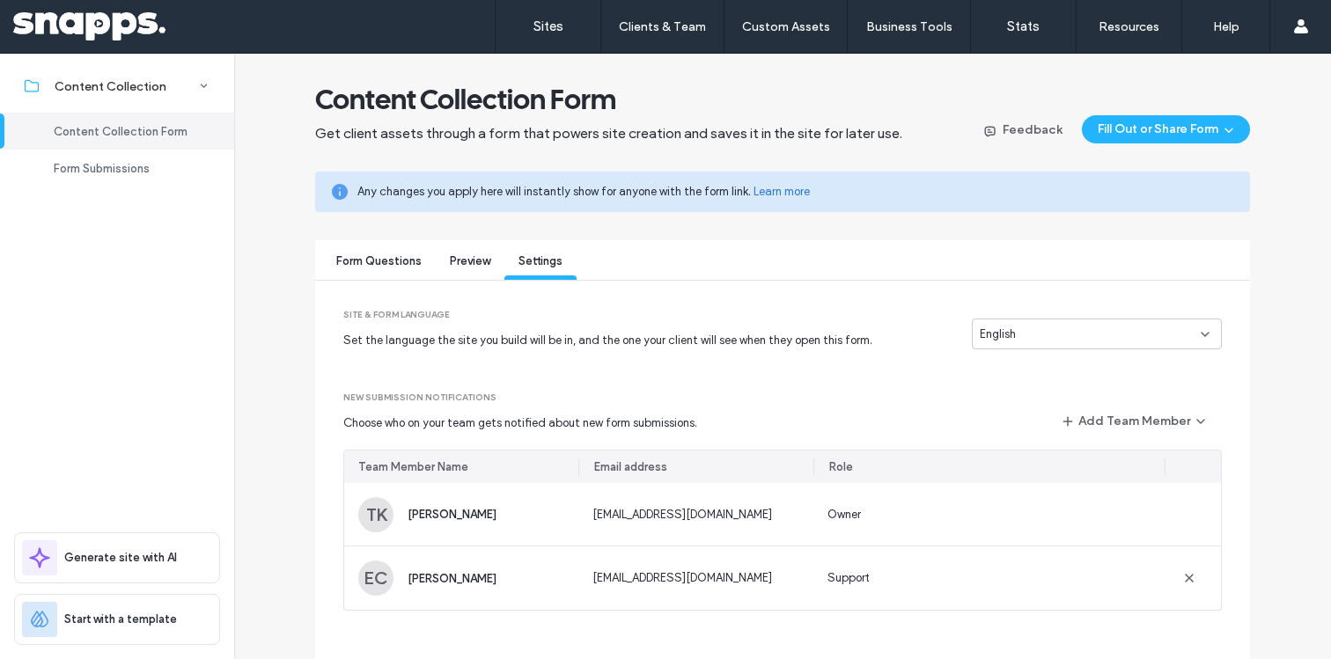
click at [395, 272] on div "Form Questions" at bounding box center [379, 263] width 114 height 33
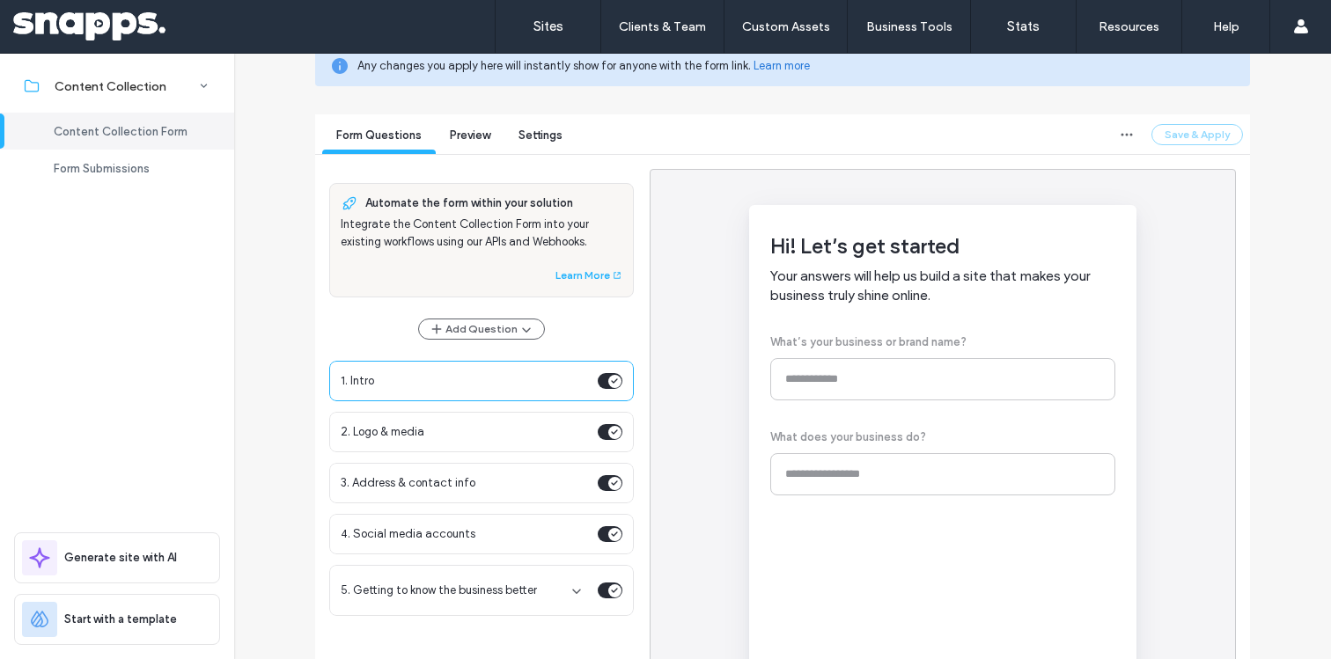
scroll to position [110, 0]
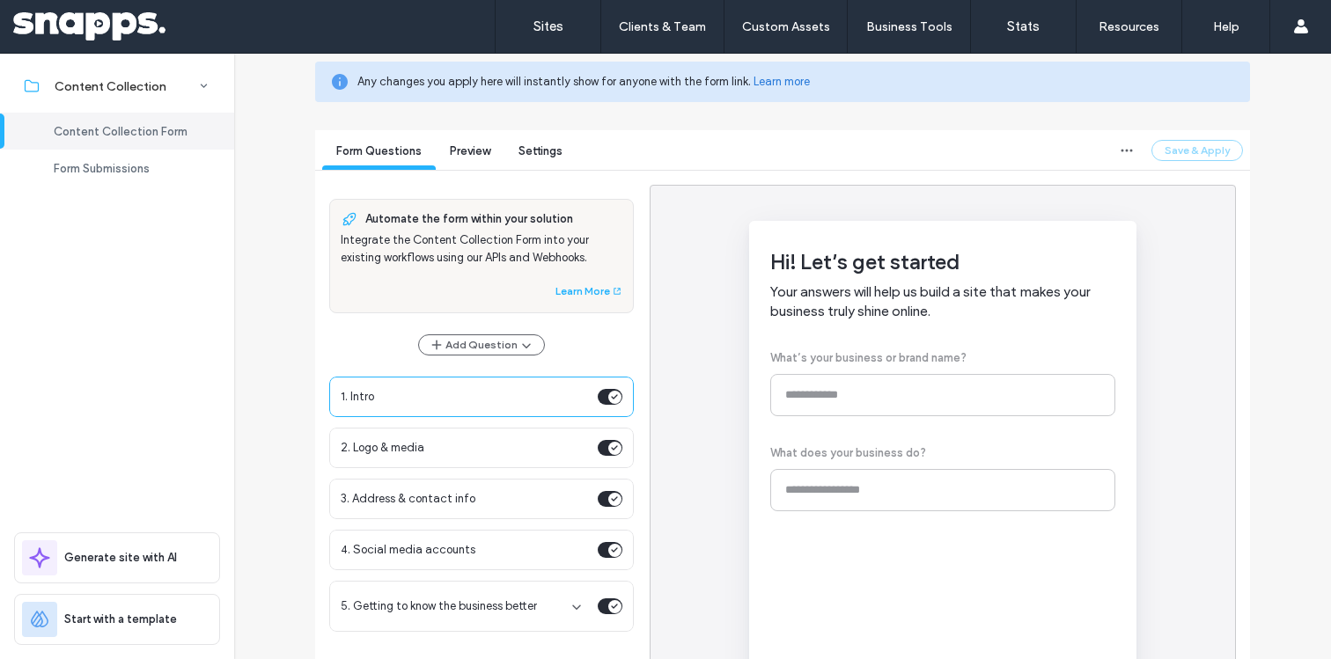
click at [468, 167] on div "Preview" at bounding box center [470, 153] width 69 height 33
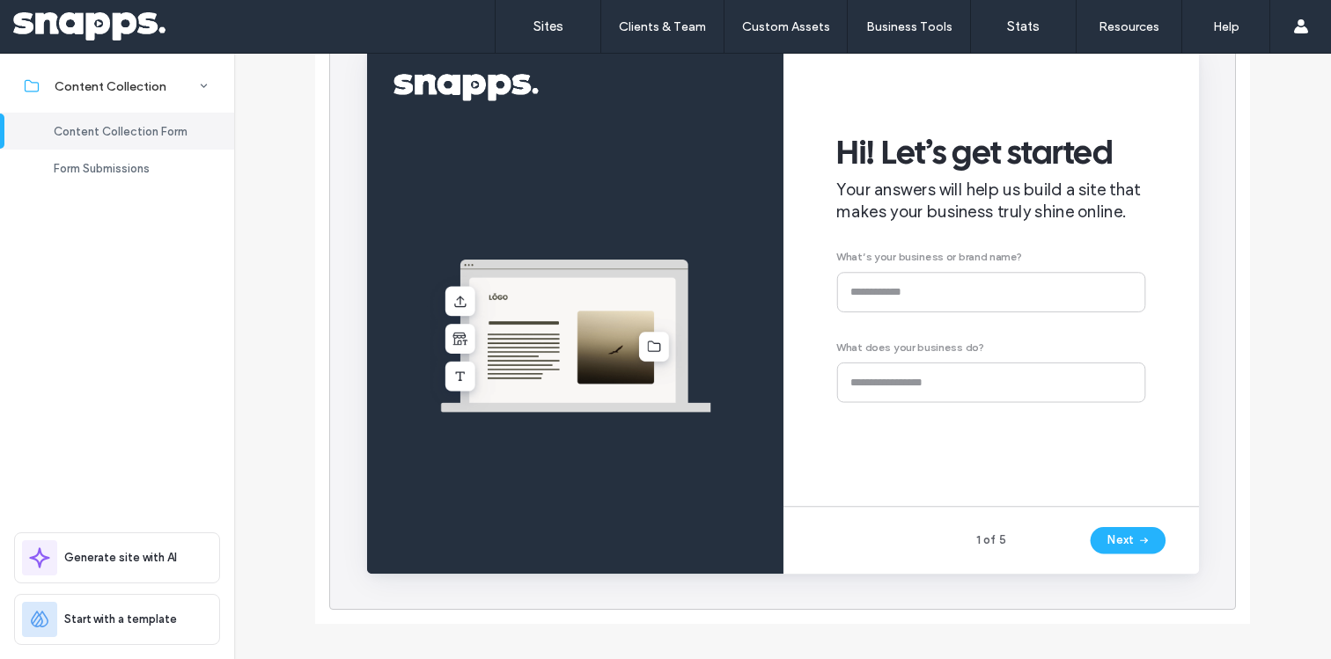
scroll to position [340, 0]
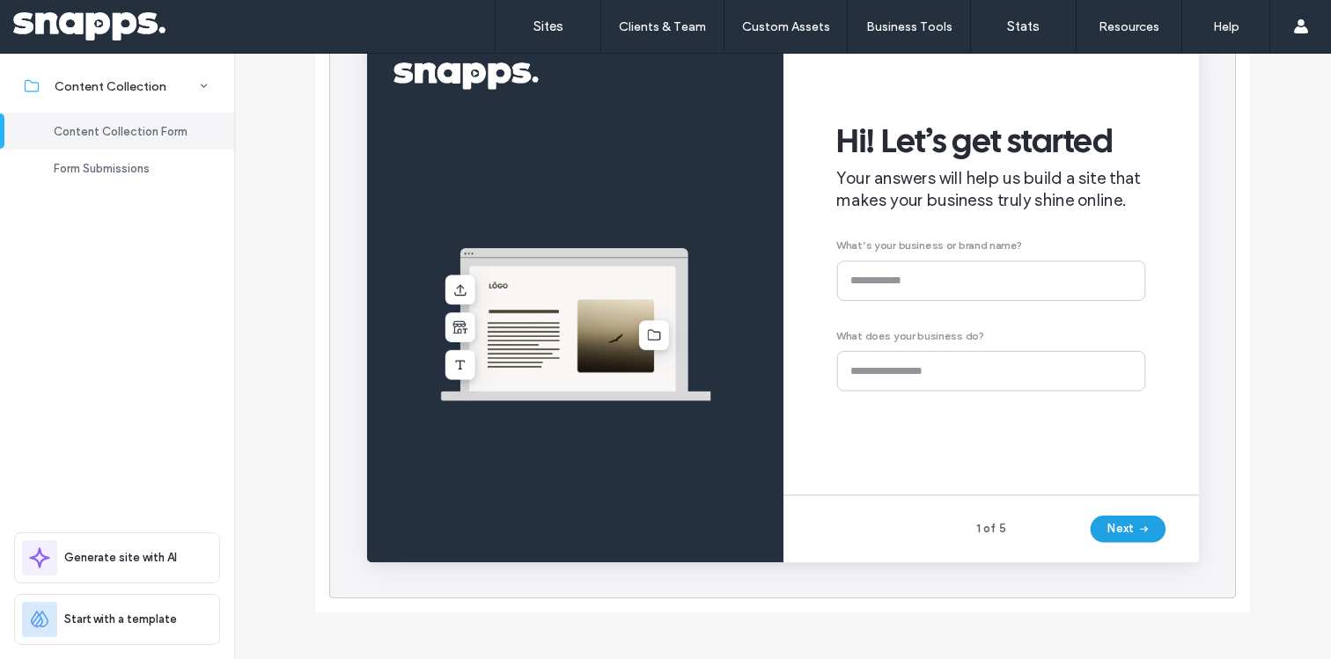
click at [1171, 553] on button "Next" at bounding box center [1167, 555] width 79 height 28
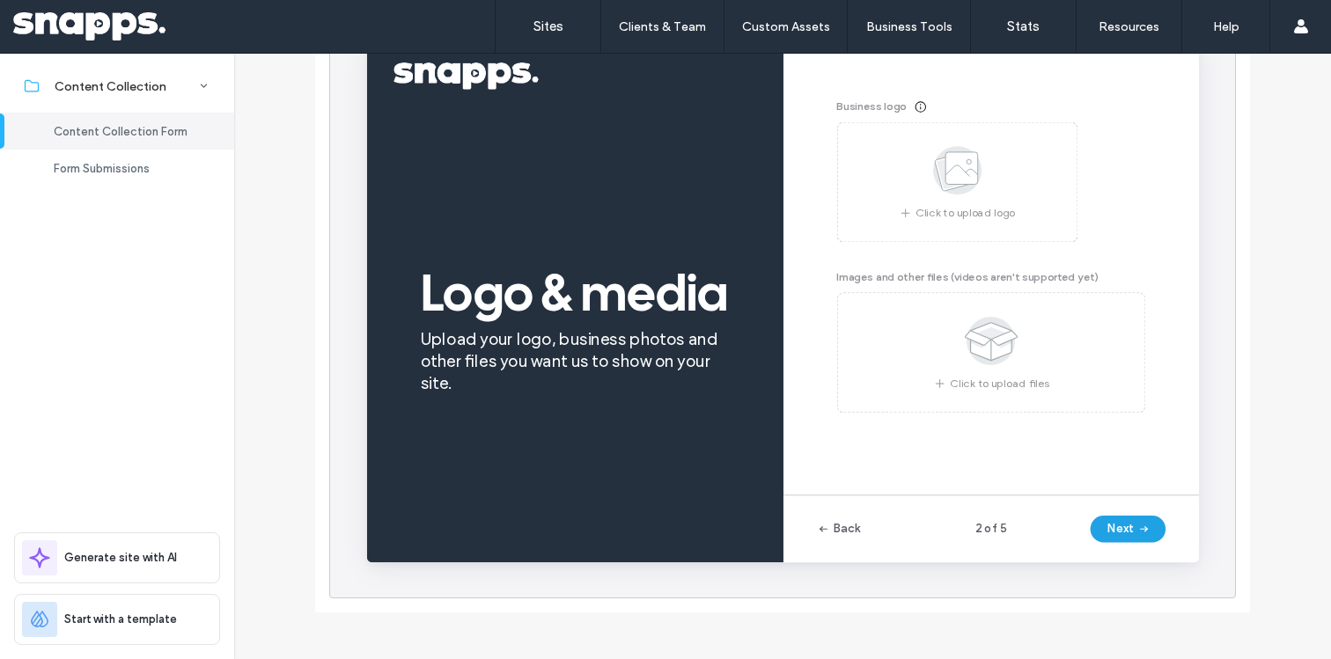
click at [1171, 554] on button "Next" at bounding box center [1167, 555] width 79 height 28
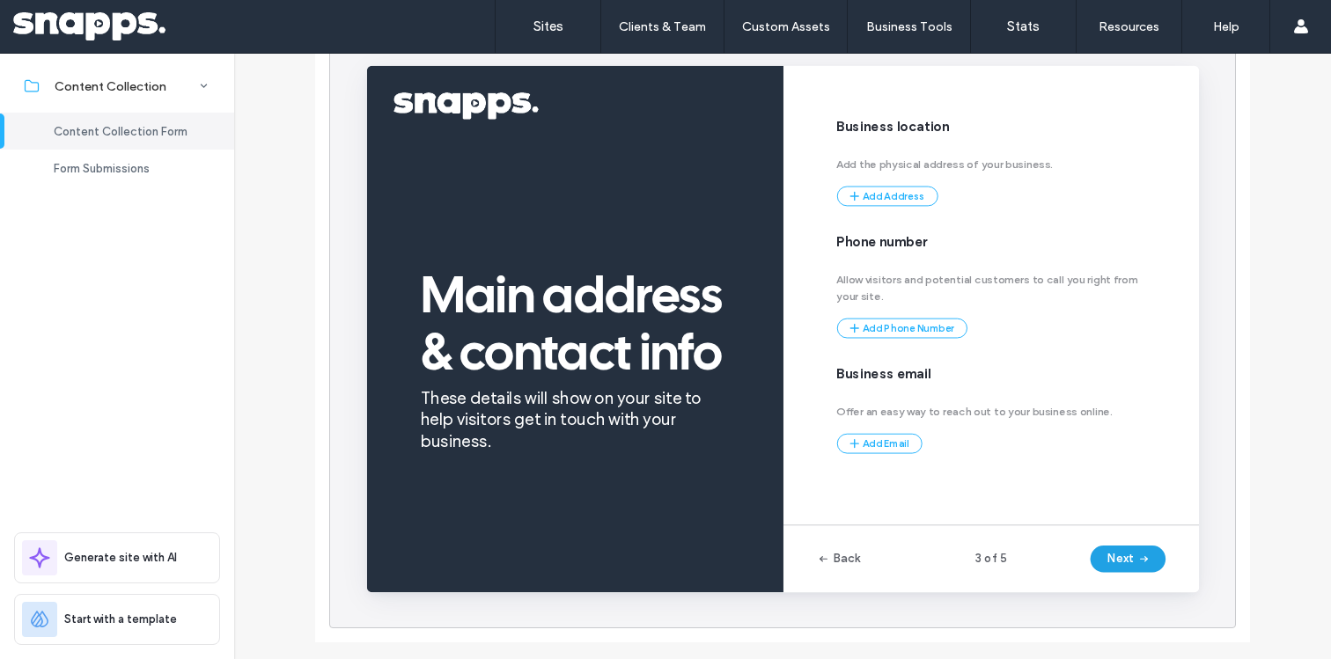
scroll to position [306, 0]
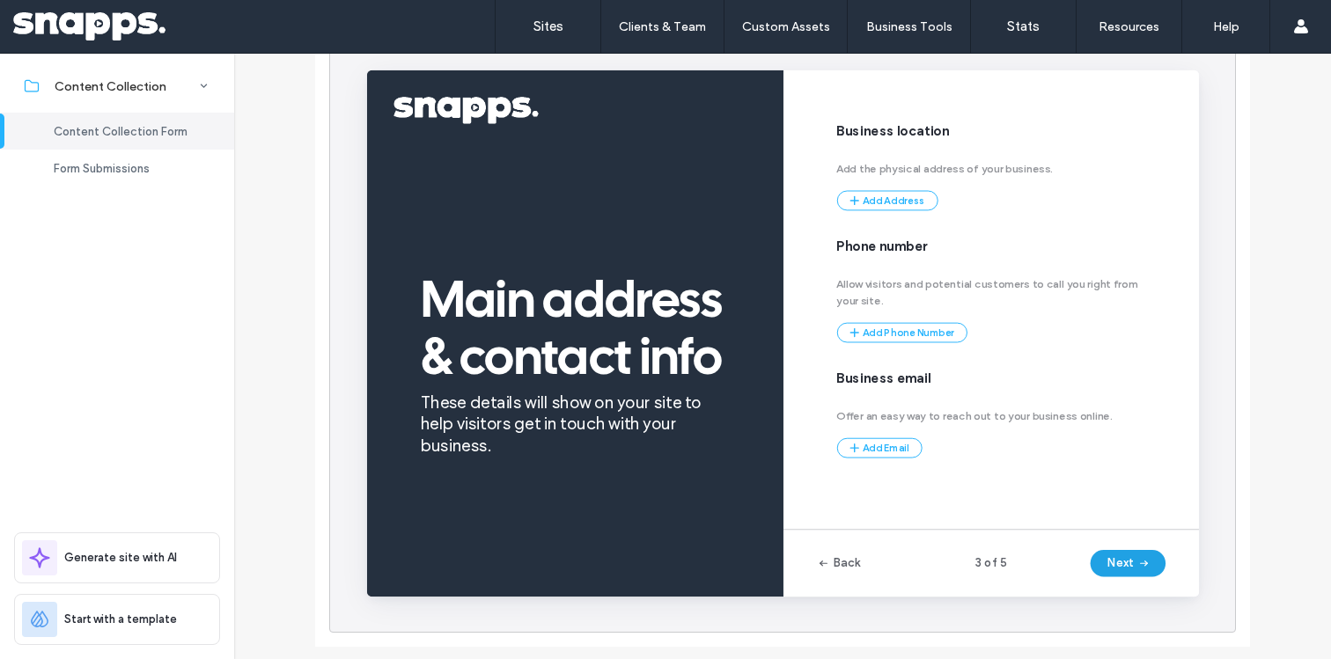
click at [1165, 584] on button "Next" at bounding box center [1167, 589] width 79 height 28
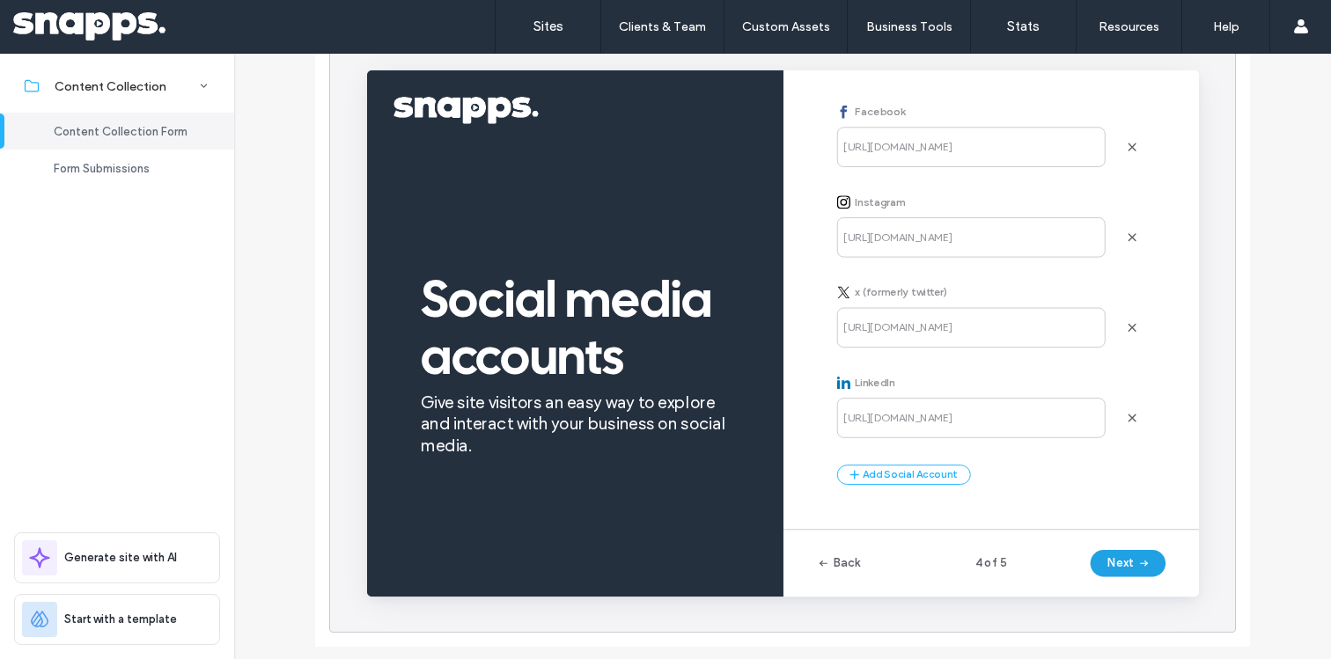
click at [1162, 589] on button "Next" at bounding box center [1167, 589] width 79 height 28
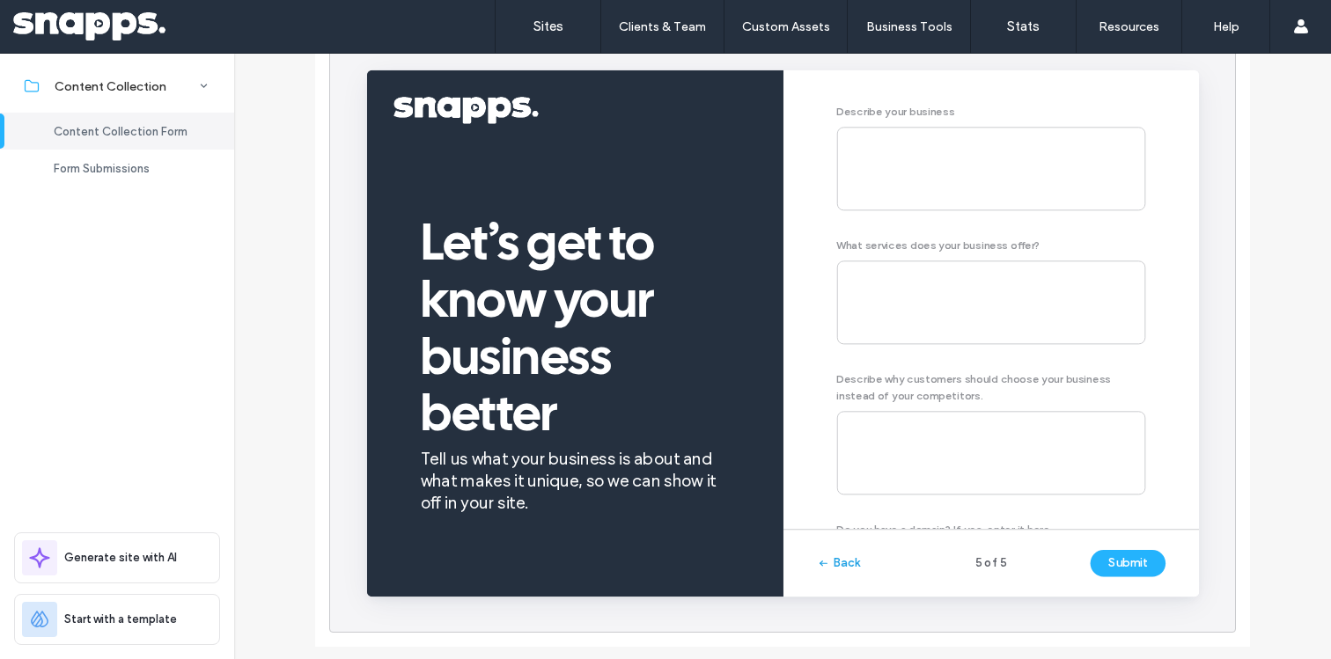
click at [860, 579] on button "Back" at bounding box center [863, 589] width 47 height 28
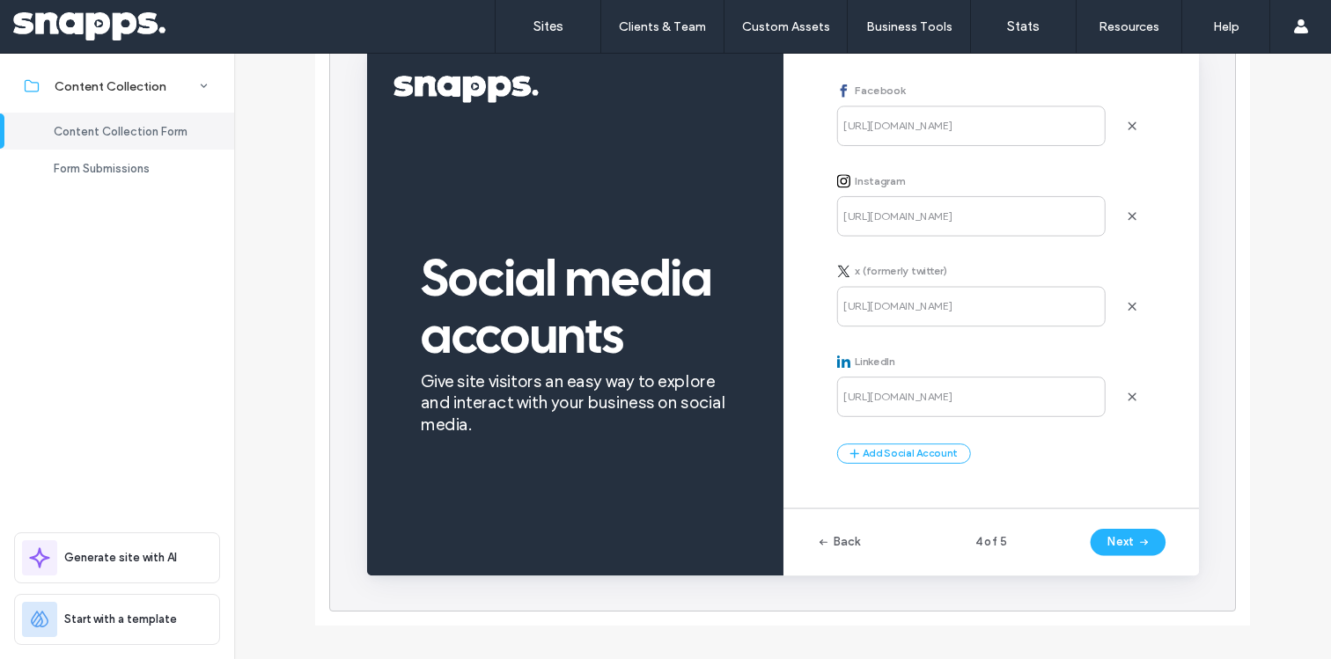
scroll to position [336, 0]
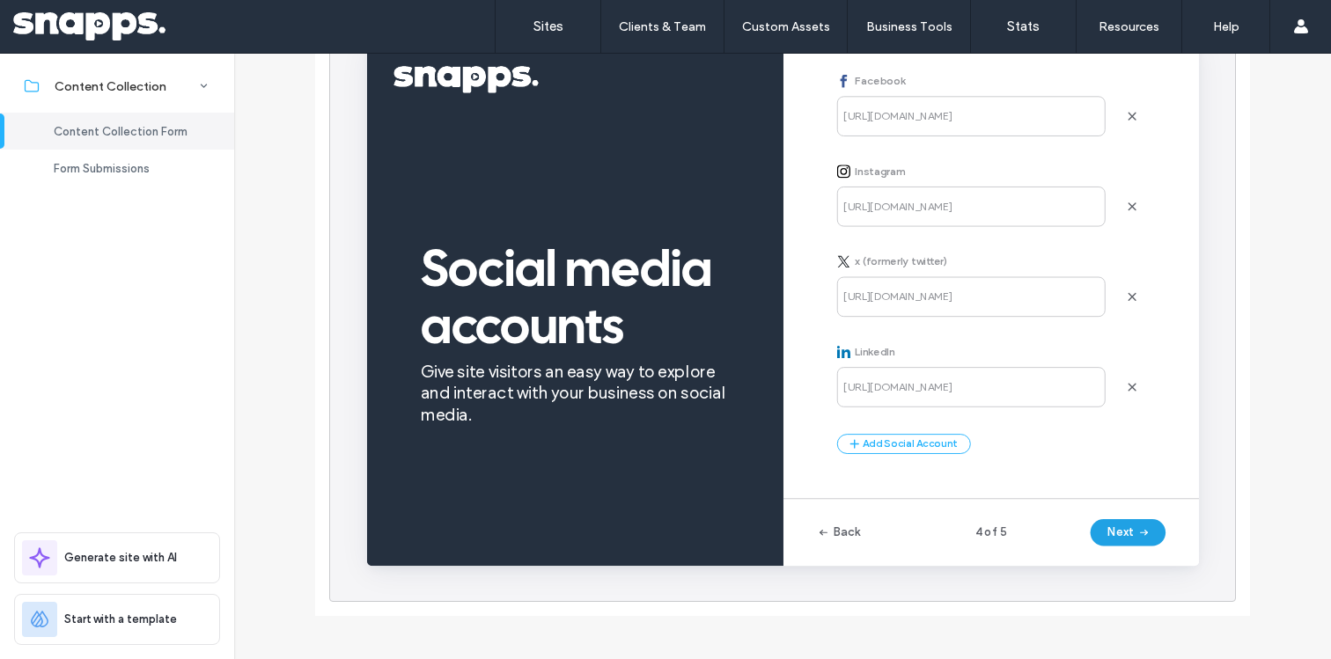
click at [1138, 548] on button "Next" at bounding box center [1167, 558] width 79 height 28
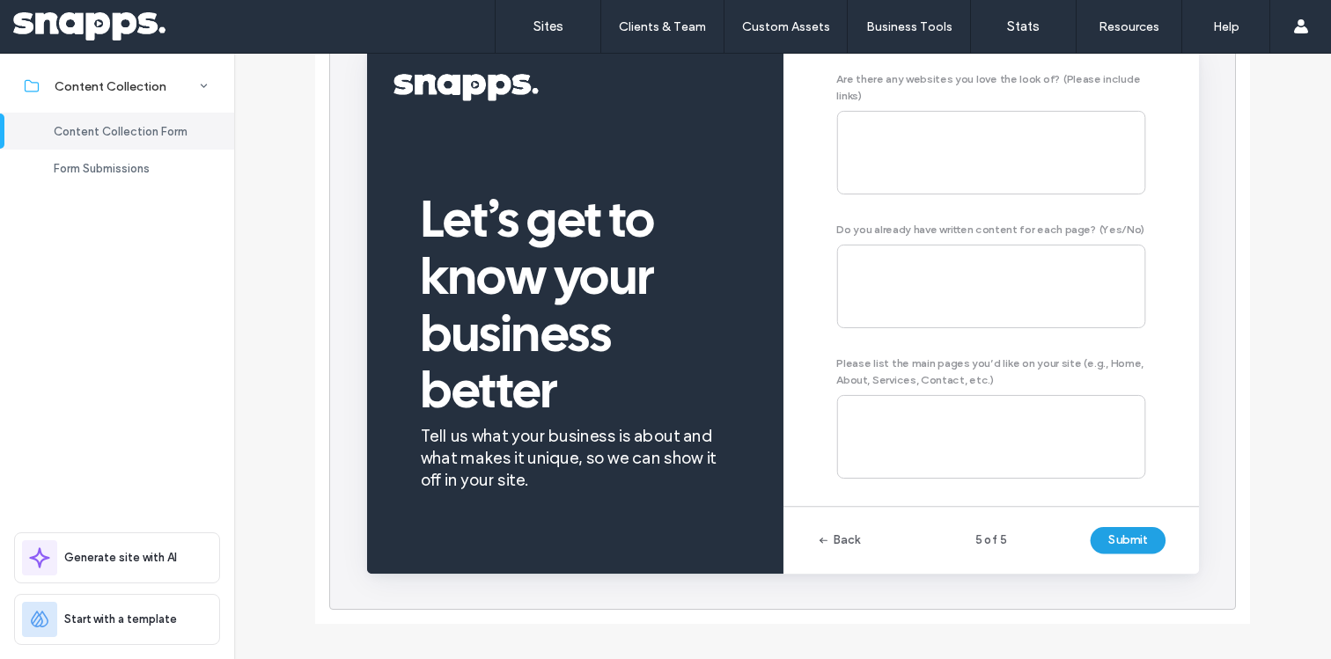
scroll to position [971, 0]
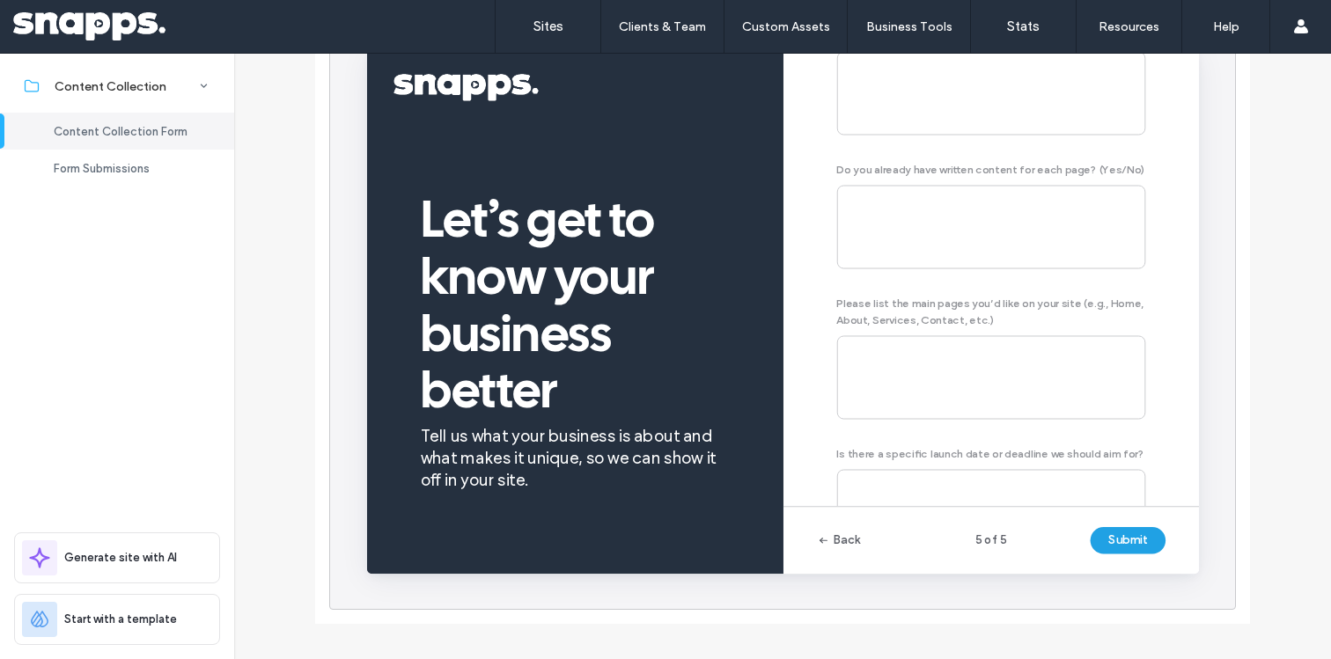
click at [1140, 578] on button "Submit" at bounding box center [1167, 566] width 79 height 28
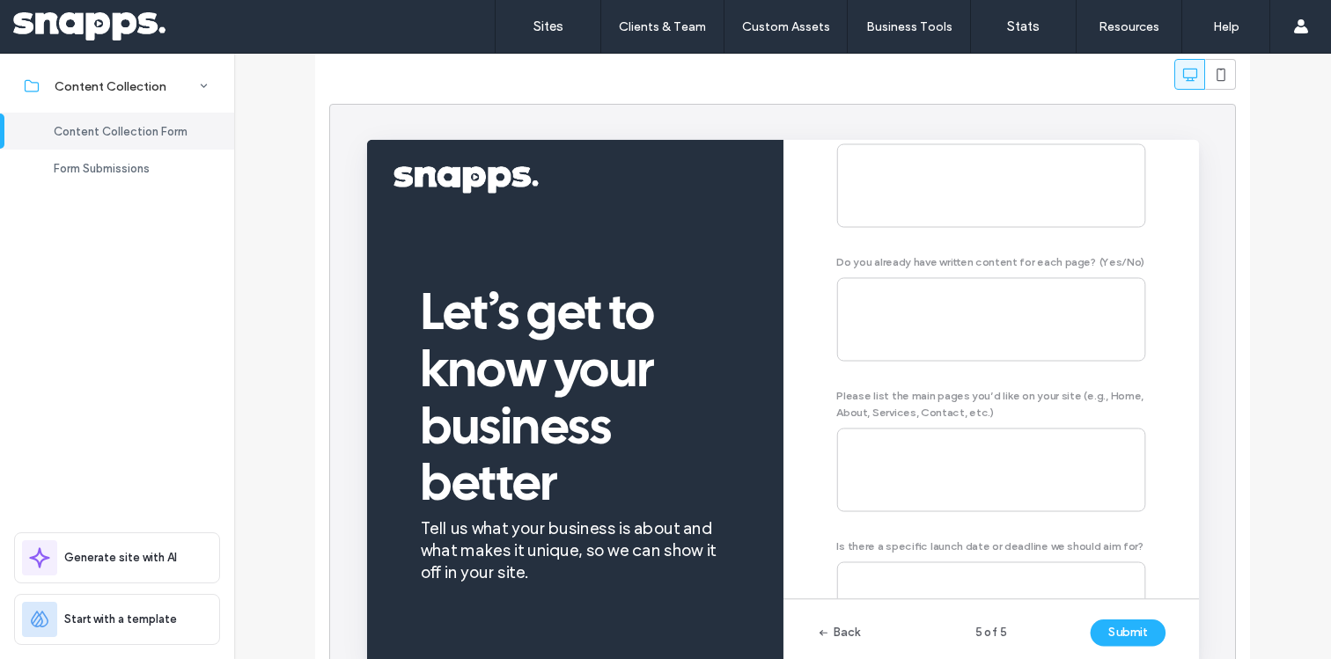
scroll to position [0, 0]
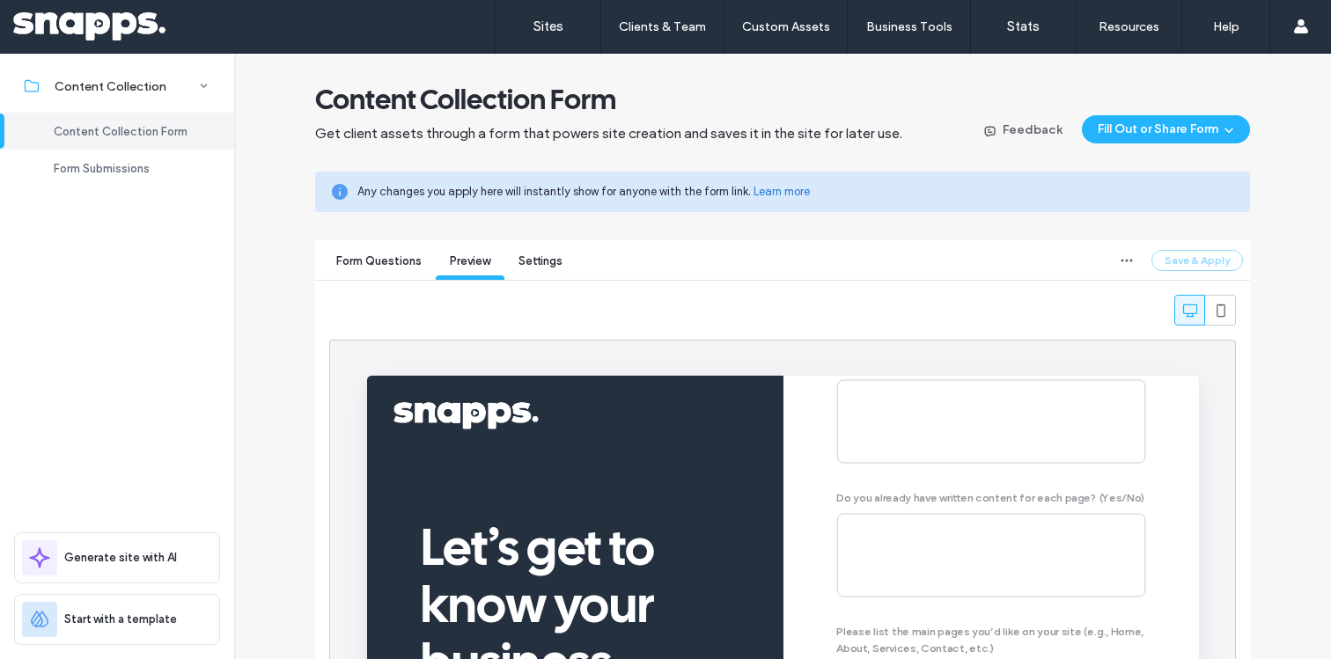
click at [356, 253] on div "Form Questions" at bounding box center [379, 263] width 114 height 33
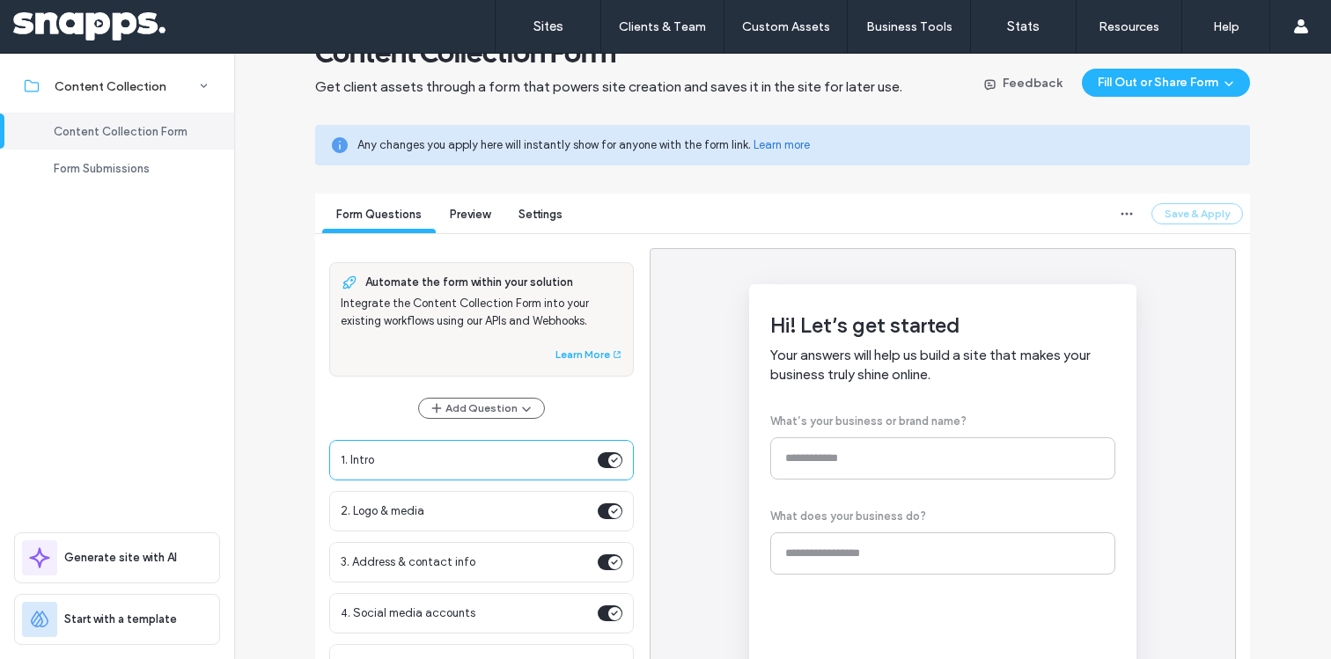
scroll to position [14, 0]
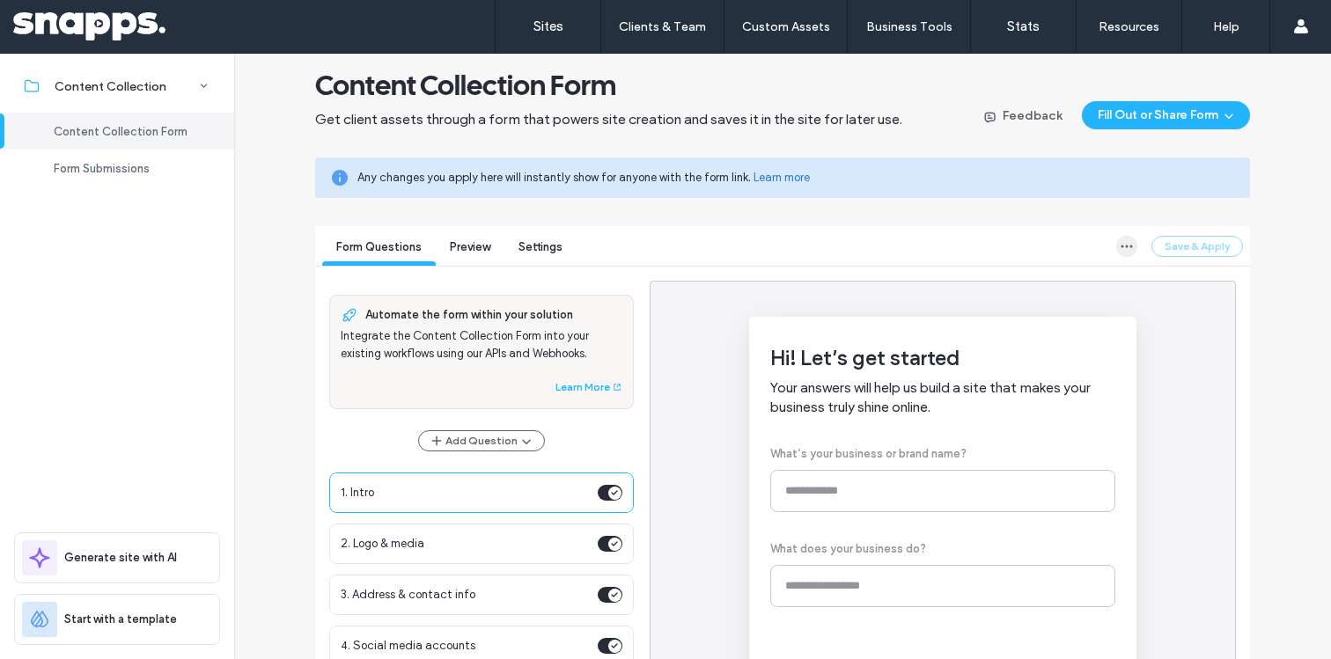
click at [1120, 248] on icon "button" at bounding box center [1127, 246] width 14 height 14
click at [1062, 232] on div "Form Questions Preview Settings Save & Apply" at bounding box center [782, 246] width 935 height 41
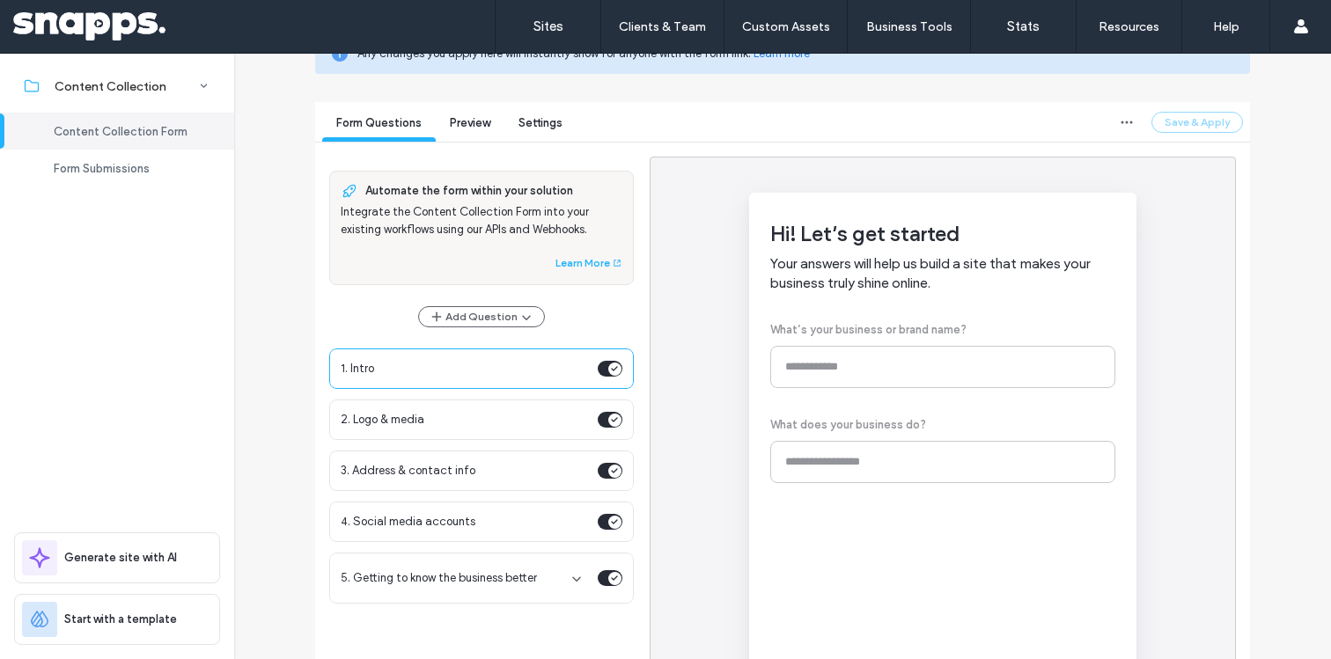
scroll to position [0, 0]
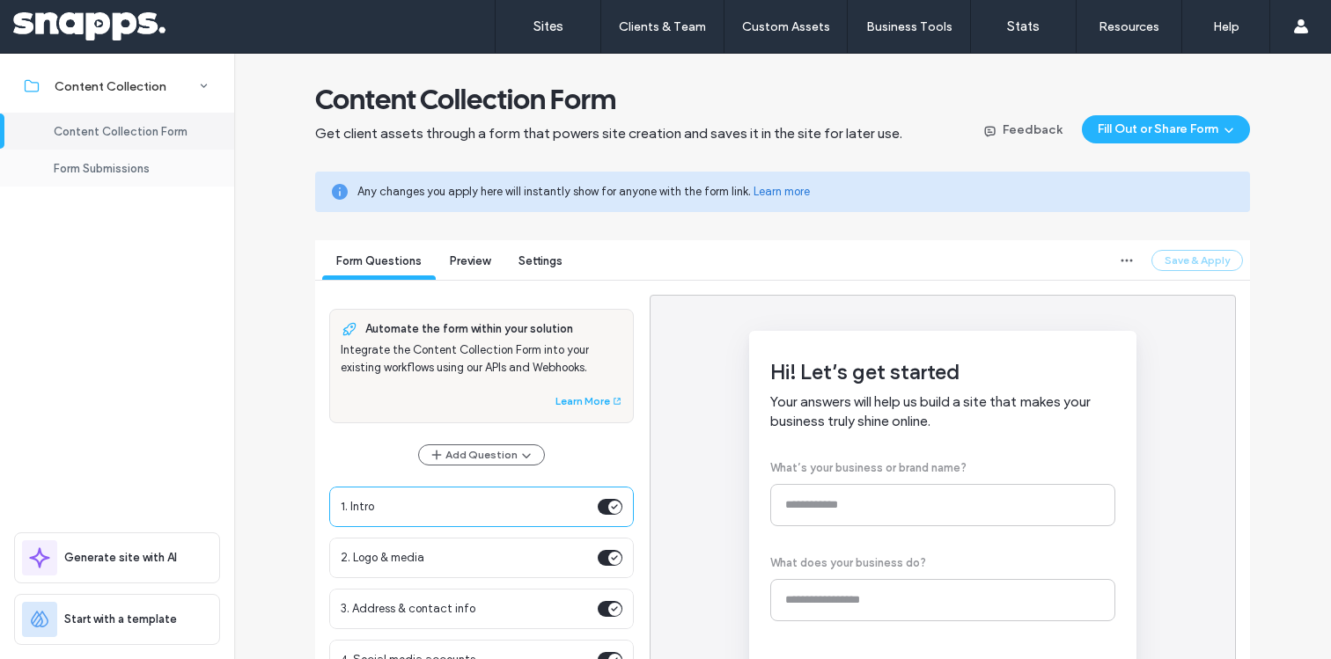
click at [134, 170] on span "Form Submissions" at bounding box center [102, 168] width 96 height 13
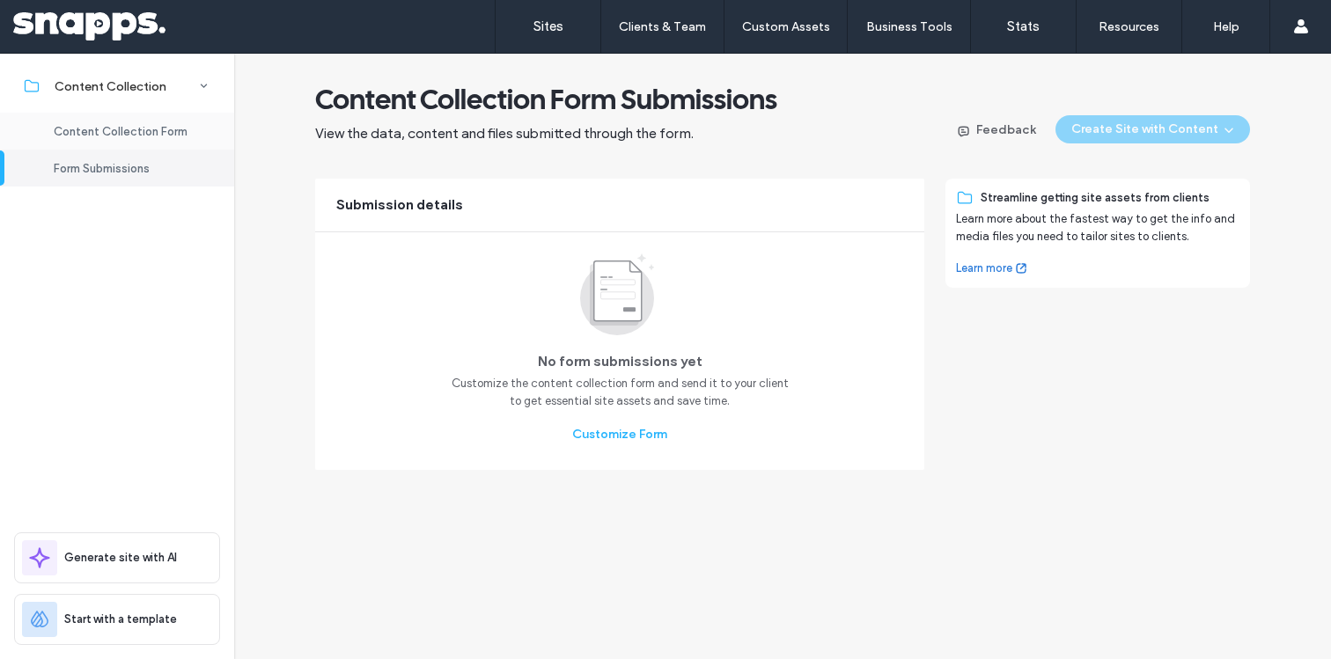
click at [140, 122] on div "Content Collection Form" at bounding box center [117, 131] width 234 height 37
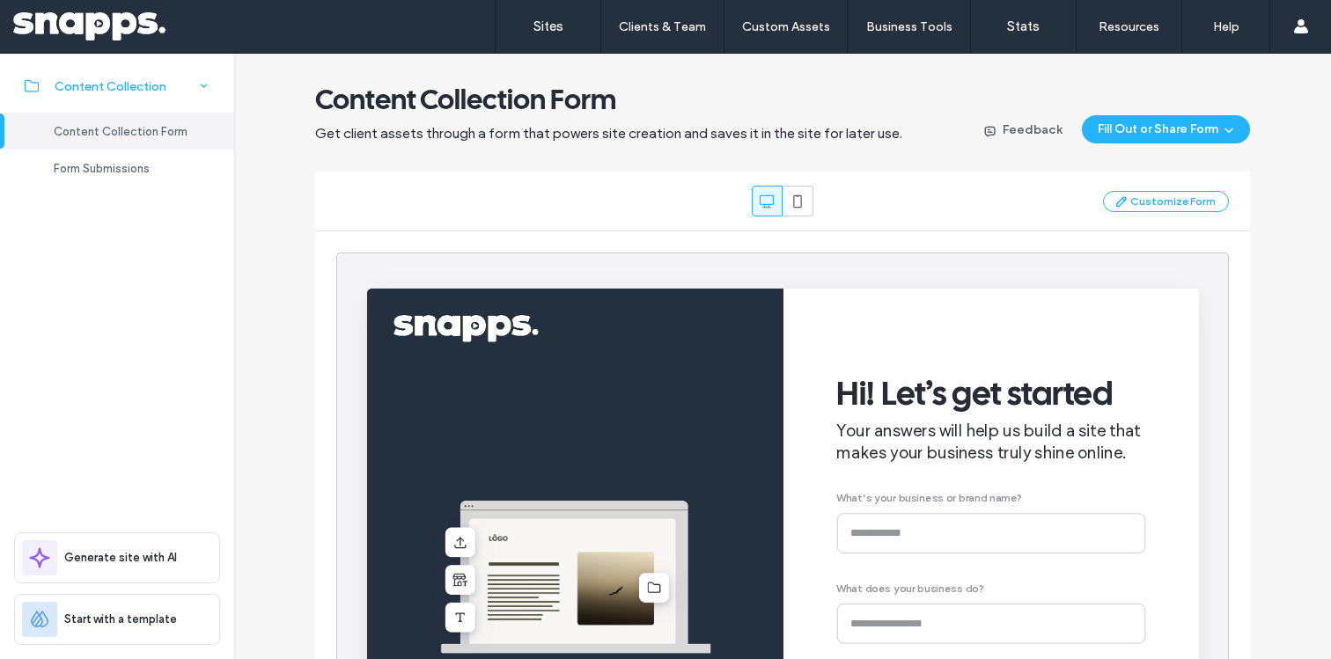
click at [160, 87] on span "Content Collection" at bounding box center [111, 86] width 112 height 15
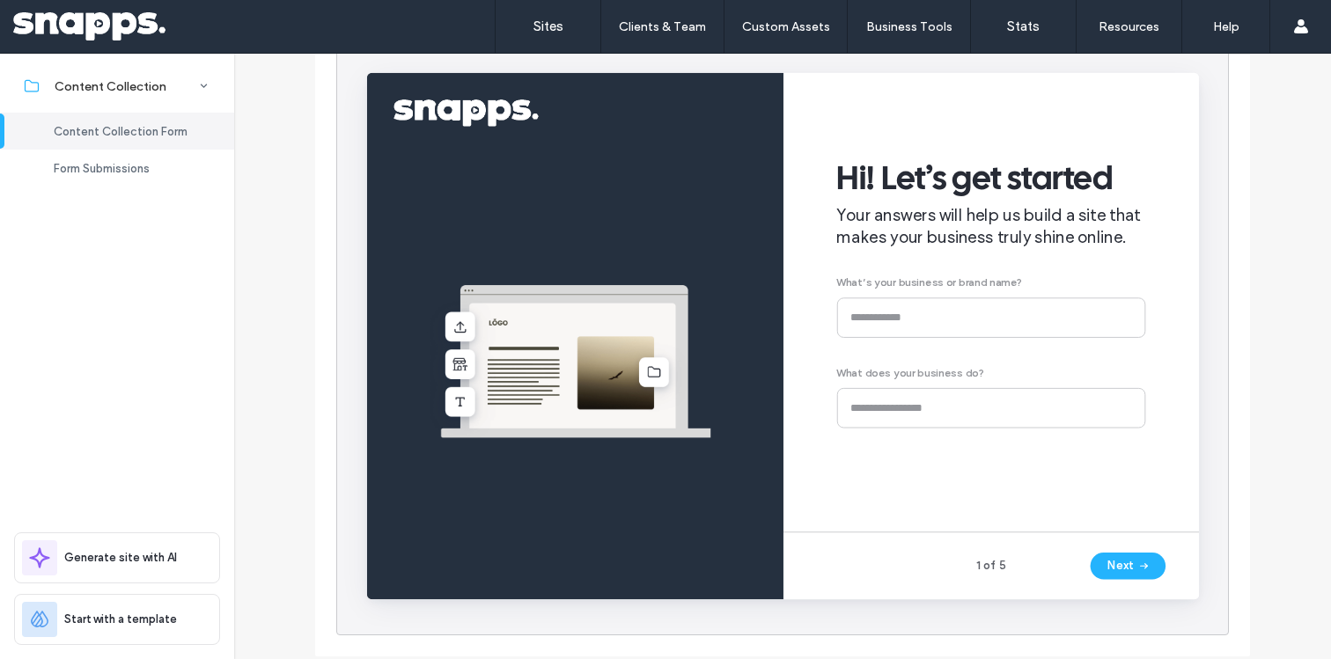
scroll to position [200, 0]
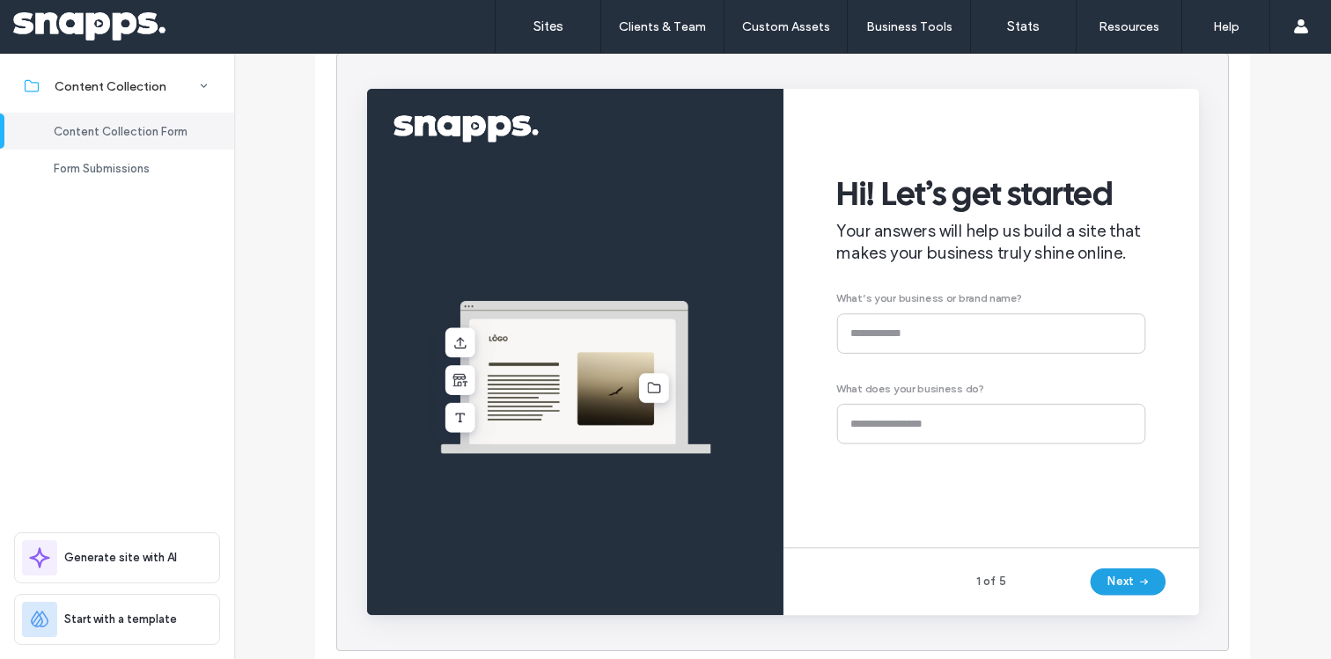
click at [1142, 605] on button "Next" at bounding box center [1167, 607] width 79 height 28
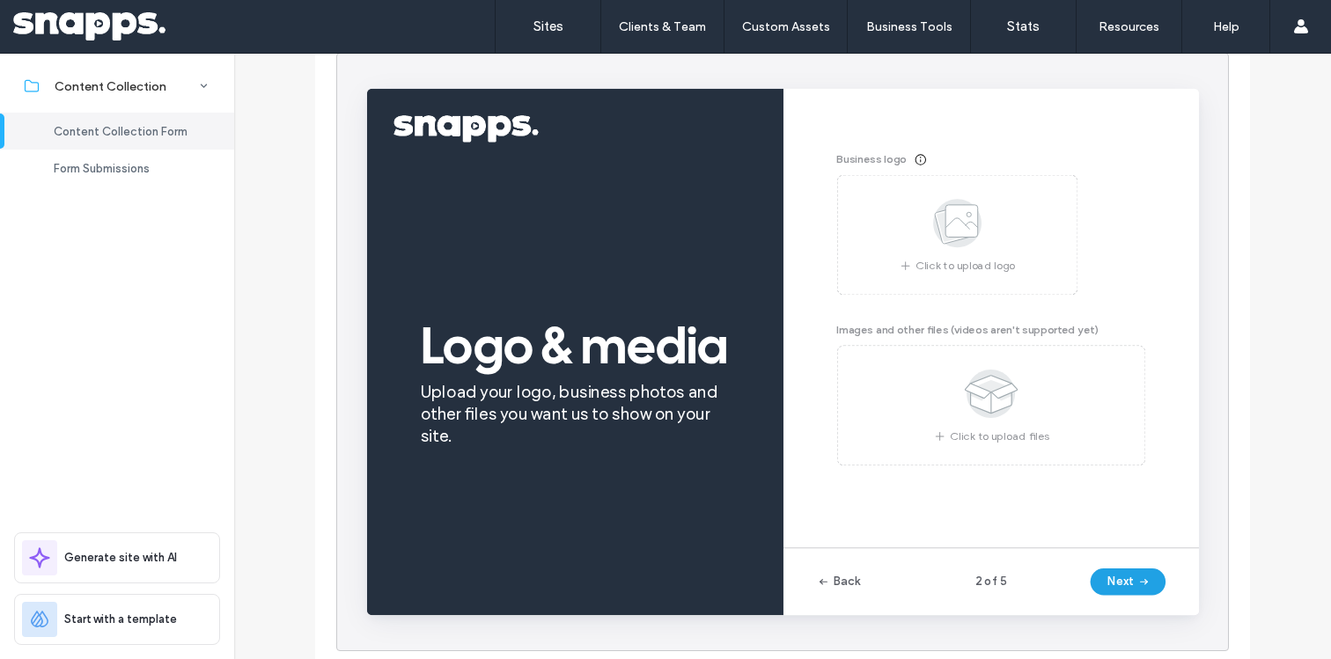
click at [1148, 605] on button "Next" at bounding box center [1167, 607] width 79 height 28
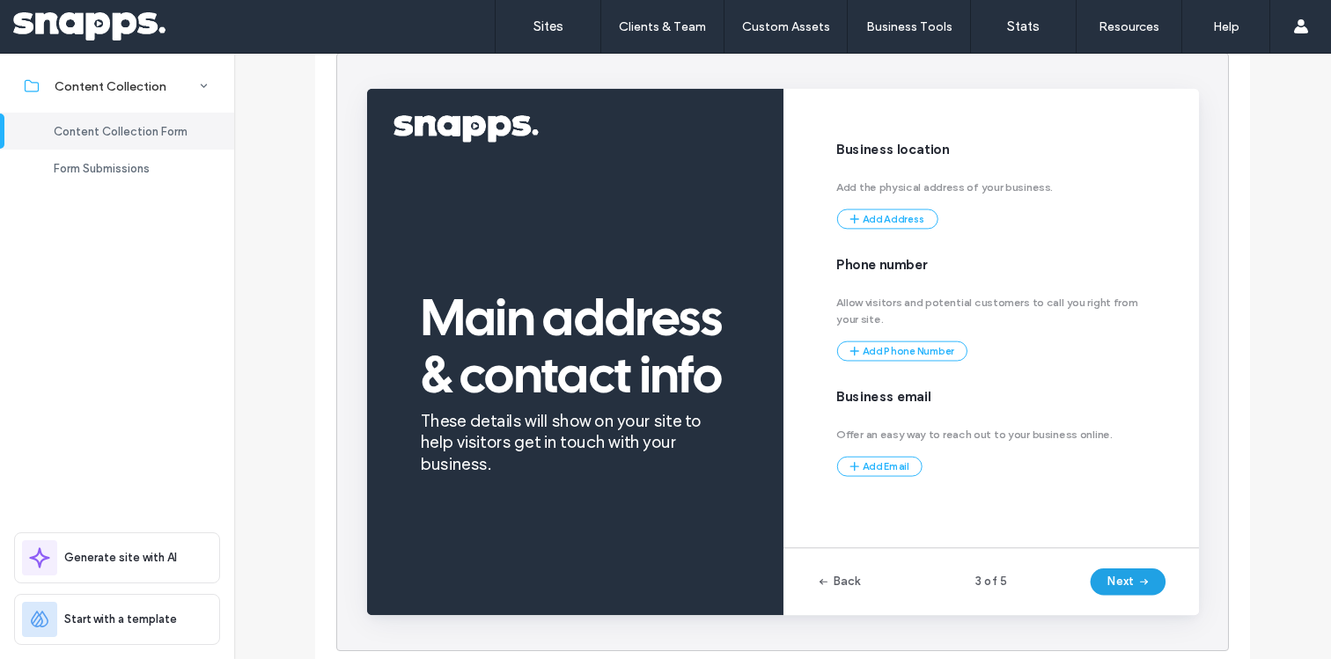
click at [1148, 605] on button "Next" at bounding box center [1167, 607] width 79 height 28
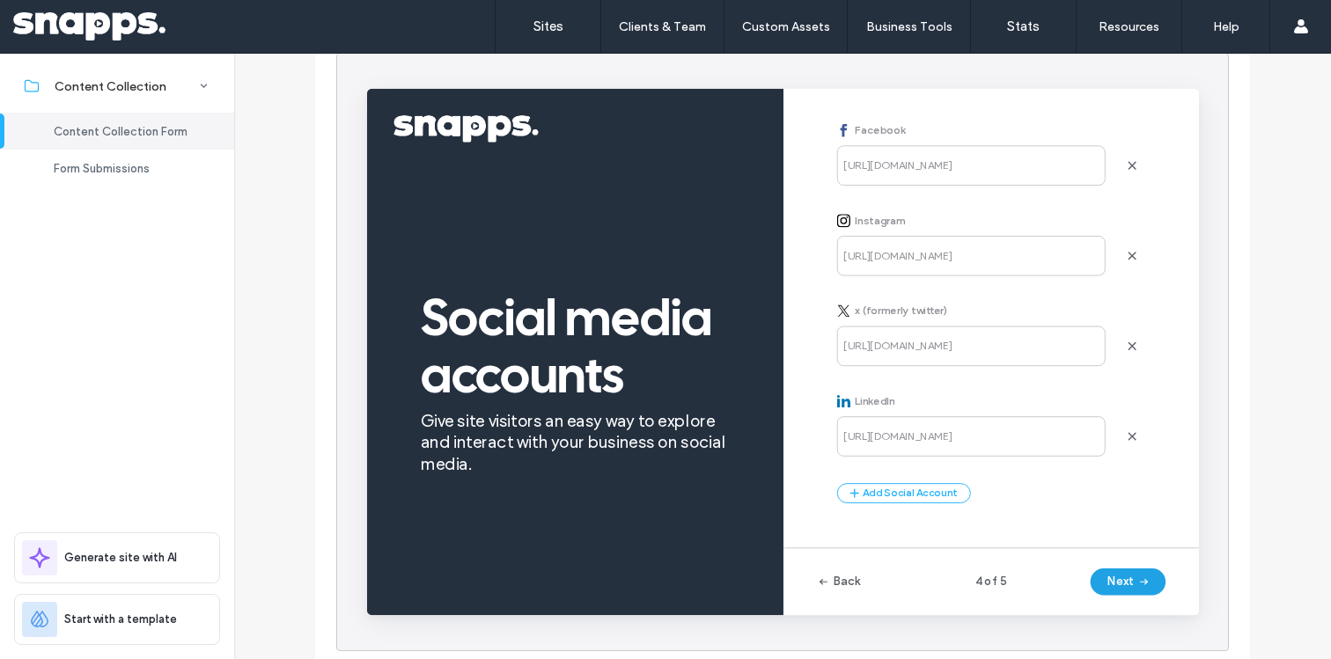
click at [1148, 605] on button "Next" at bounding box center [1167, 607] width 79 height 28
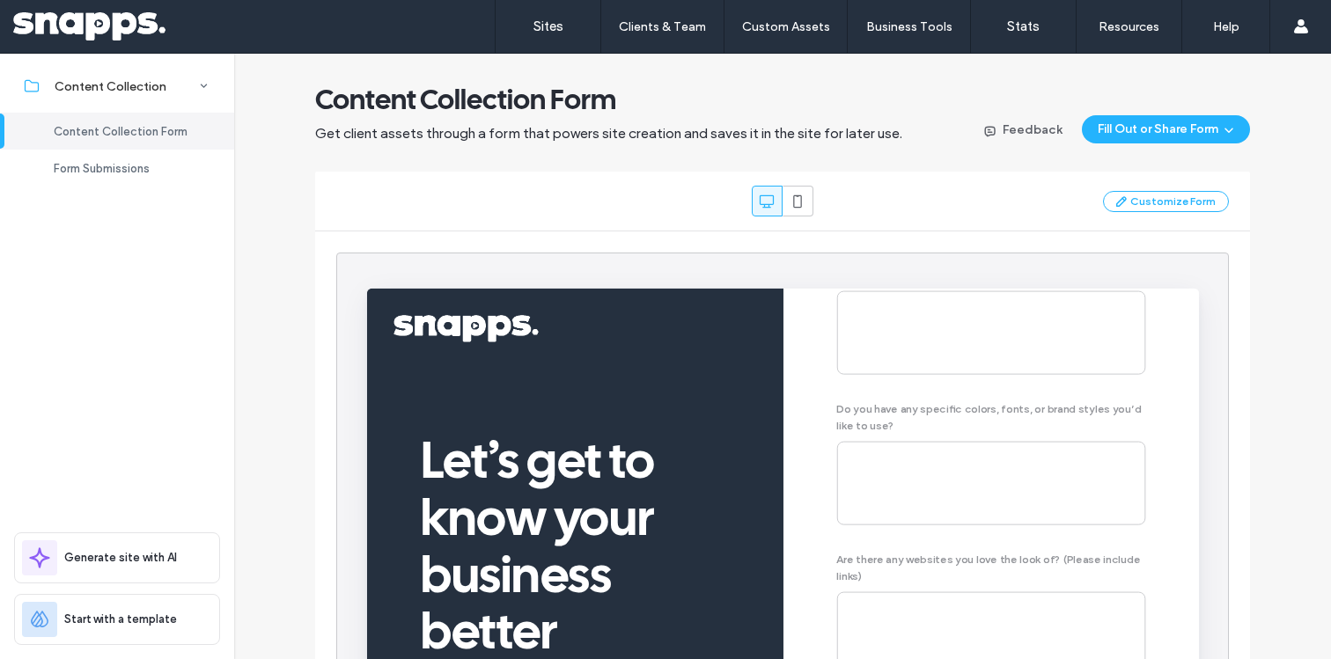
scroll to position [634, 0]
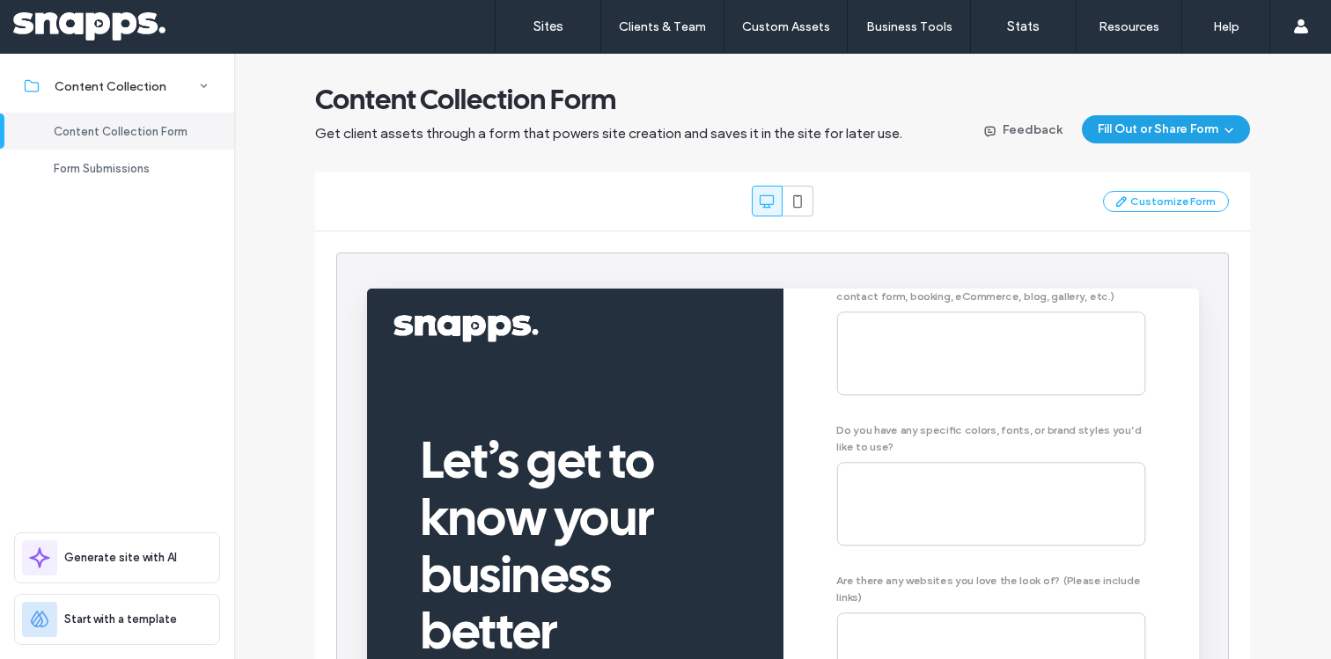
click at [1233, 133] on button "Fill Out or Share Form" at bounding box center [1166, 129] width 168 height 28
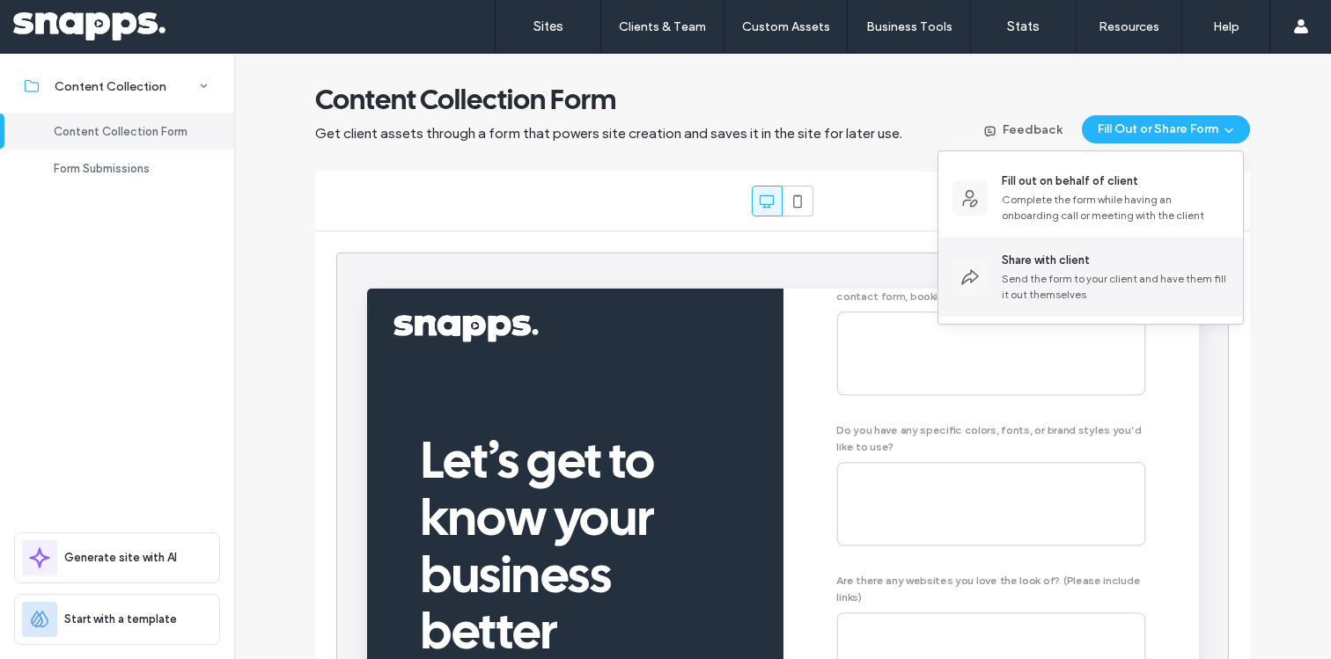
click at [1079, 292] on div "Send the form to your client and have them fill it out themselves" at bounding box center [1115, 287] width 227 height 32
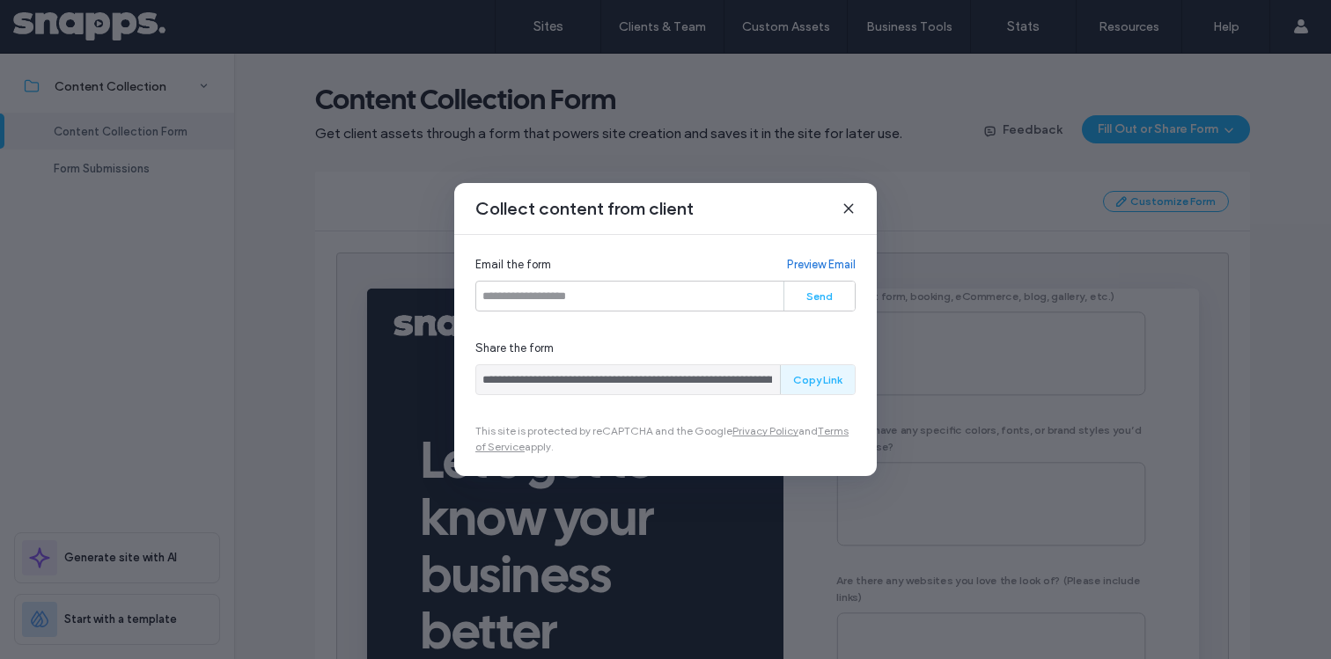
click at [802, 385] on button "Copy Link" at bounding box center [818, 379] width 74 height 29
click at [807, 384] on button "Copy Link" at bounding box center [818, 379] width 74 height 29
click at [804, 389] on button "Copy Link" at bounding box center [818, 379] width 74 height 29
